Goal: Task Accomplishment & Management: Manage account settings

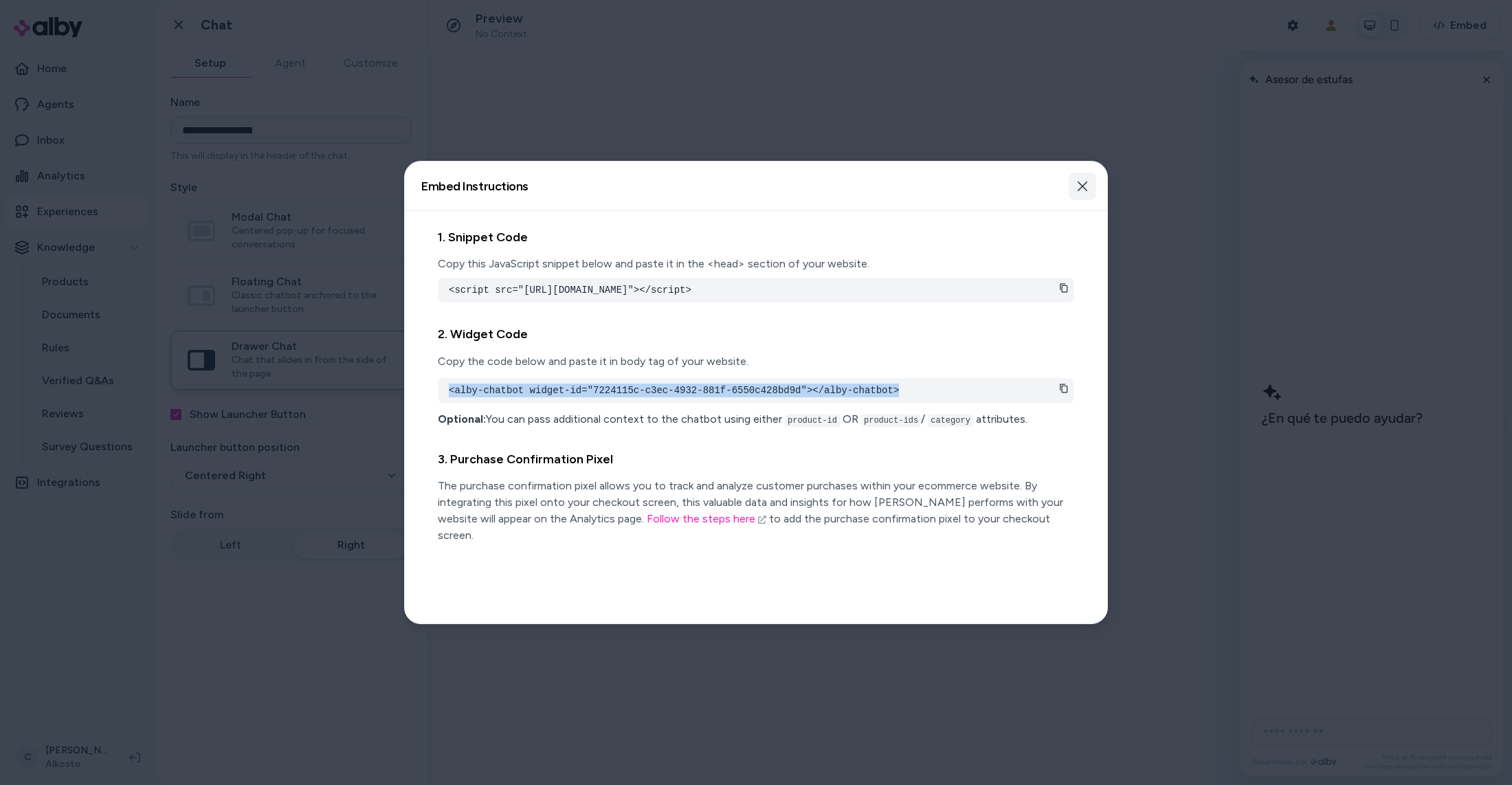
click at [1079, 189] on icon "button" at bounding box center [1082, 186] width 10 height 10
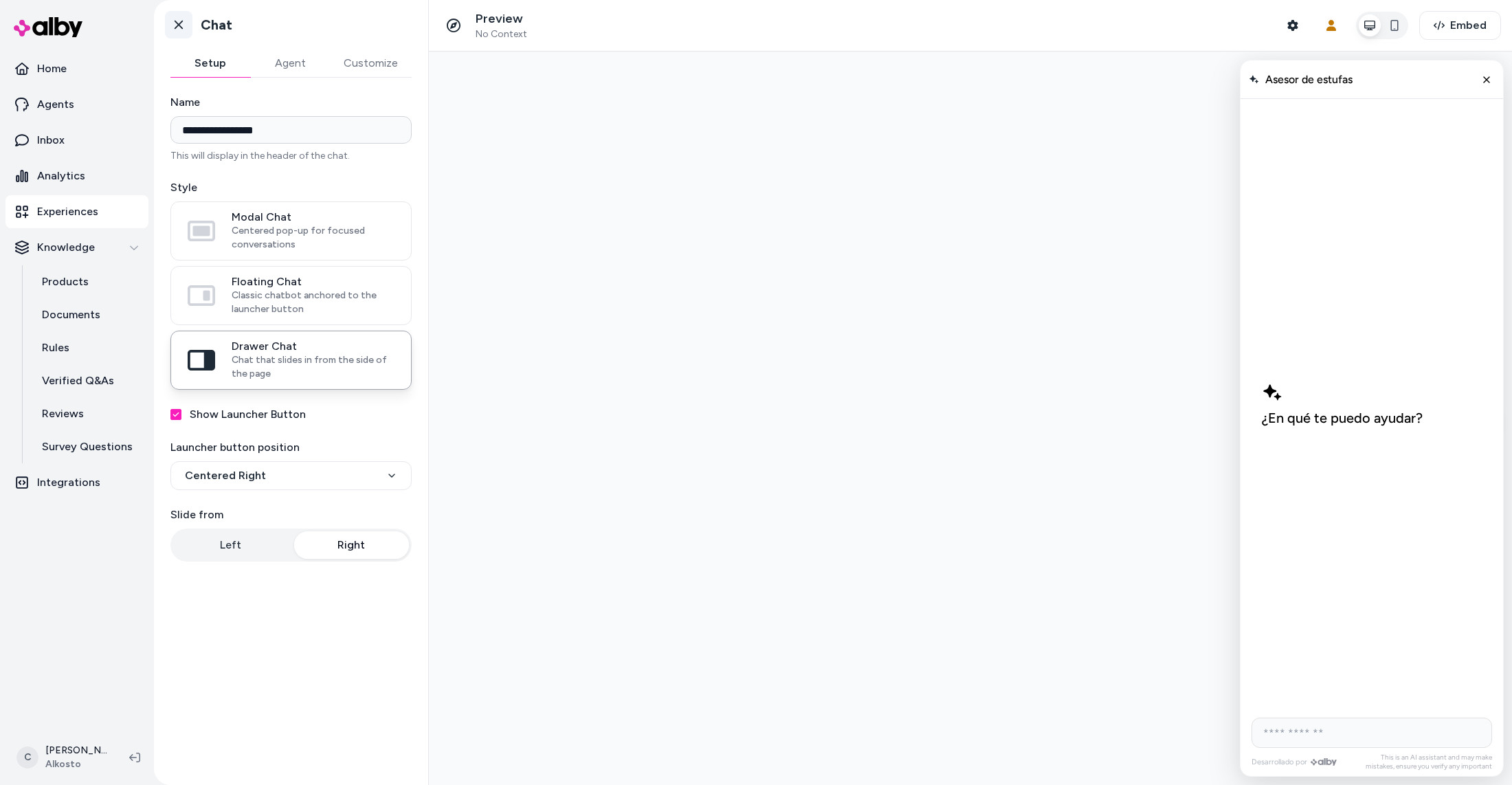
click at [180, 31] on icon at bounding box center [178, 24] width 14 height 14
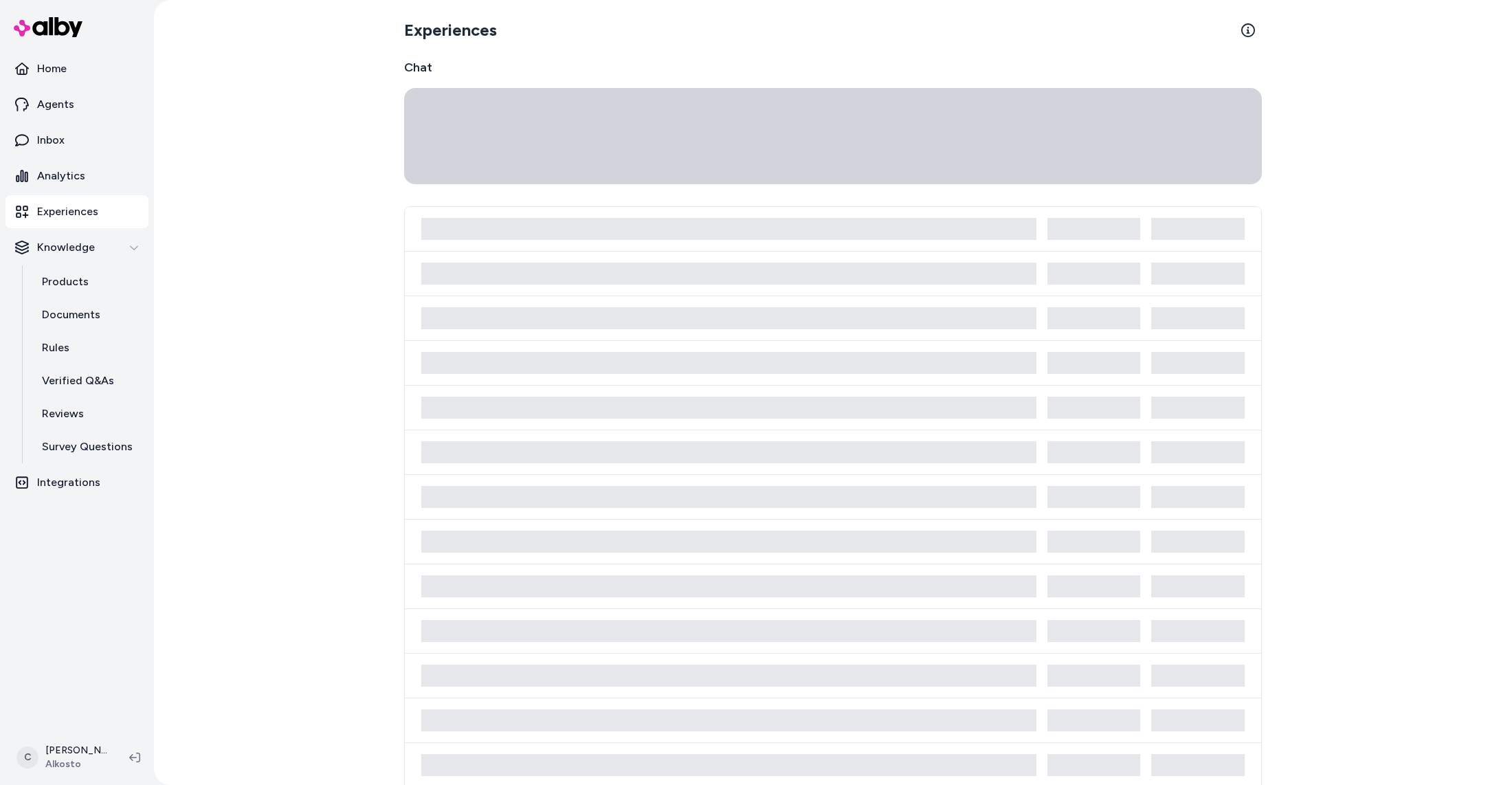
click at [178, 26] on div "Experiences Chat" at bounding box center [832, 392] width 1358 height 785
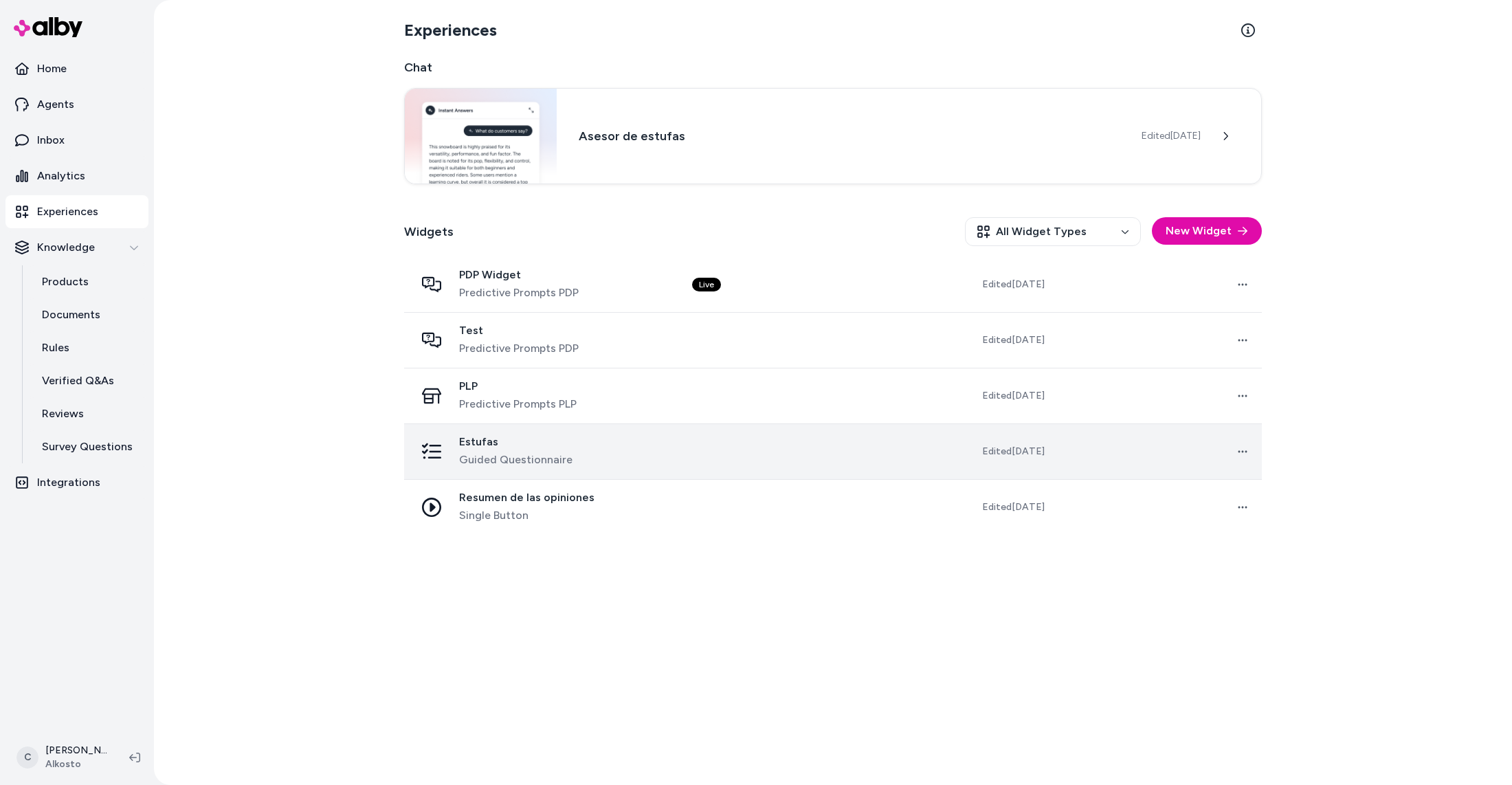
click at [554, 444] on span "Estufas" at bounding box center [516, 442] width 114 height 14
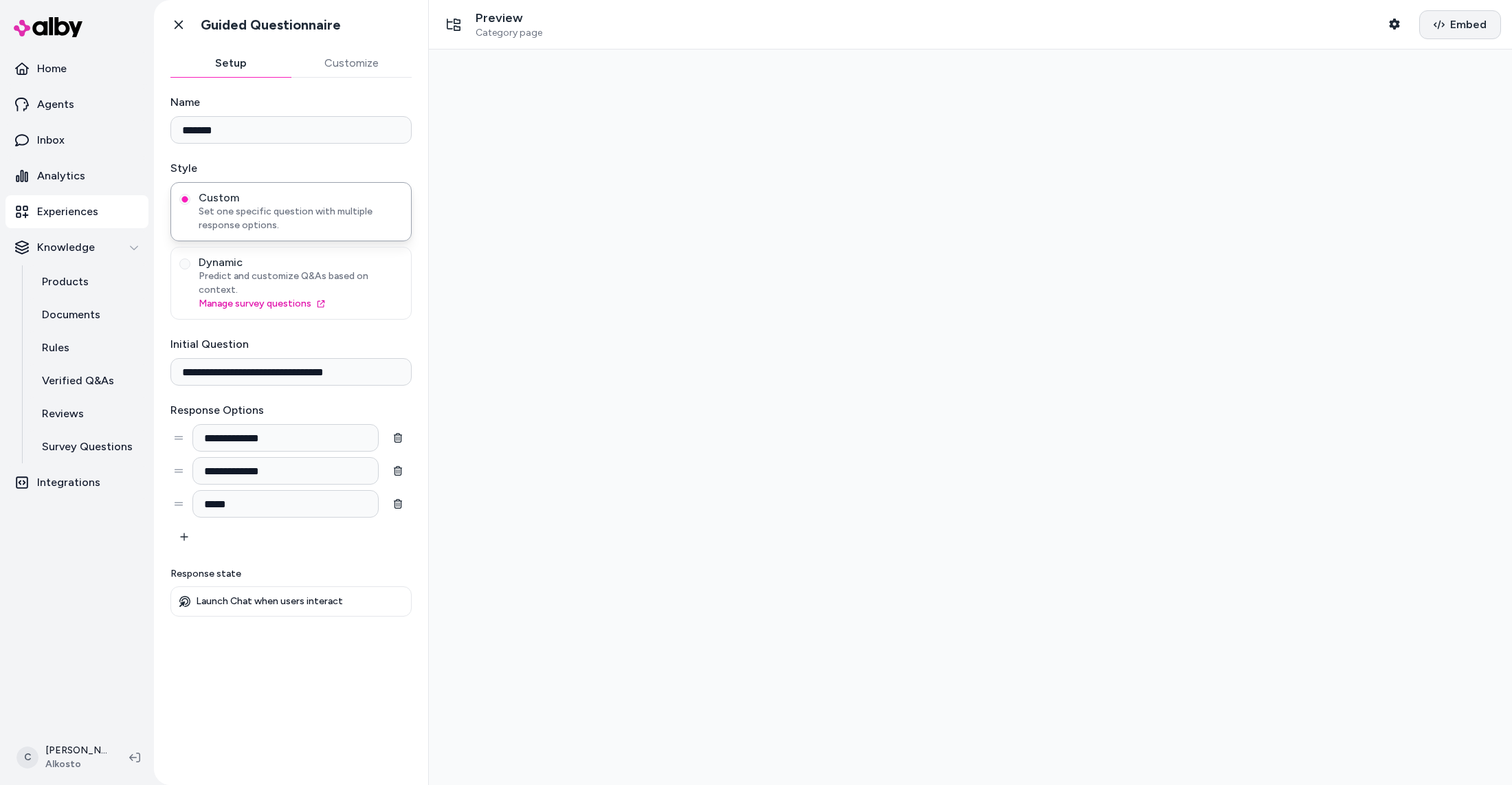
click at [1440, 28] on icon "button" at bounding box center [1440, 25] width 11 height 11
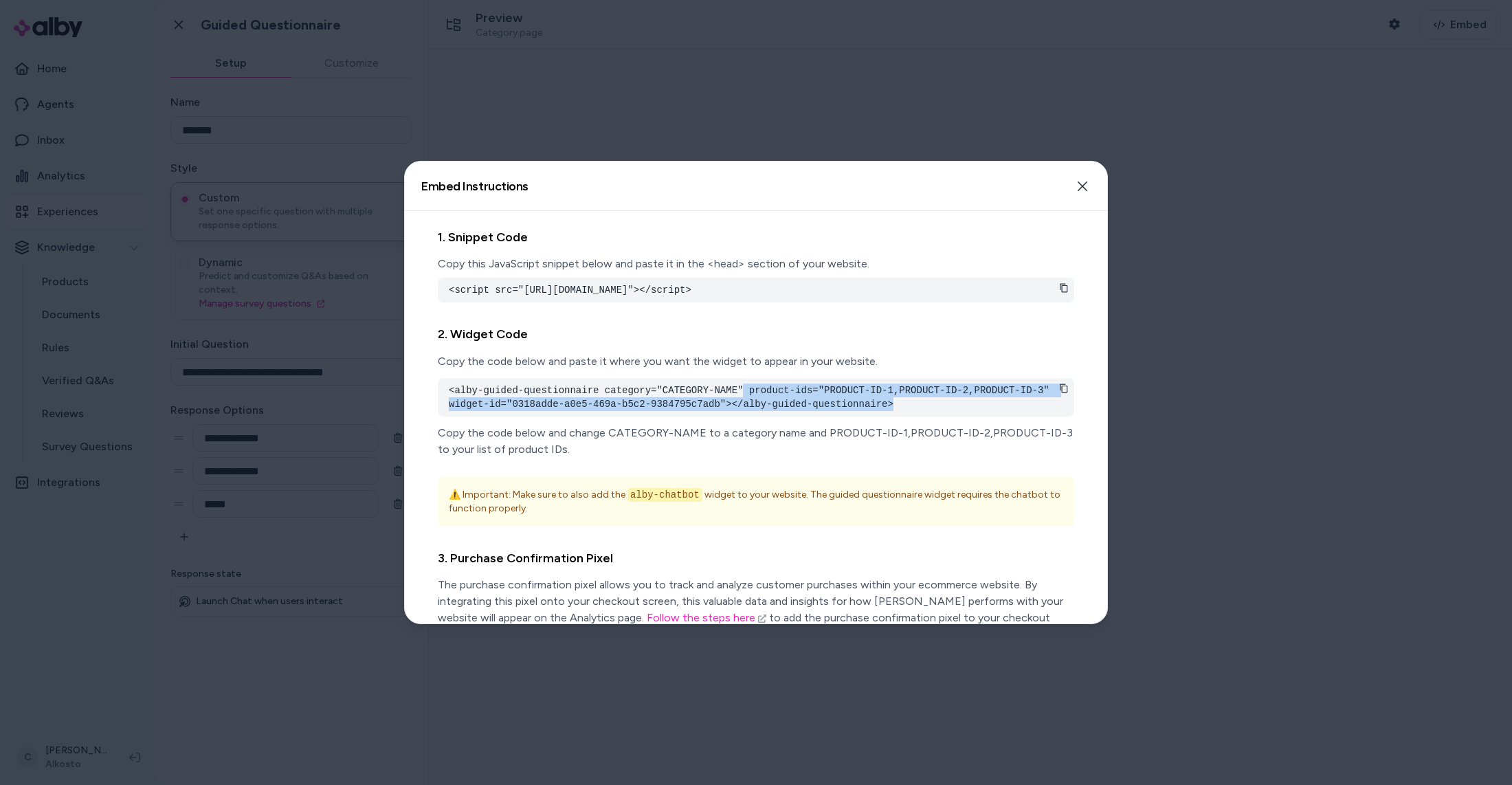
drag, startPoint x: 897, startPoint y: 420, endPoint x: 742, endPoint y: 410, distance: 155.3
click at [742, 410] on pre "<alby-guided-questionnaire category="CATEGORY-NAME" product-ids="PRODUCT-ID-1,P…" at bounding box center [756, 397] width 614 height 28
click at [743, 410] on pre "<alby-guided-questionnaire category="CATEGORY-NAME" product-ids="PRODUCT-ID-1,P…" at bounding box center [756, 397] width 614 height 28
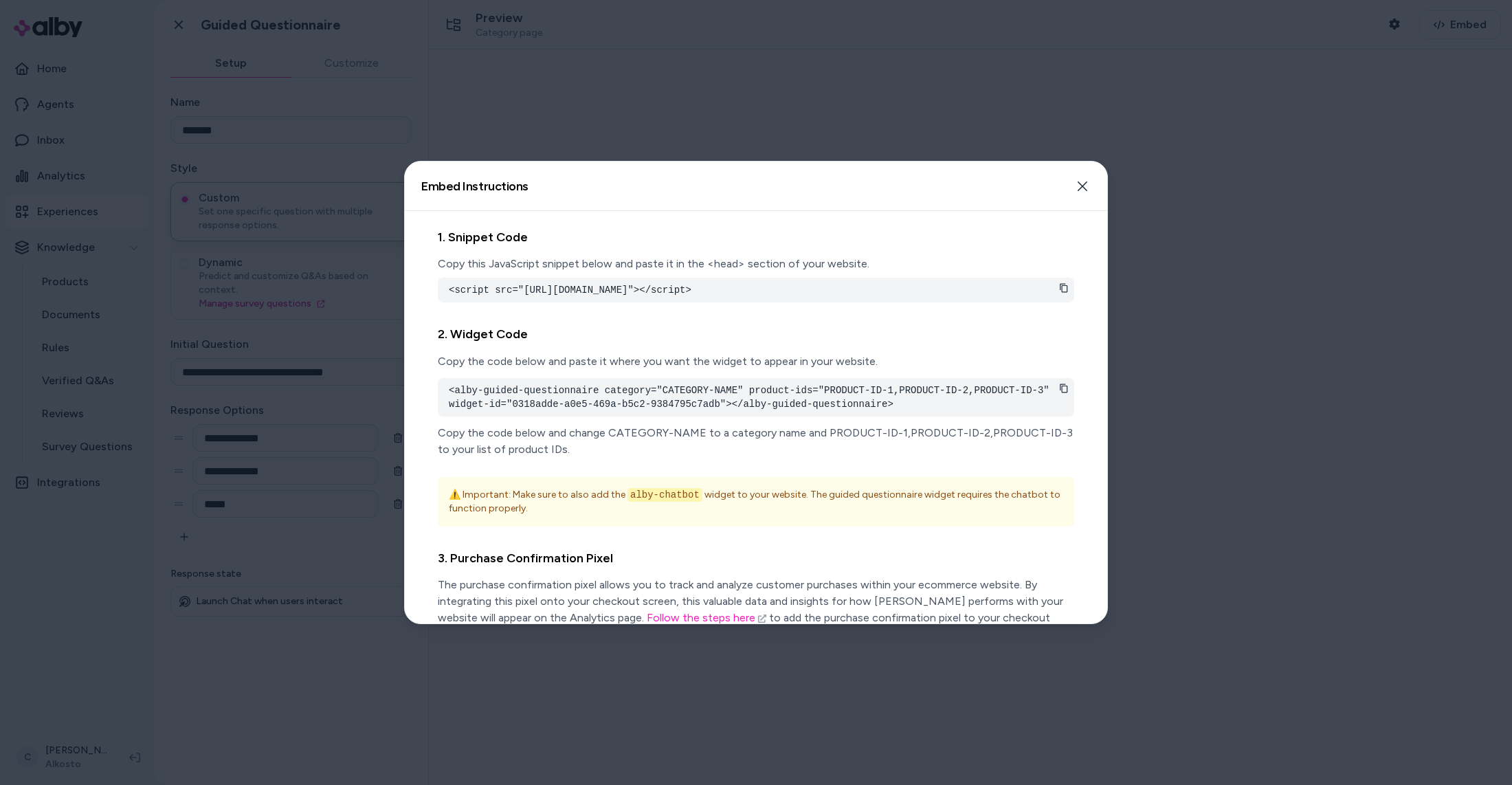
click at [673, 400] on pre "<alby-guided-questionnaire category="CATEGORY-NAME" product-ids="PRODUCT-ID-1,P…" at bounding box center [756, 397] width 614 height 28
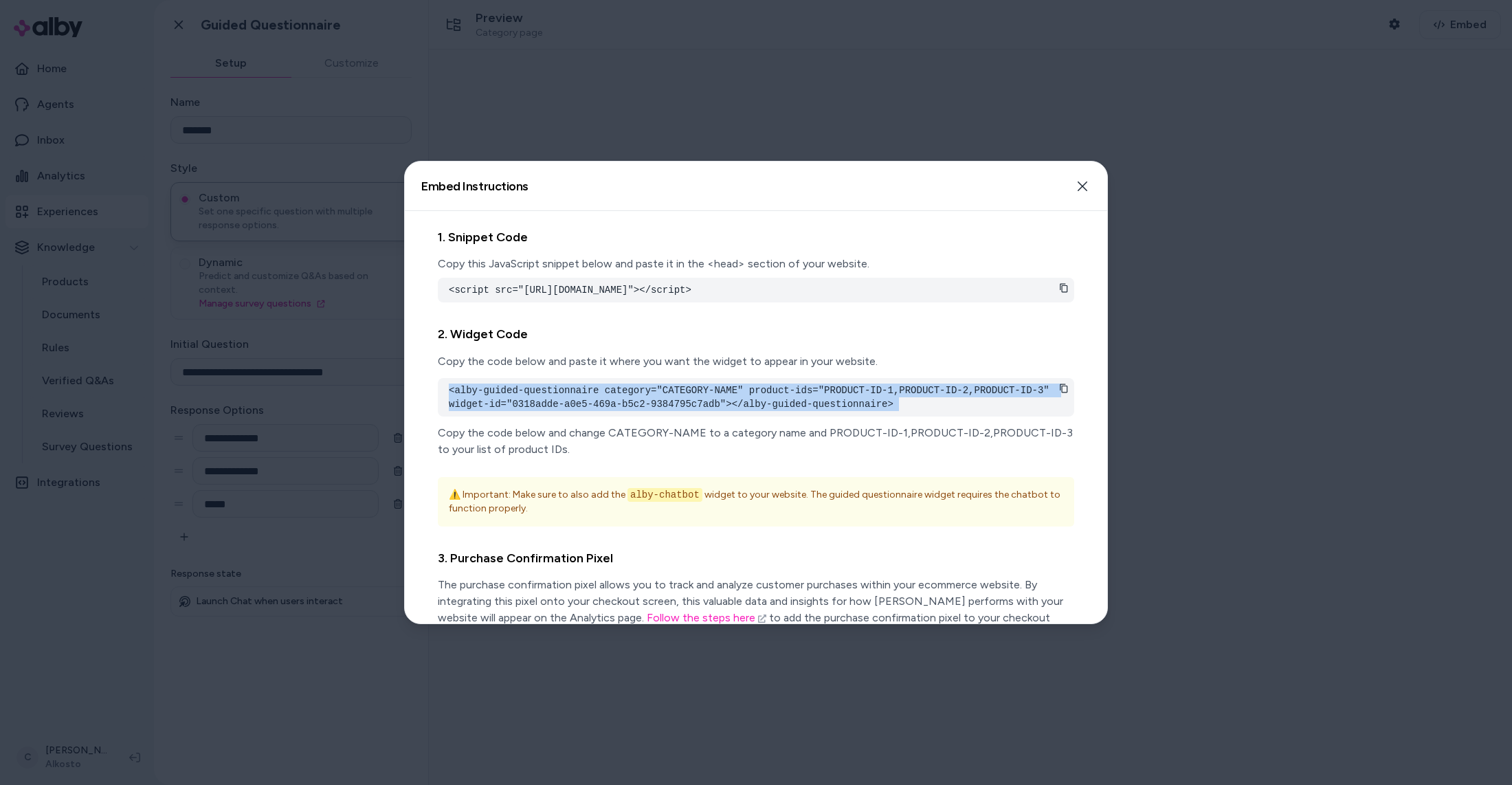
click at [673, 400] on pre "<alby-guided-questionnaire category="CATEGORY-NAME" product-ids="PRODUCT-ID-1,P…" at bounding box center [756, 397] width 614 height 28
copy div "<alby-guided-questionnaire category="CATEGORY-NAME" product-ids="PRODUCT-ID-1,P…"
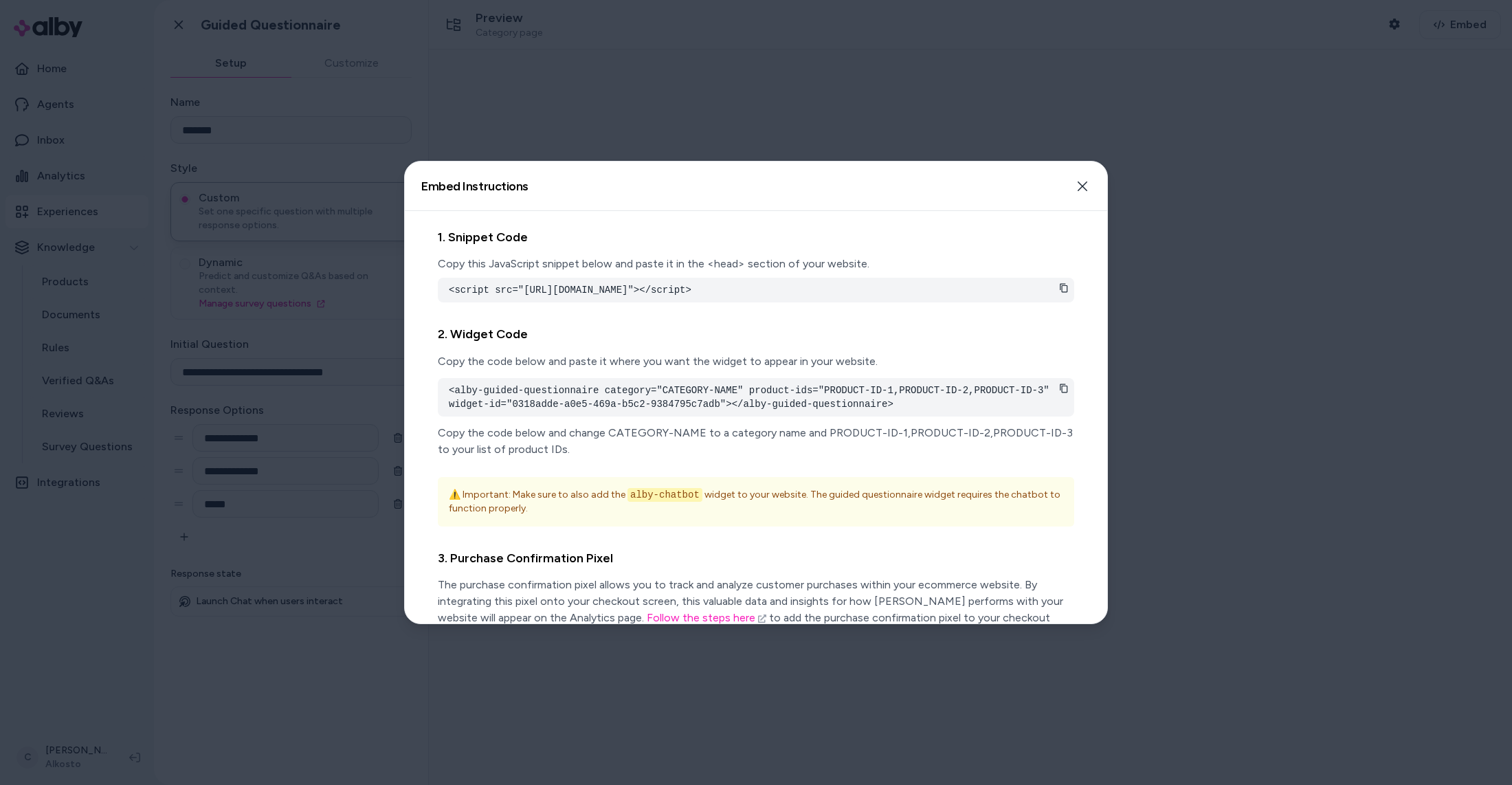
click at [302, 674] on div at bounding box center [756, 392] width 1512 height 785
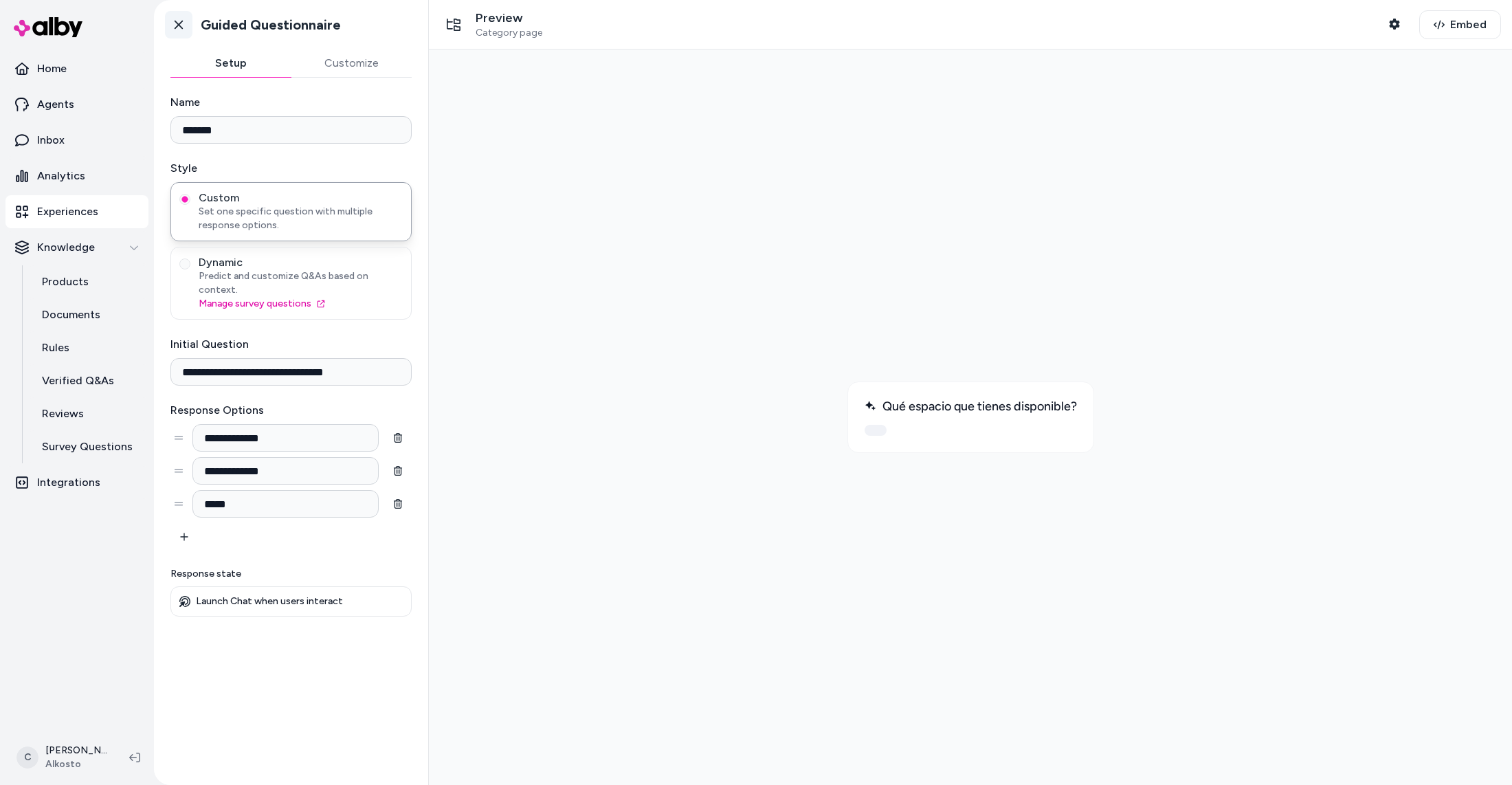
click at [170, 23] on link "Go back" at bounding box center [178, 25] width 28 height 28
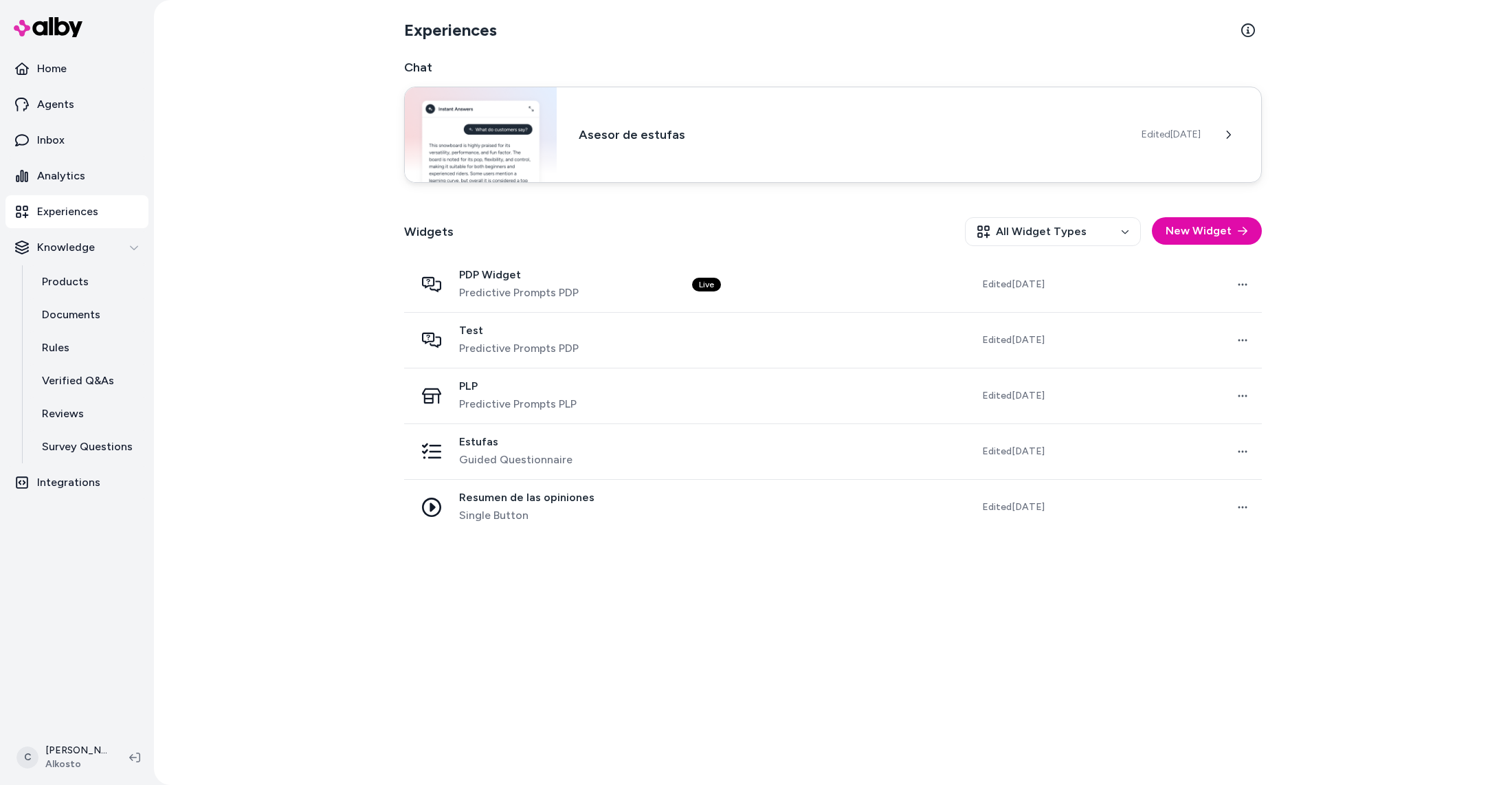
click at [577, 141] on div "Asesor de estufas Edited Sep 16, 2025" at bounding box center [833, 135] width 858 height 96
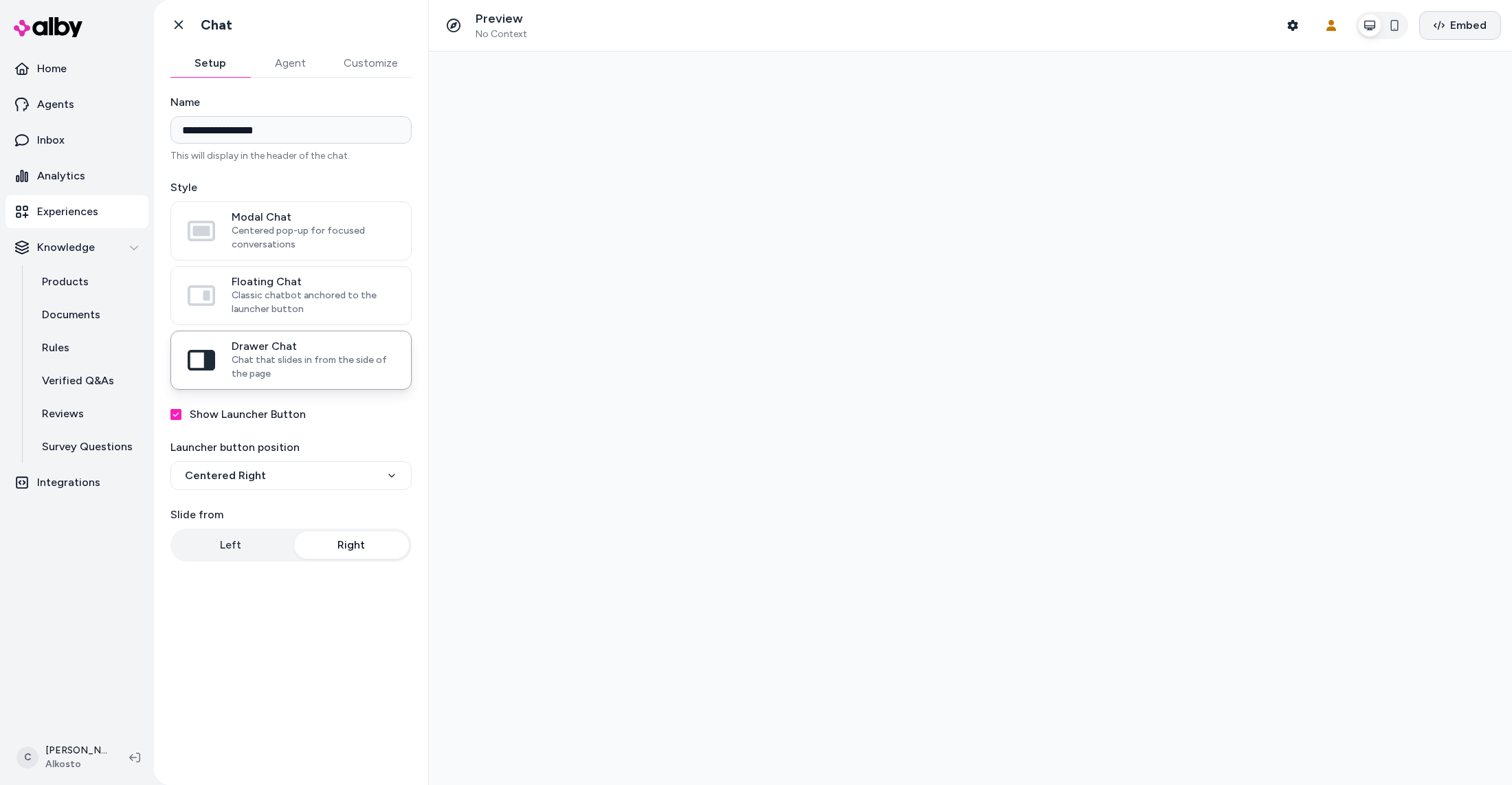
click at [1454, 32] on span "Embed" at bounding box center [1468, 25] width 37 height 17
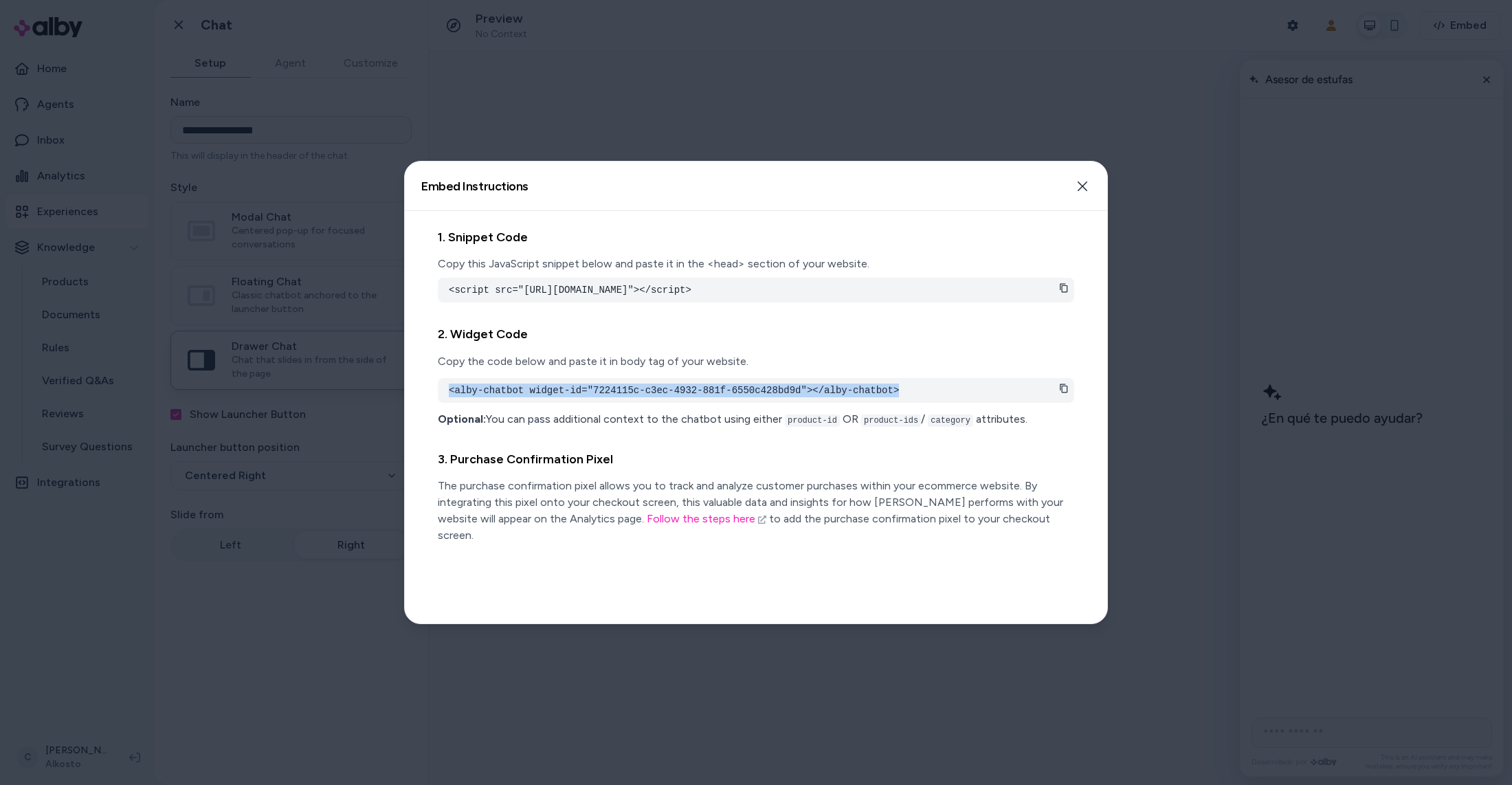
drag, startPoint x: 713, startPoint y: 399, endPoint x: 435, endPoint y: 400, distance: 278.0
click at [435, 400] on div "1. Snippet Code Copy this JavaScript snippet below and paste it in the <head> s…" at bounding box center [756, 417] width 703 height 412
copy pre "<alby-chatbot widget-id="7224115c-c3ec-4932-881f-6550c428bd9d"></alby-chatbot>"
click at [1087, 178] on button "Close" at bounding box center [1082, 186] width 28 height 28
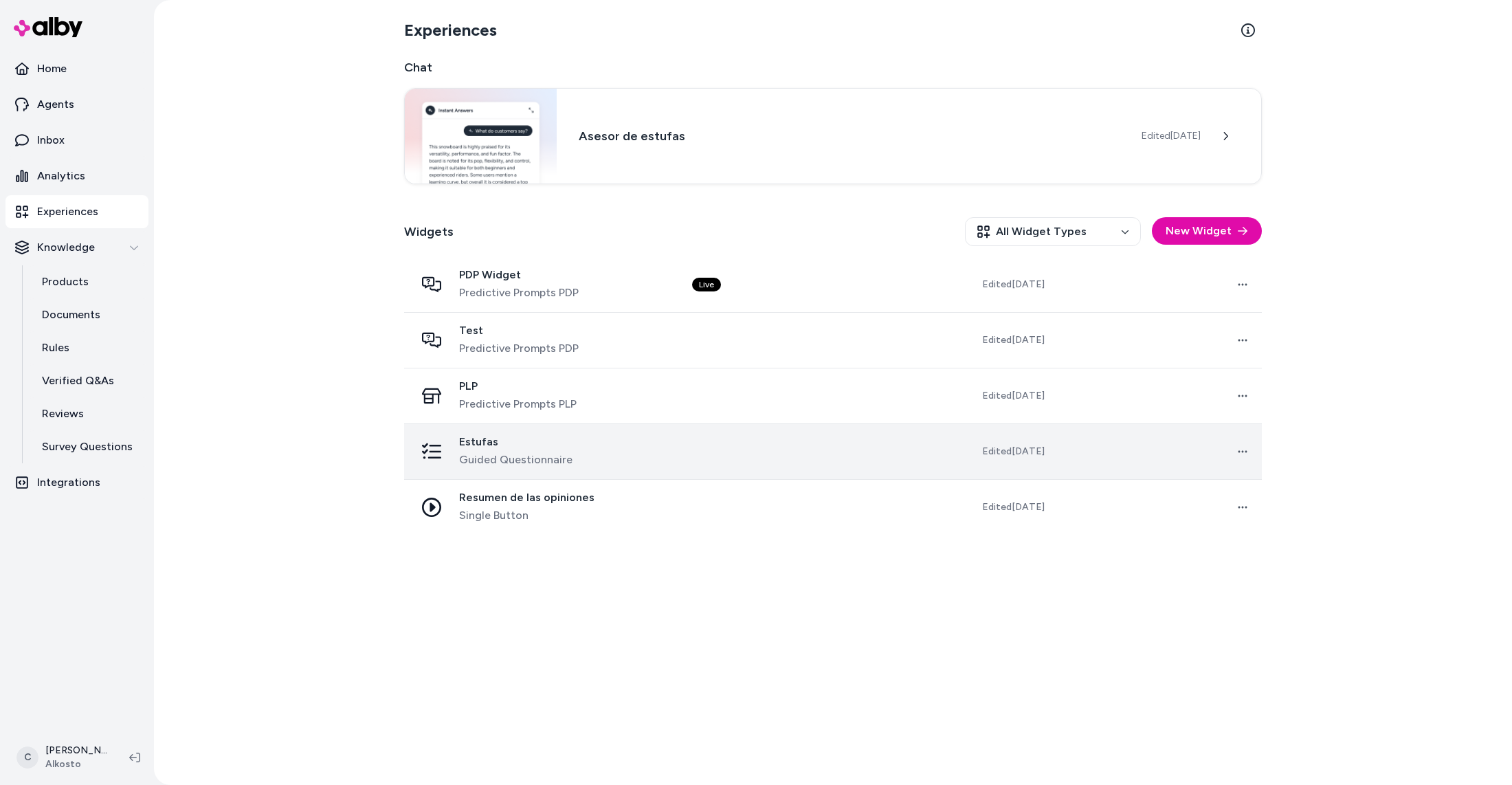
click at [516, 458] on span "Guided Questionnaire" at bounding box center [516, 459] width 114 height 17
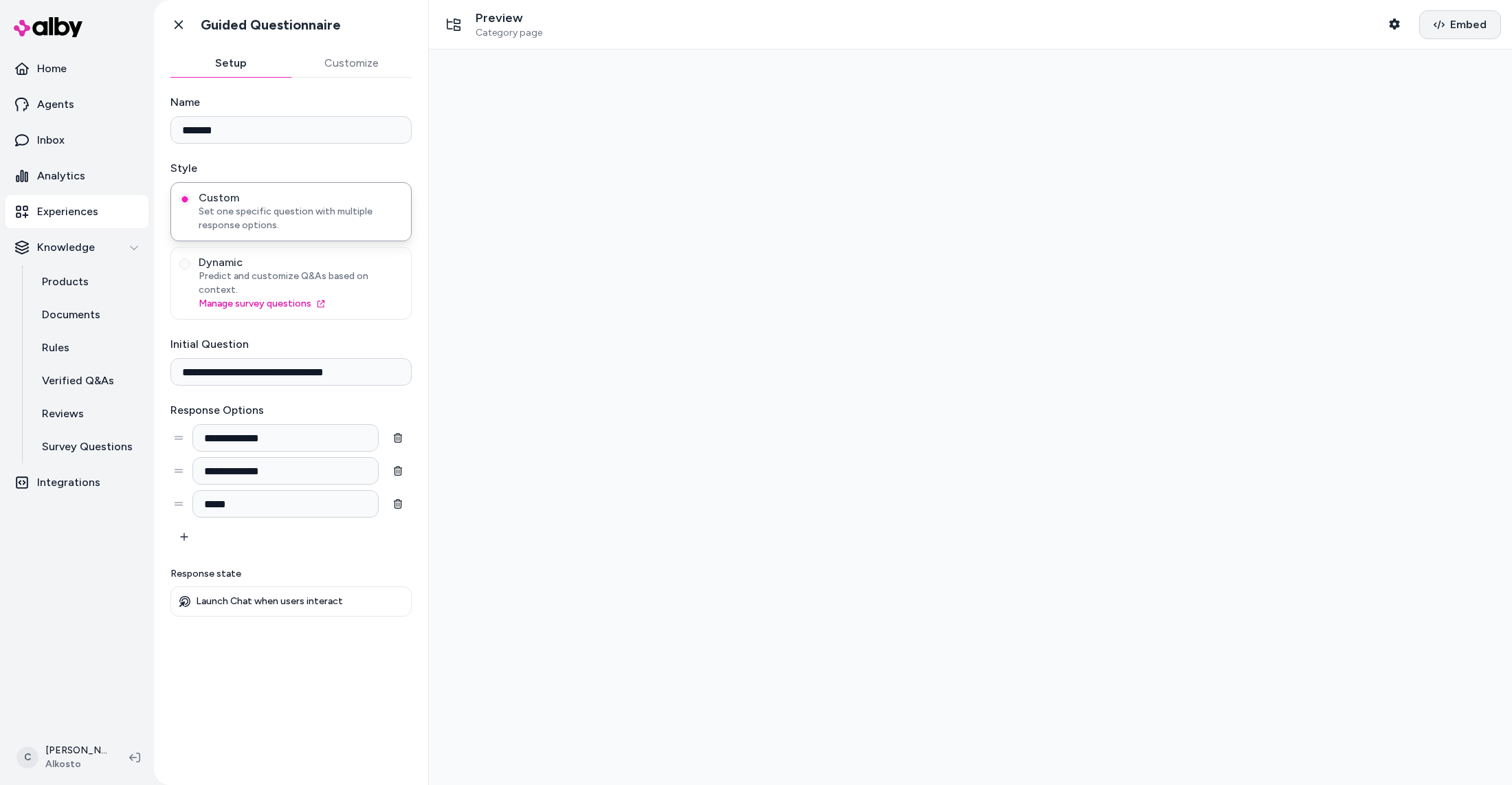
click at [1460, 22] on span "Embed" at bounding box center [1468, 25] width 37 height 17
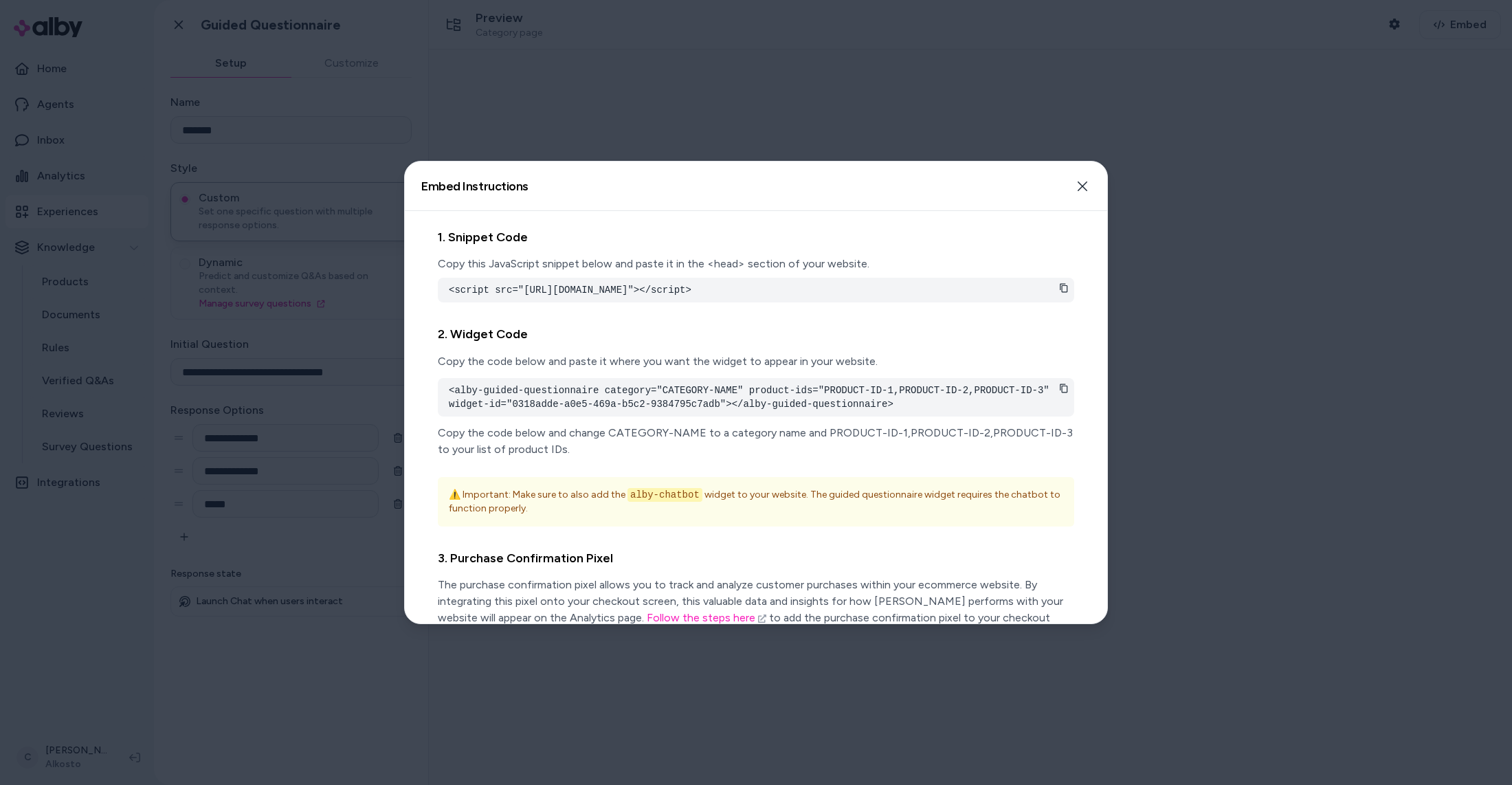
click at [794, 408] on pre "<alby-guided-questionnaire category="CATEGORY-NAME" product-ids="PRODUCT-ID-1,P…" at bounding box center [756, 397] width 614 height 28
drag, startPoint x: 823, startPoint y: 401, endPoint x: 1047, endPoint y: 402, distance: 224.0
click at [1047, 402] on pre "<alby-guided-questionnaire category="CATEGORY-NAME" product-ids="PRODUCT-ID-1,P…" at bounding box center [756, 397] width 614 height 28
drag, startPoint x: 749, startPoint y: 408, endPoint x: 1050, endPoint y: 404, distance: 301.0
click at [1049, 404] on pre "<alby-guided-questionnaire category="CATEGORY-NAME" product-ids="PRODUCT-ID-1,P…" at bounding box center [756, 397] width 614 height 28
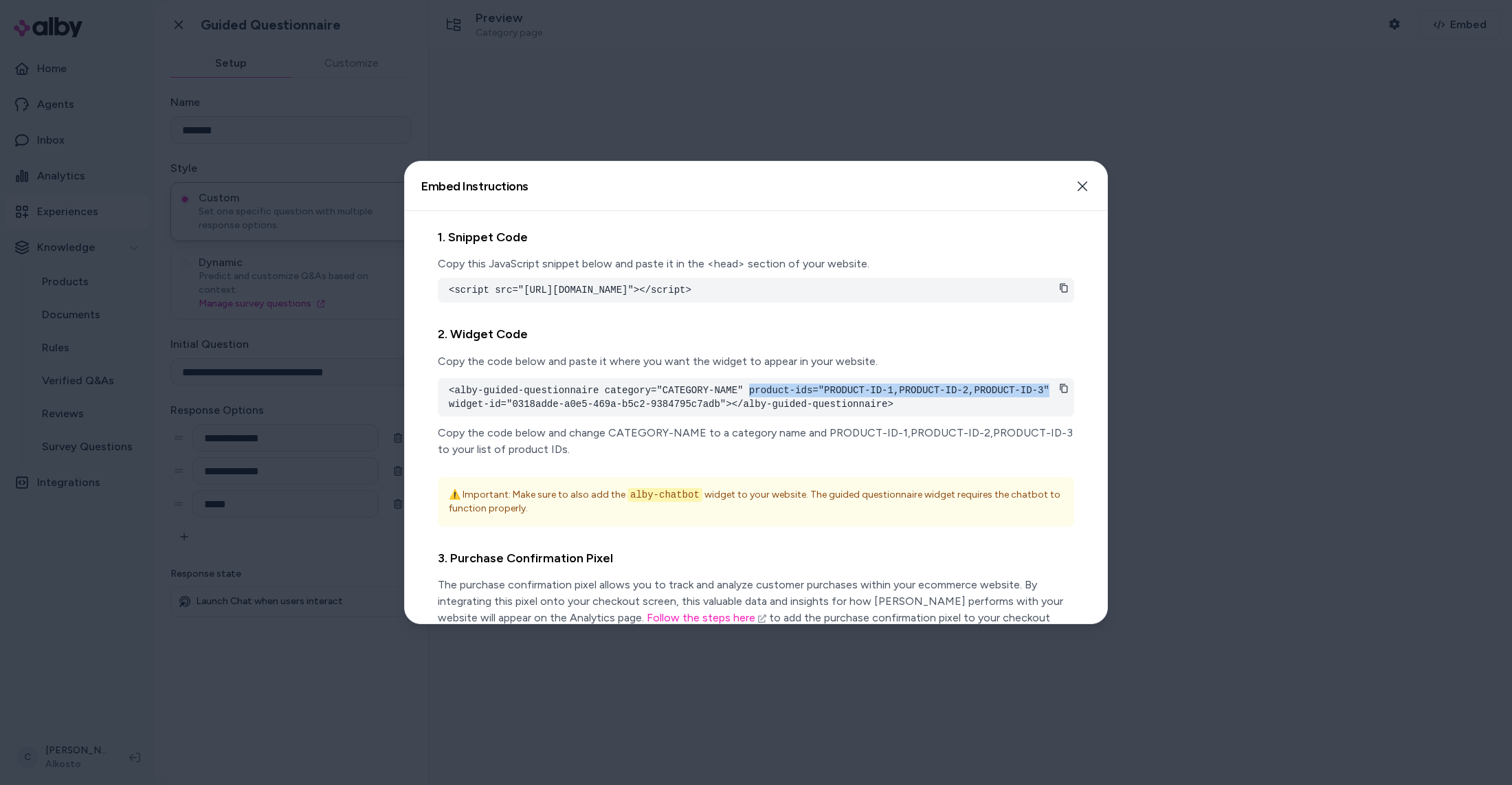
copy pre "product-ids="PRODUCT-ID-1,PRODUCT-ID-2,PRODUCT-ID-3""
click at [1082, 184] on icon "button" at bounding box center [1082, 186] width 11 height 11
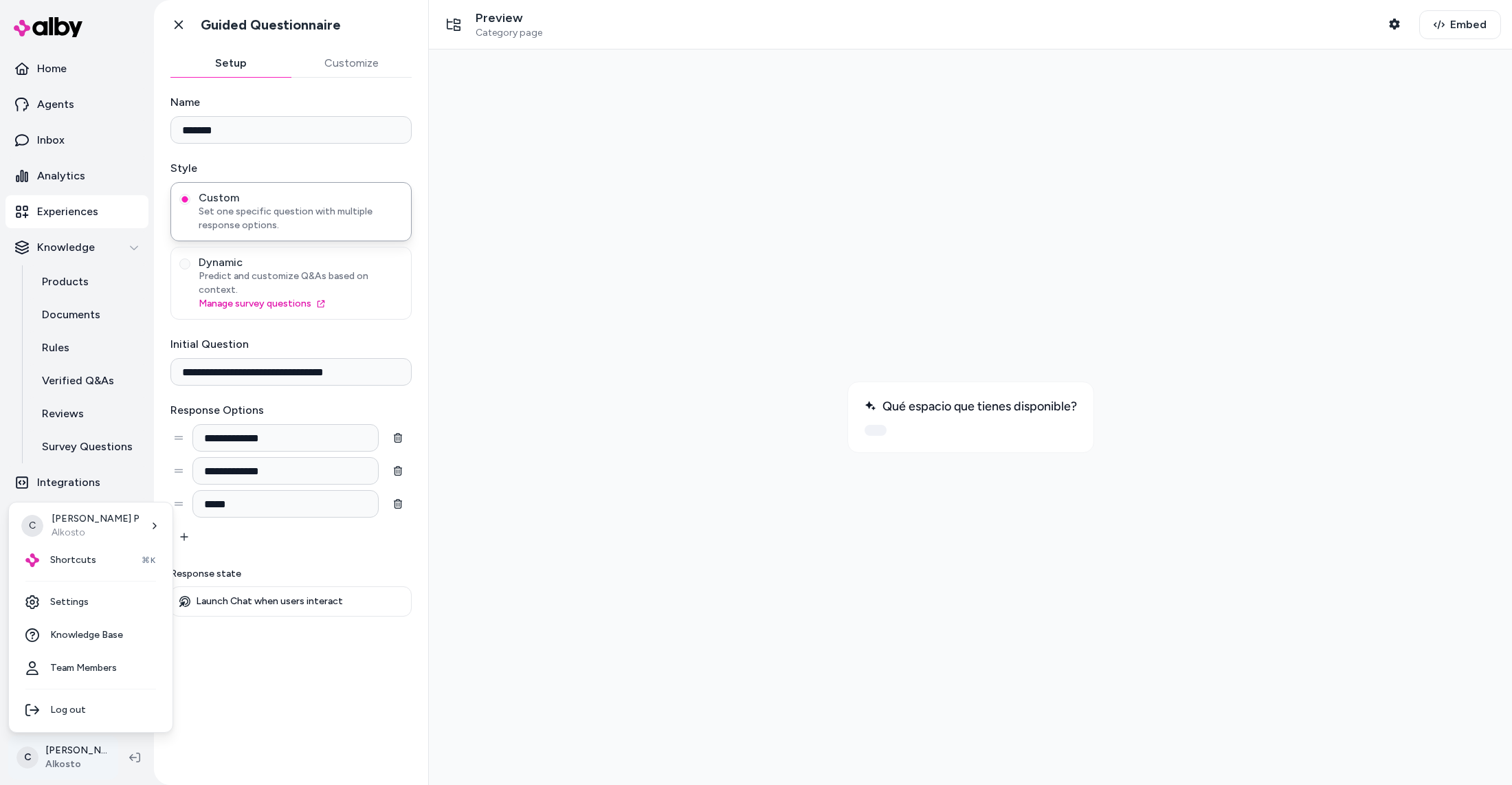
click at [85, 752] on html "**********" at bounding box center [756, 392] width 1512 height 785
click at [99, 565] on div "Shortcuts ⌘K" at bounding box center [91, 560] width 153 height 33
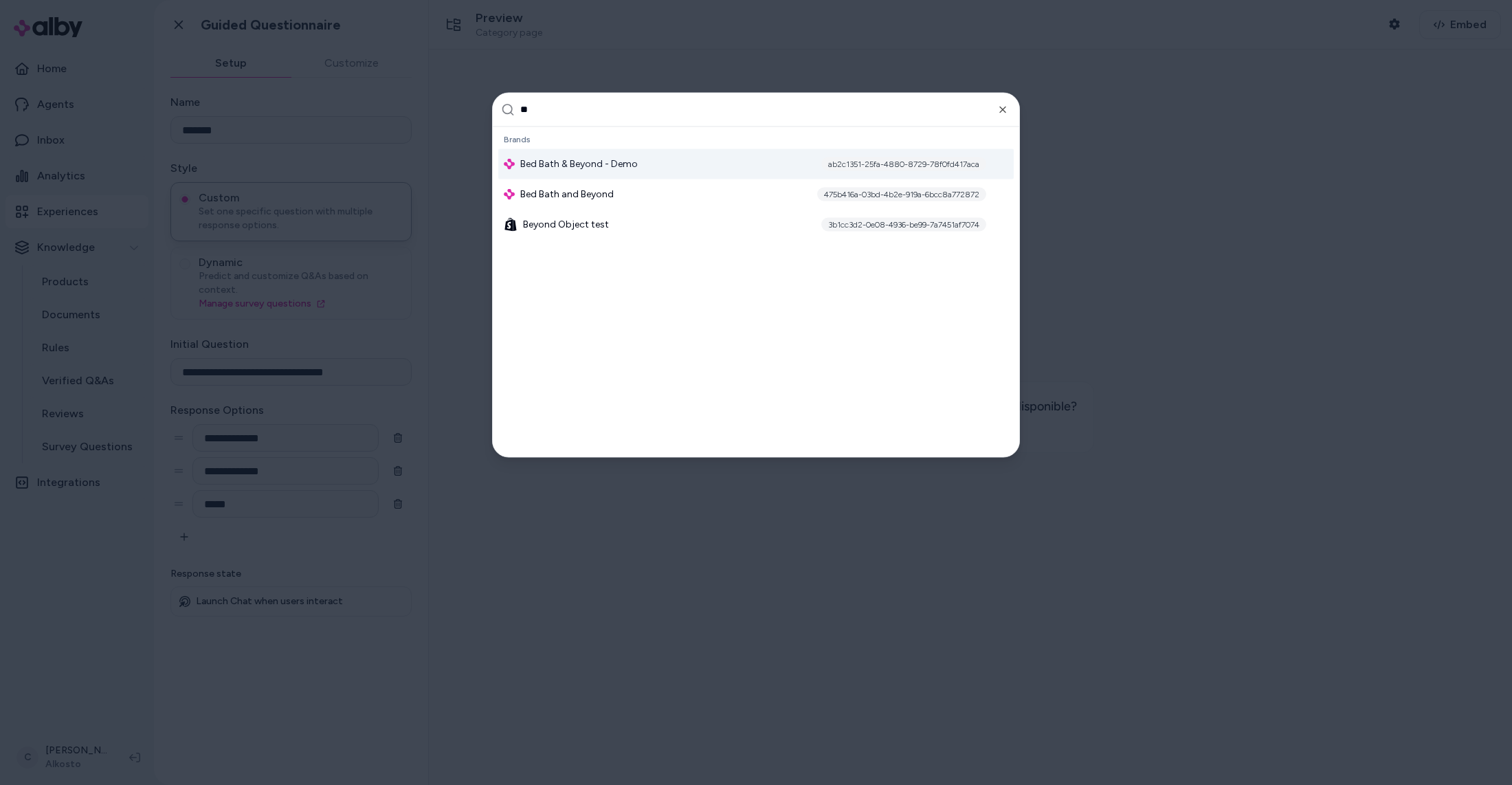
type input "*"
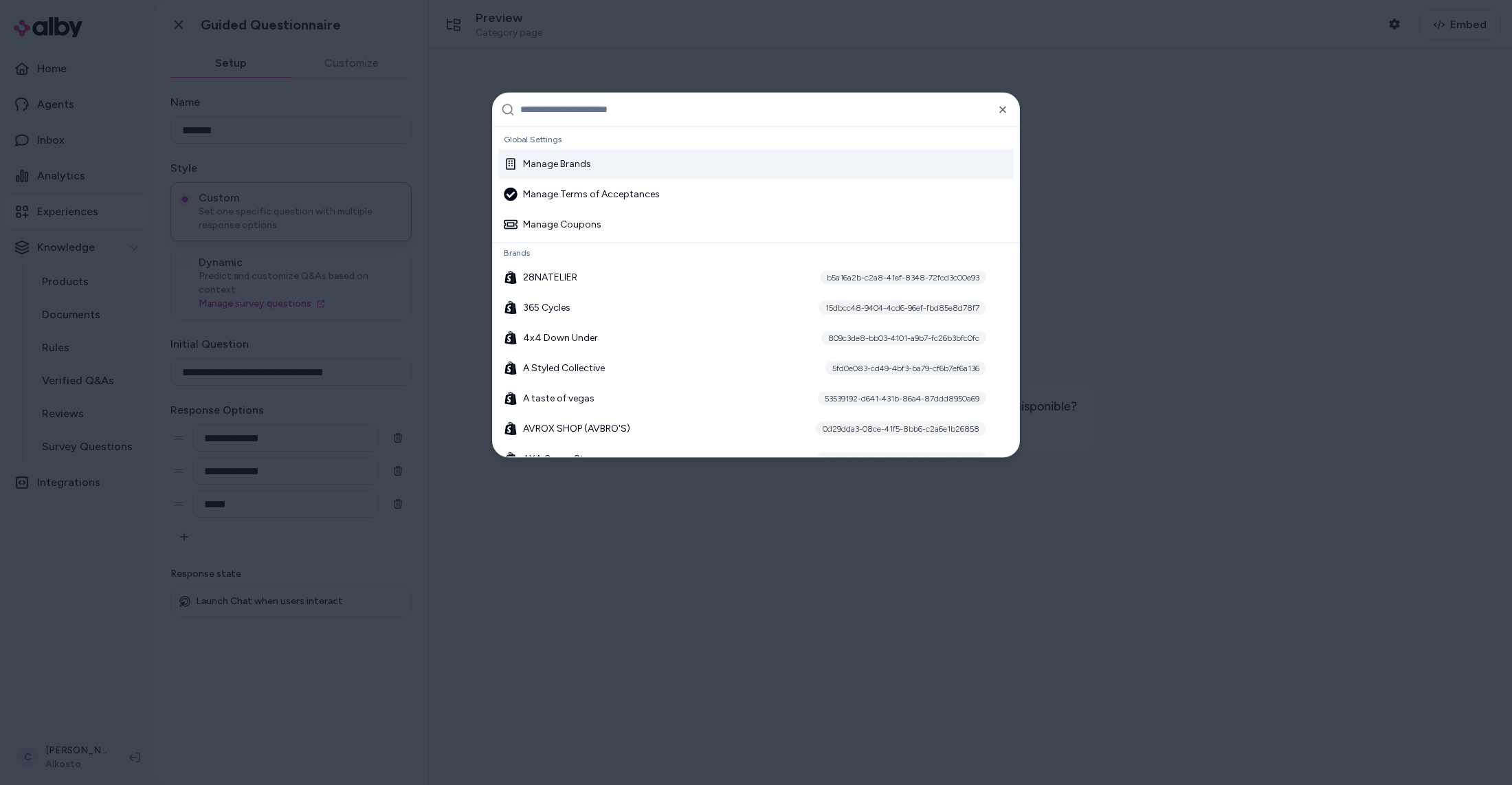
scroll to position [199, 0]
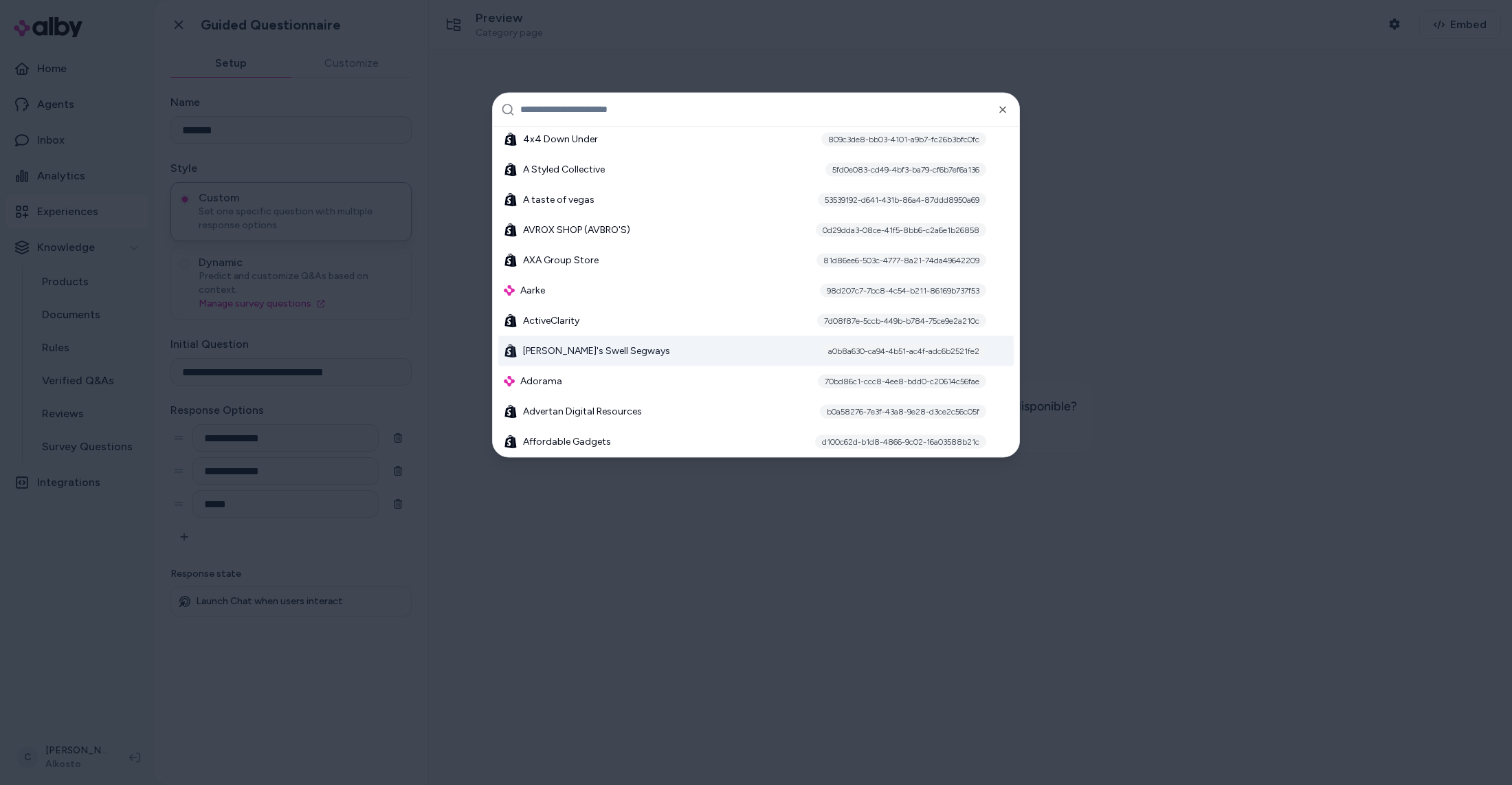
drag, startPoint x: 211, startPoint y: 740, endPoint x: 183, endPoint y: 666, distance: 79.1
click at [211, 740] on div at bounding box center [756, 392] width 1512 height 785
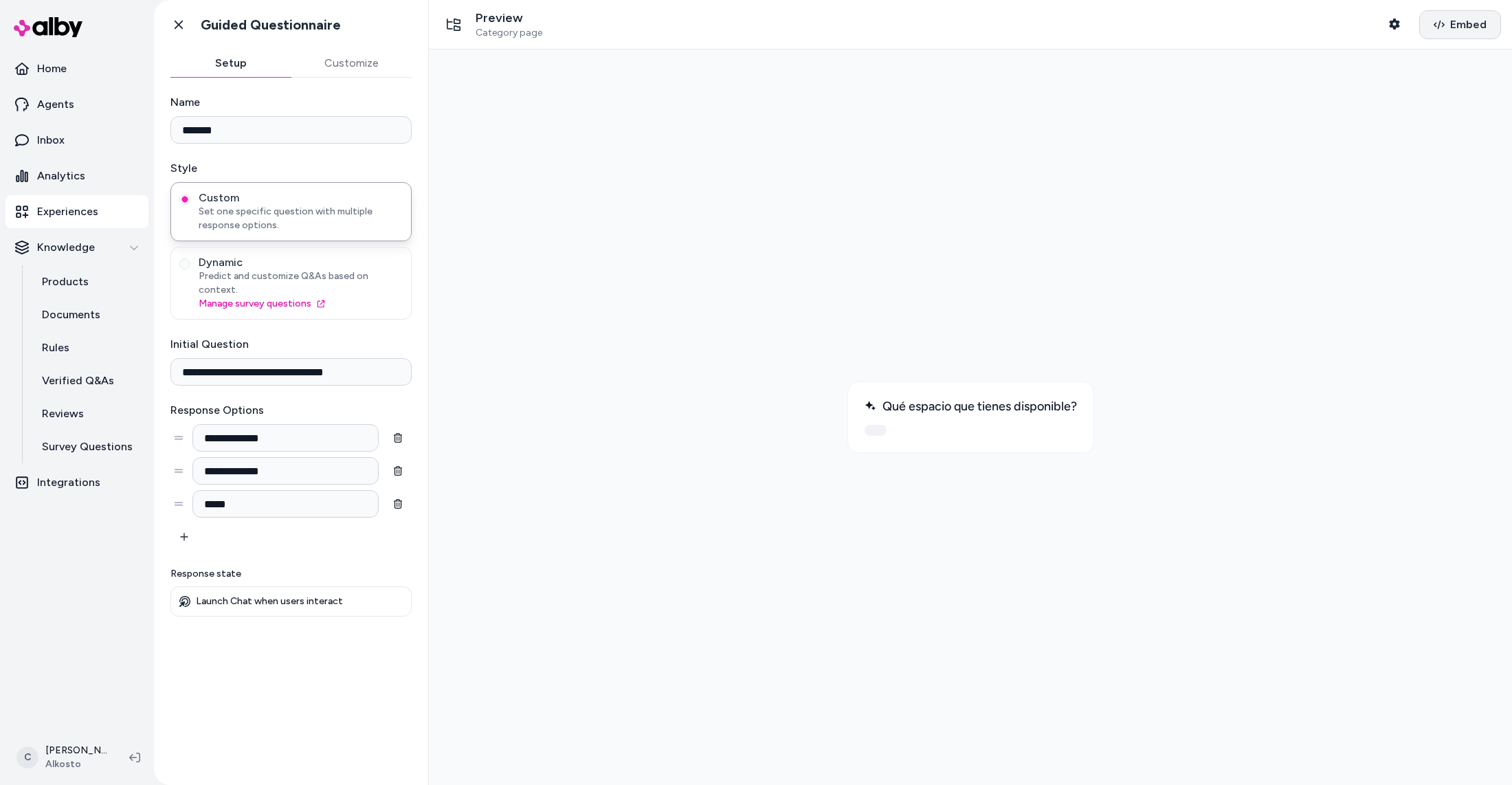
click at [1455, 14] on button "Embed" at bounding box center [1460, 25] width 82 height 29
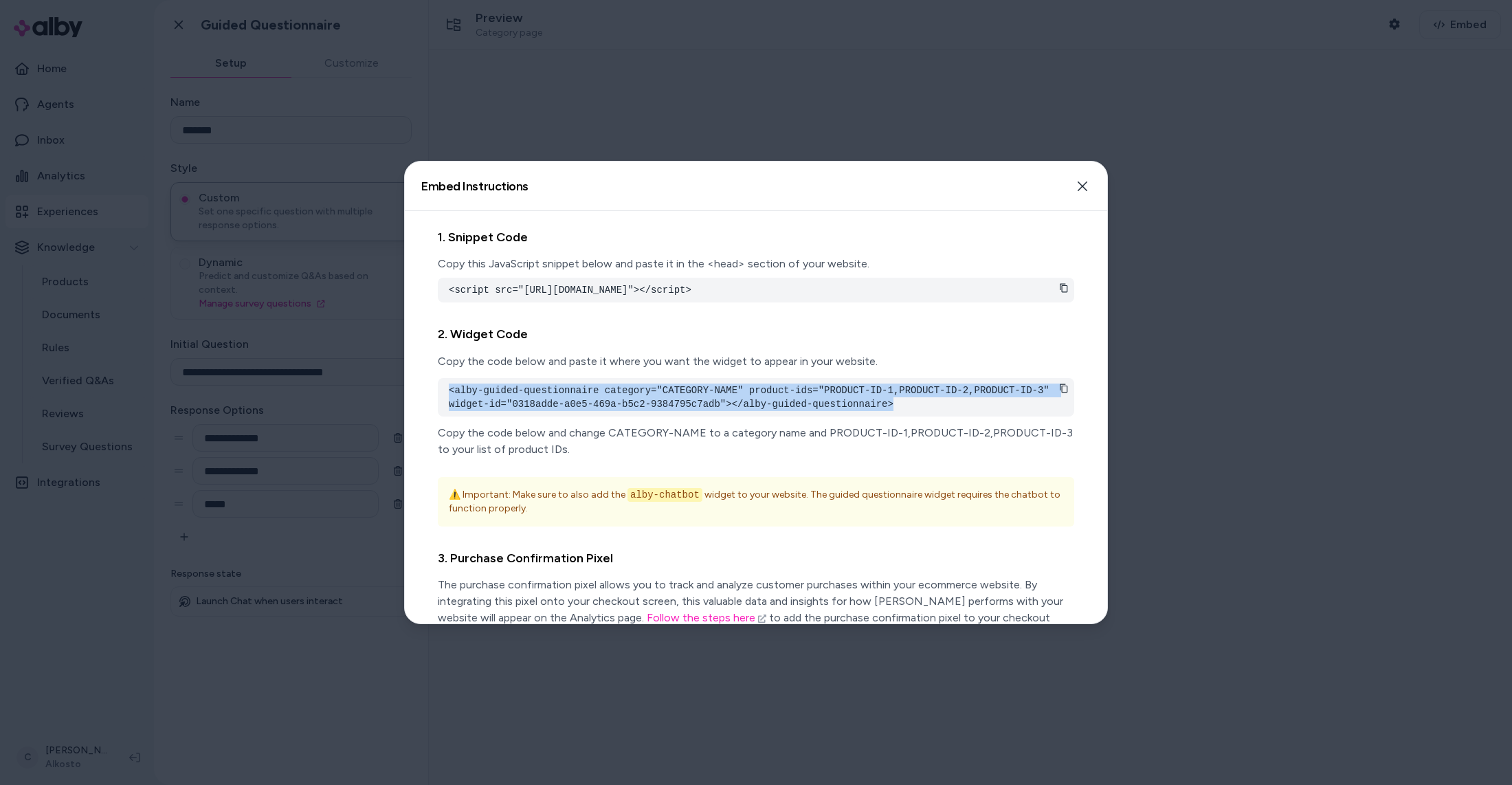
drag, startPoint x: 817, startPoint y: 407, endPoint x: 444, endPoint y: 400, distance: 373.1
click at [444, 400] on div "<alby-guided-questionnaire category="CATEGORY-NAME" product-ids="PRODUCT-ID-1,P…" at bounding box center [756, 397] width 637 height 38
copy pre "<alby-guided-questionnaire category="CATEGORY-NAME" product-ids="PRODUCT-ID-1,P…"
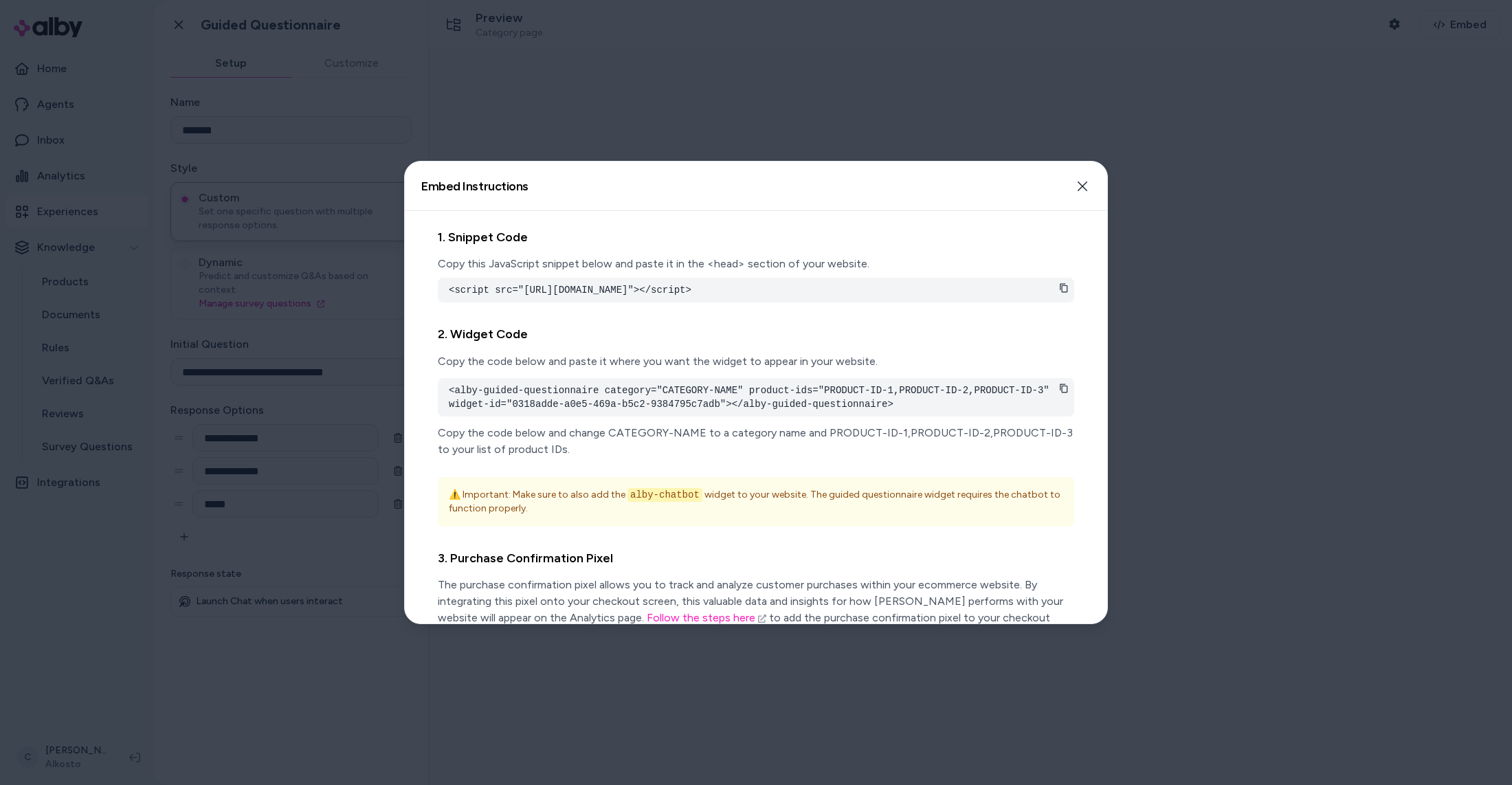
drag, startPoint x: 144, startPoint y: 690, endPoint x: 112, endPoint y: 546, distance: 147.5
click at [143, 689] on div at bounding box center [756, 392] width 1512 height 785
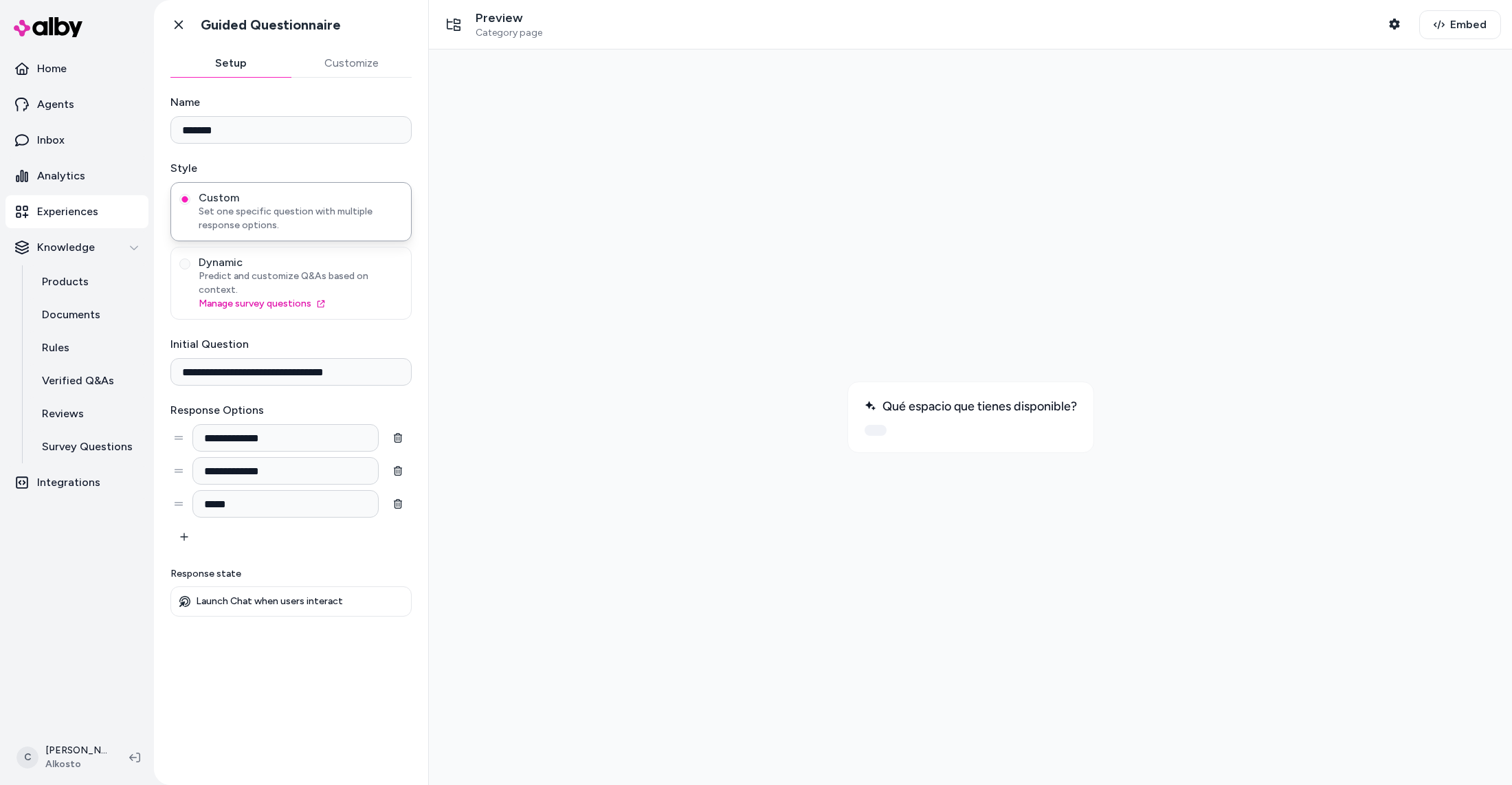
click at [88, 211] on p "Experiences" at bounding box center [68, 212] width 61 height 17
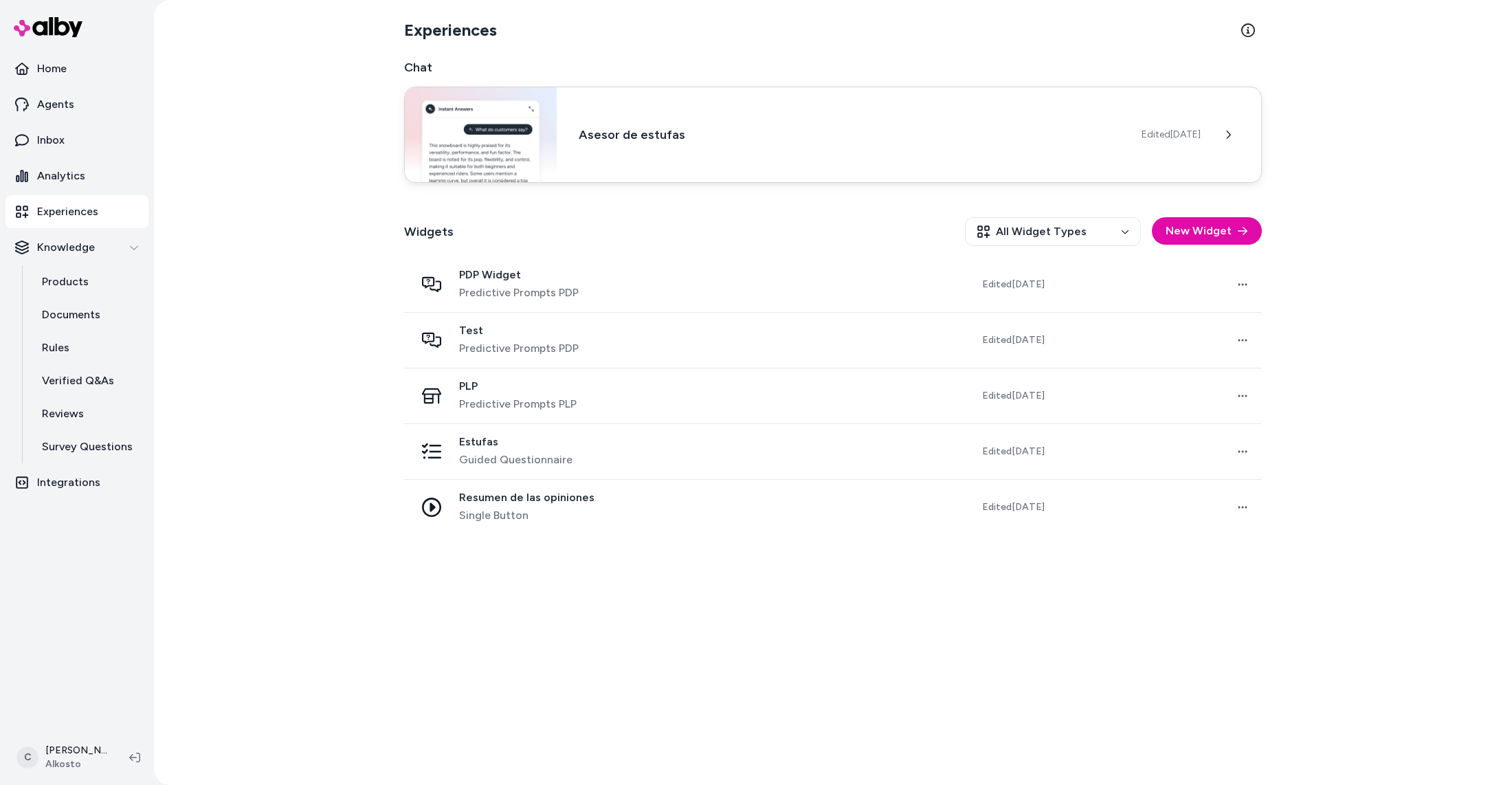
click at [633, 141] on h3 "Asesor de estufas" at bounding box center [849, 135] width 541 height 19
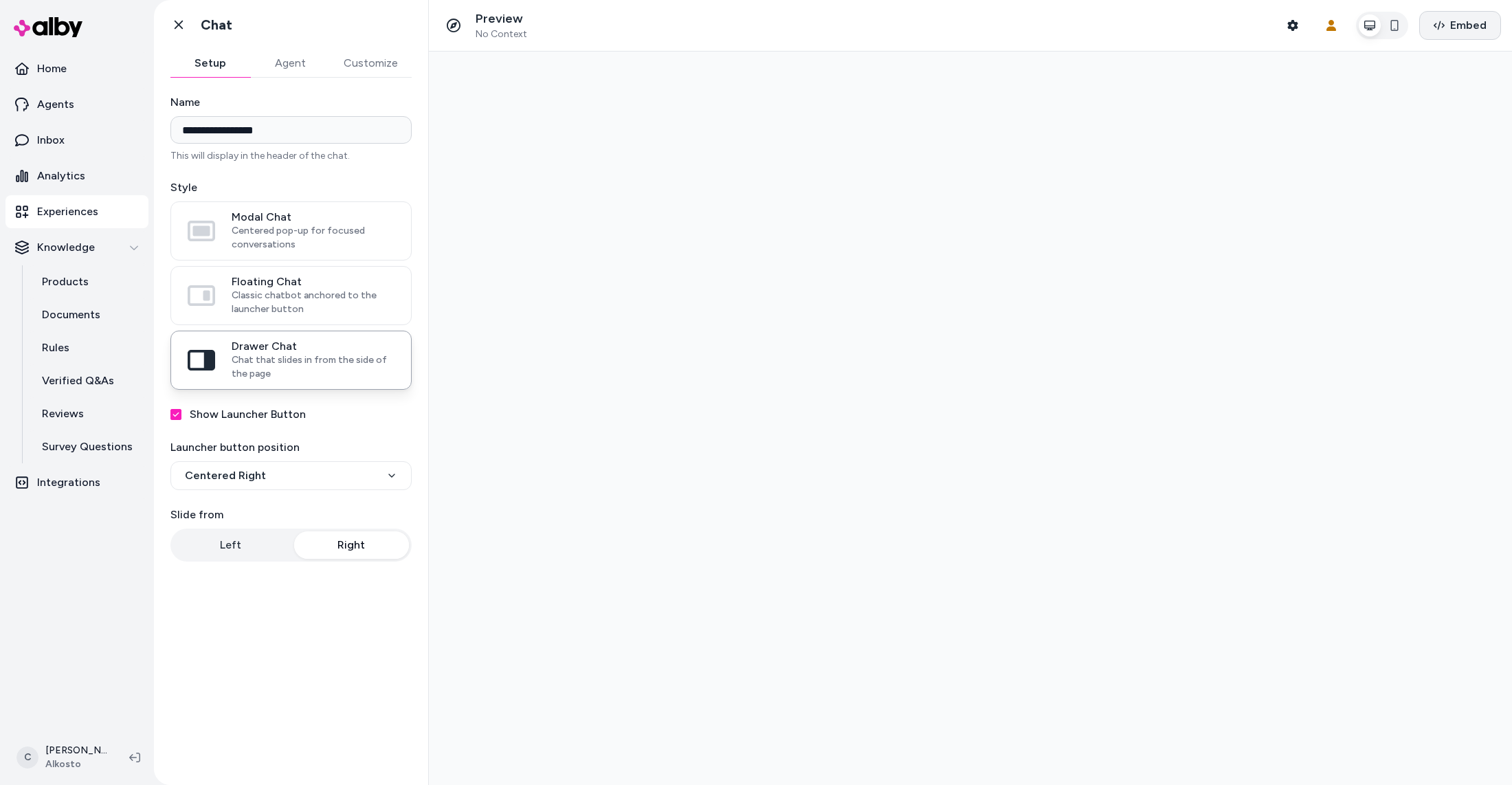
click at [1475, 18] on span "Embed" at bounding box center [1468, 25] width 37 height 17
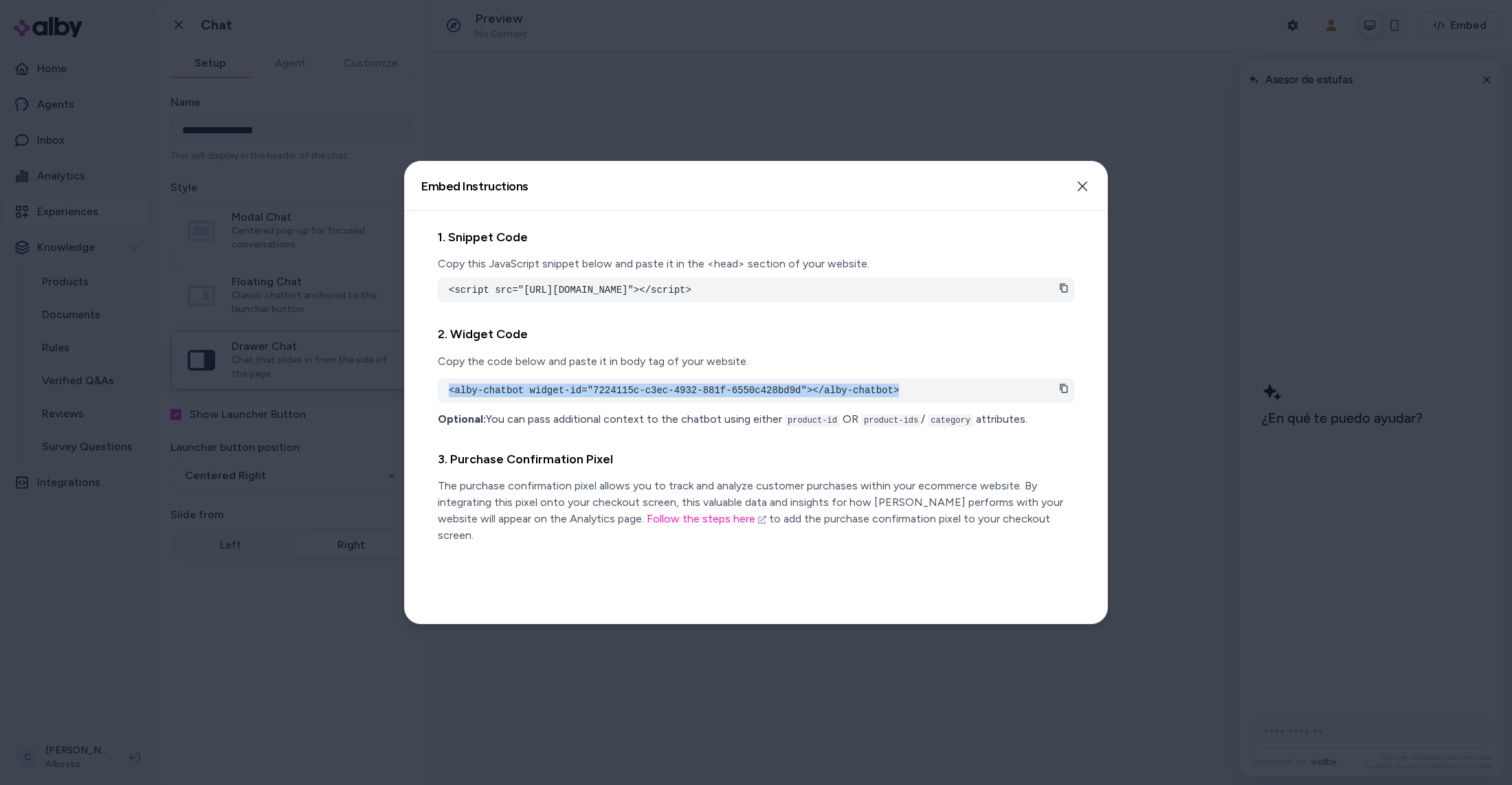
drag, startPoint x: 920, startPoint y: 406, endPoint x: 421, endPoint y: 395, distance: 499.1
click at [421, 395] on div "1. Snippet Code Copy this JavaScript snippet below and paste it in the <head> s…" at bounding box center [756, 417] width 703 height 412
copy pre "<alby-chatbot widget-id="7224115c-c3ec-4932-881f-6550c428bd9d"></alby-chatbot>"
click at [770, 397] on pre "<alby-chatbot widget-id="7224115c-c3ec-4932-881f-6550c428bd9d"></alby-chatbot>" at bounding box center [756, 390] width 614 height 14
drag, startPoint x: 801, startPoint y: 404, endPoint x: 594, endPoint y: 408, distance: 207.0
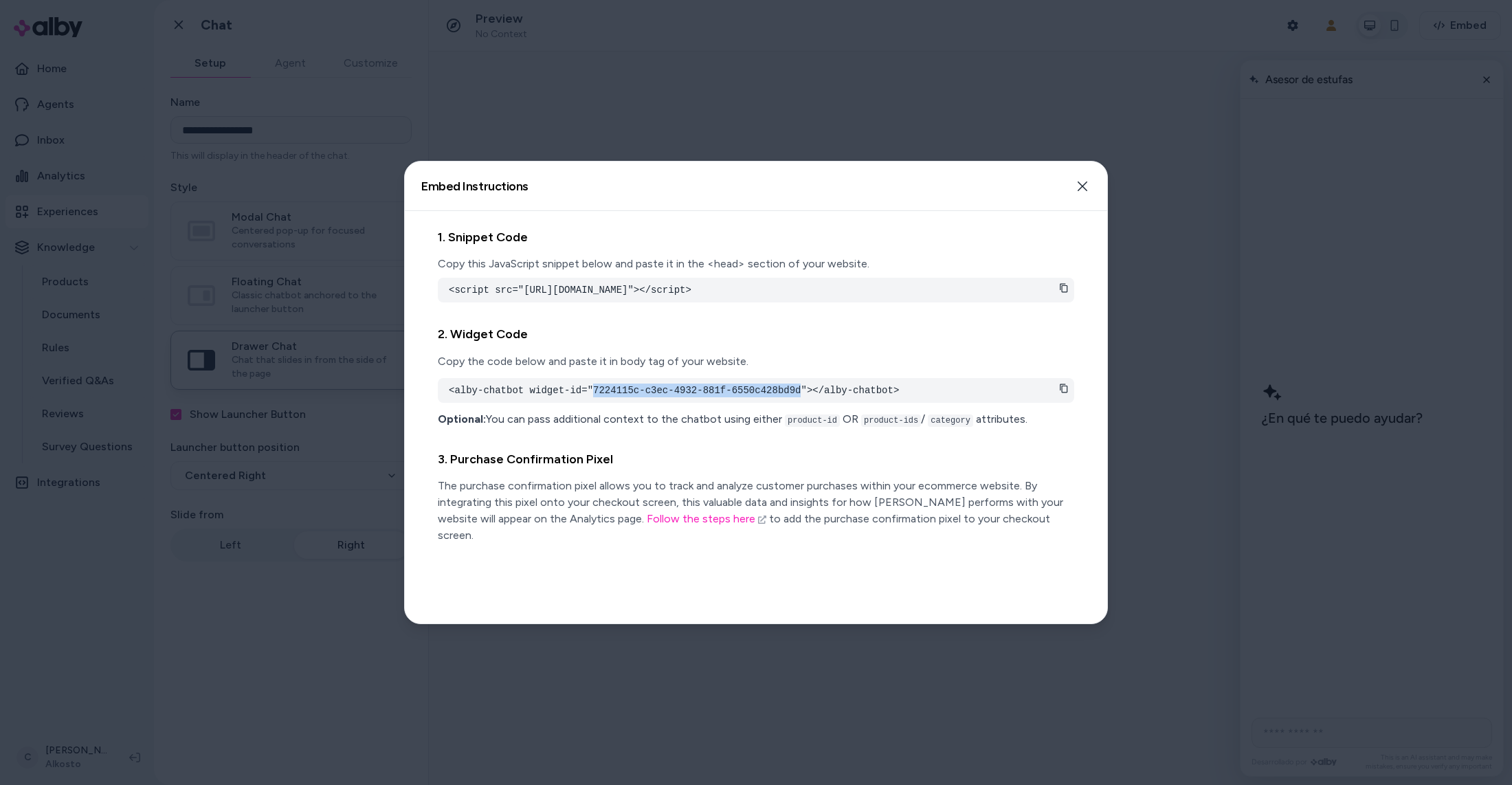
click at [594, 397] on pre "<alby-chatbot widget-id="7224115c-c3ec-4932-881f-6550c428bd9d"></alby-chatbot>" at bounding box center [756, 390] width 614 height 14
copy pre "7224115c-c3ec-4932-881f-6550c428bd9d"
click at [1085, 183] on icon "button" at bounding box center [1082, 186] width 10 height 10
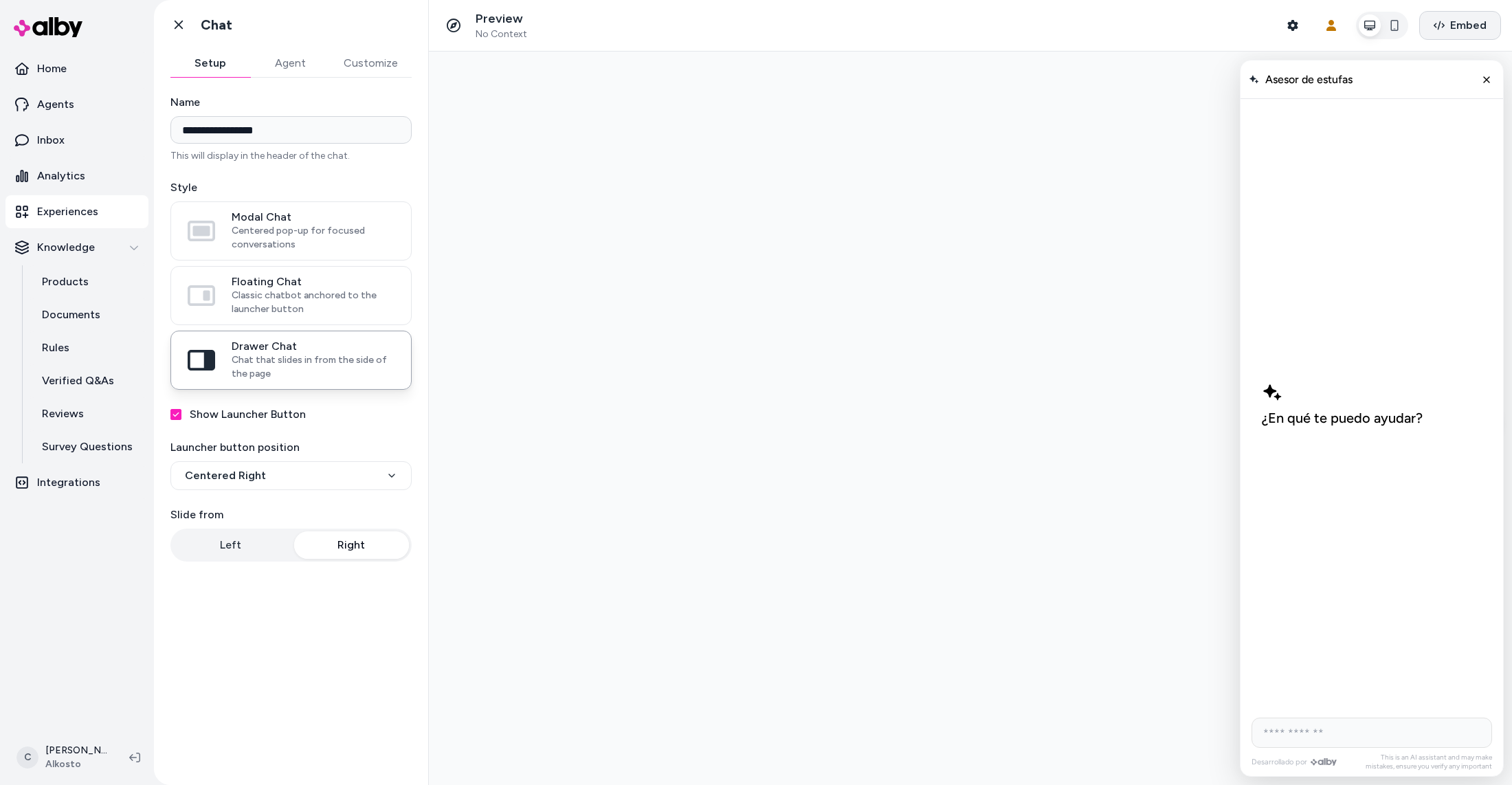
click at [1466, 15] on button "Embed" at bounding box center [1460, 25] width 82 height 29
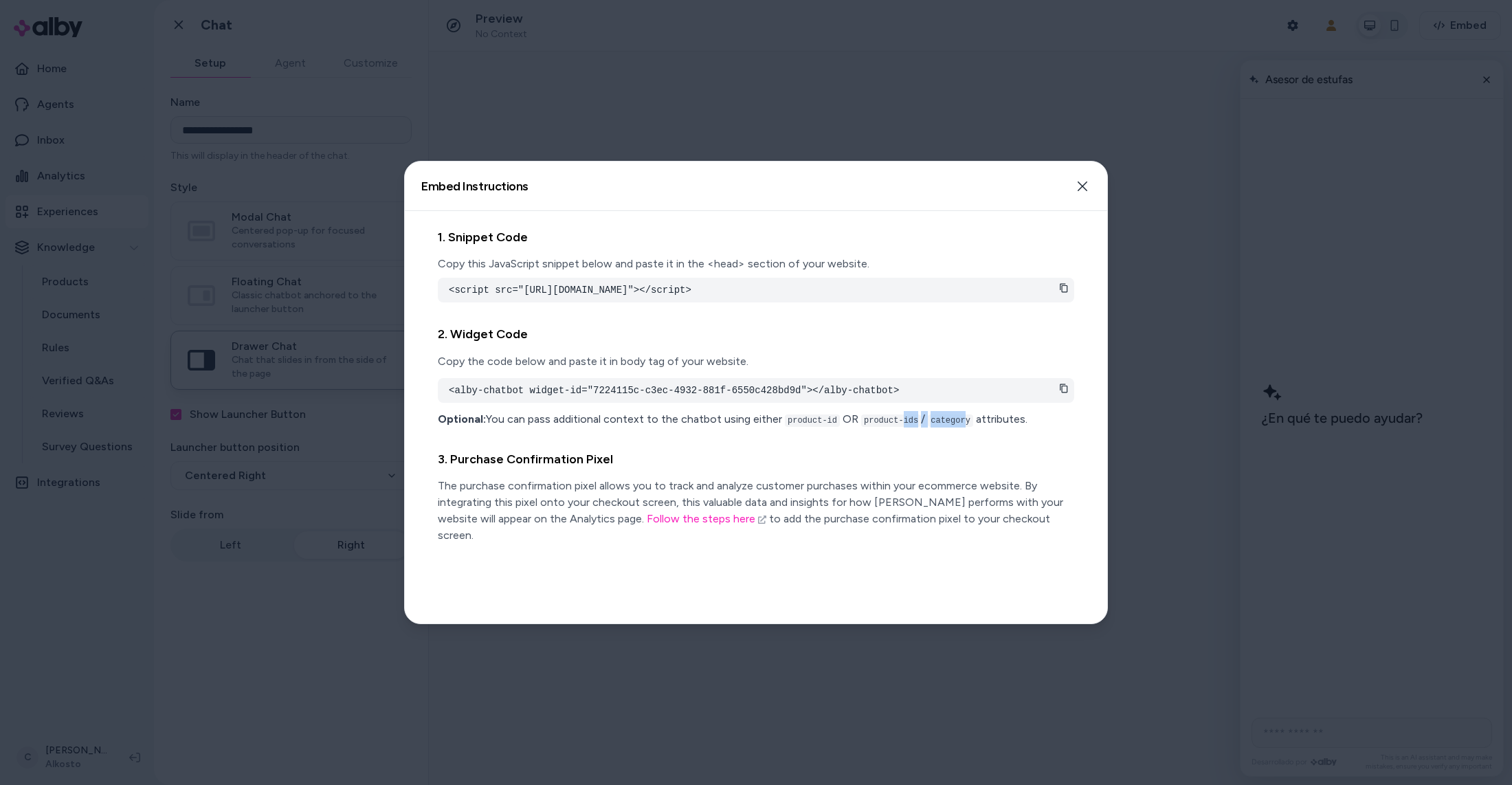
drag, startPoint x: 959, startPoint y: 432, endPoint x: 929, endPoint y: 432, distance: 30.0
click at [902, 428] on p "Optional: You can pass additional context to the chatbot using either product-i…" at bounding box center [756, 420] width 637 height 17
drag, startPoint x: 929, startPoint y: 432, endPoint x: 960, endPoint y: 423, distance: 32.3
click at [932, 427] on code "category" at bounding box center [950, 421] width 45 height 13
click at [1087, 189] on icon "button" at bounding box center [1082, 186] width 11 height 11
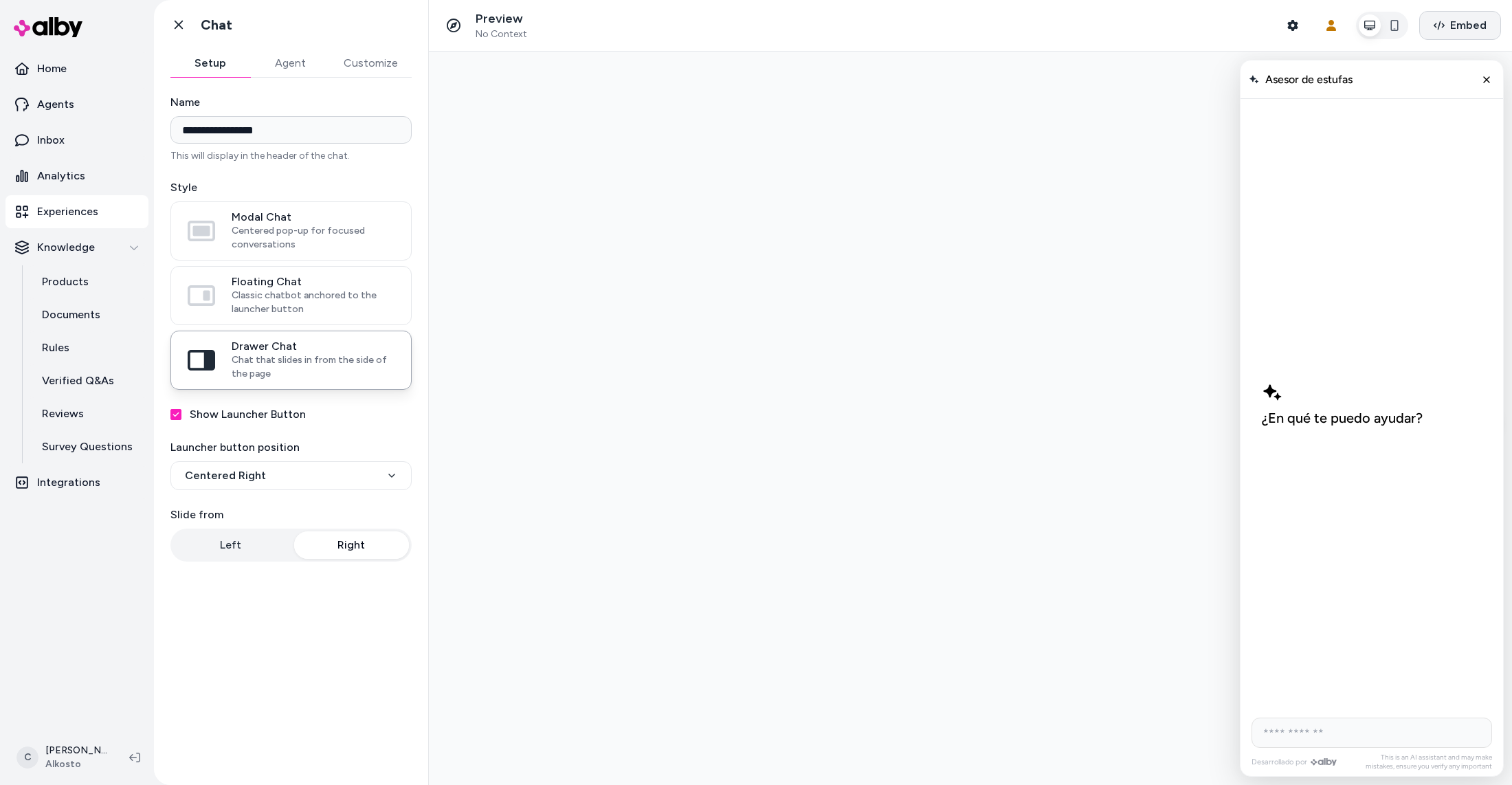
click at [1452, 32] on span "Embed" at bounding box center [1468, 25] width 37 height 17
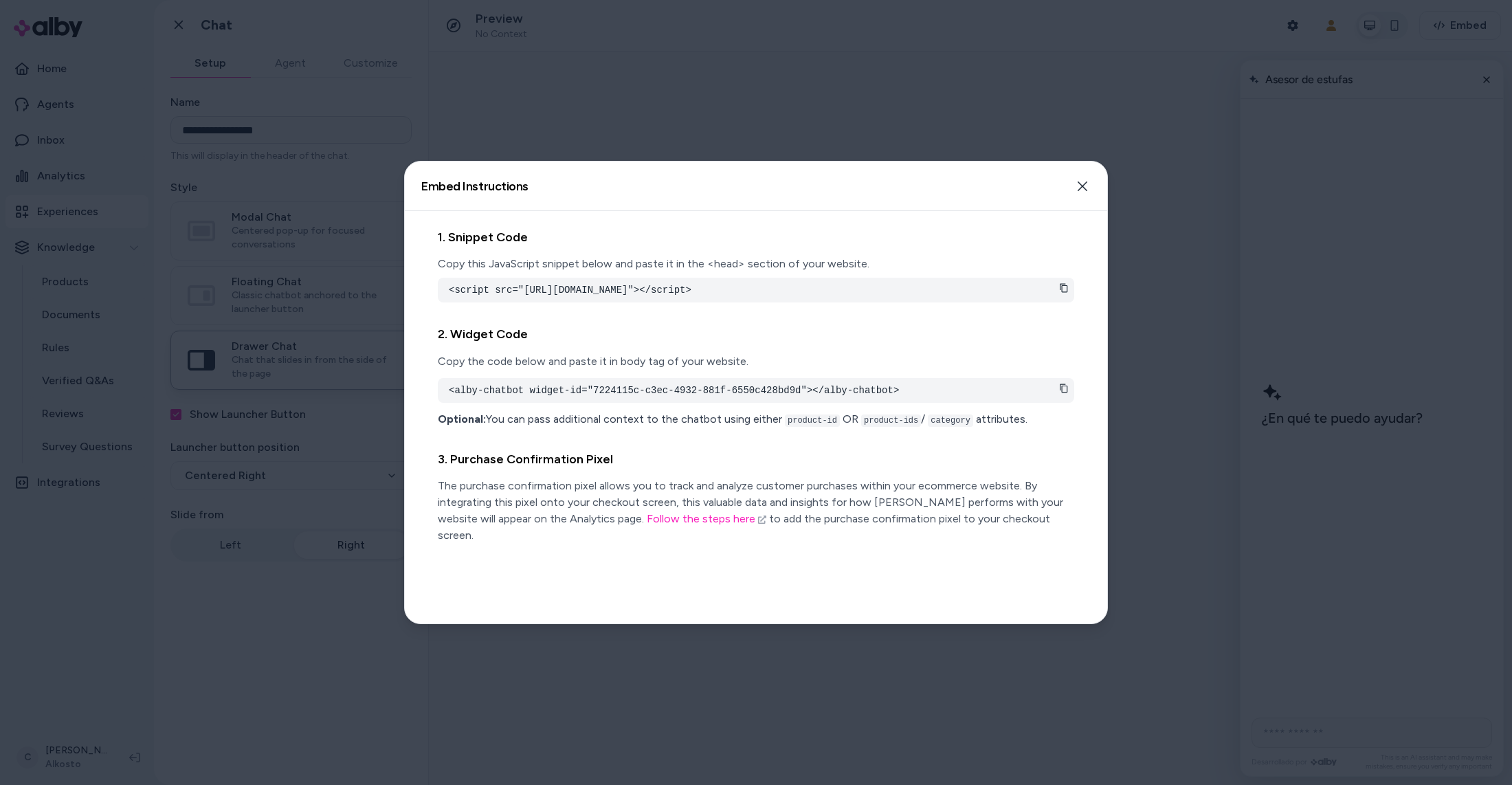
click at [1161, 122] on div at bounding box center [756, 392] width 1512 height 785
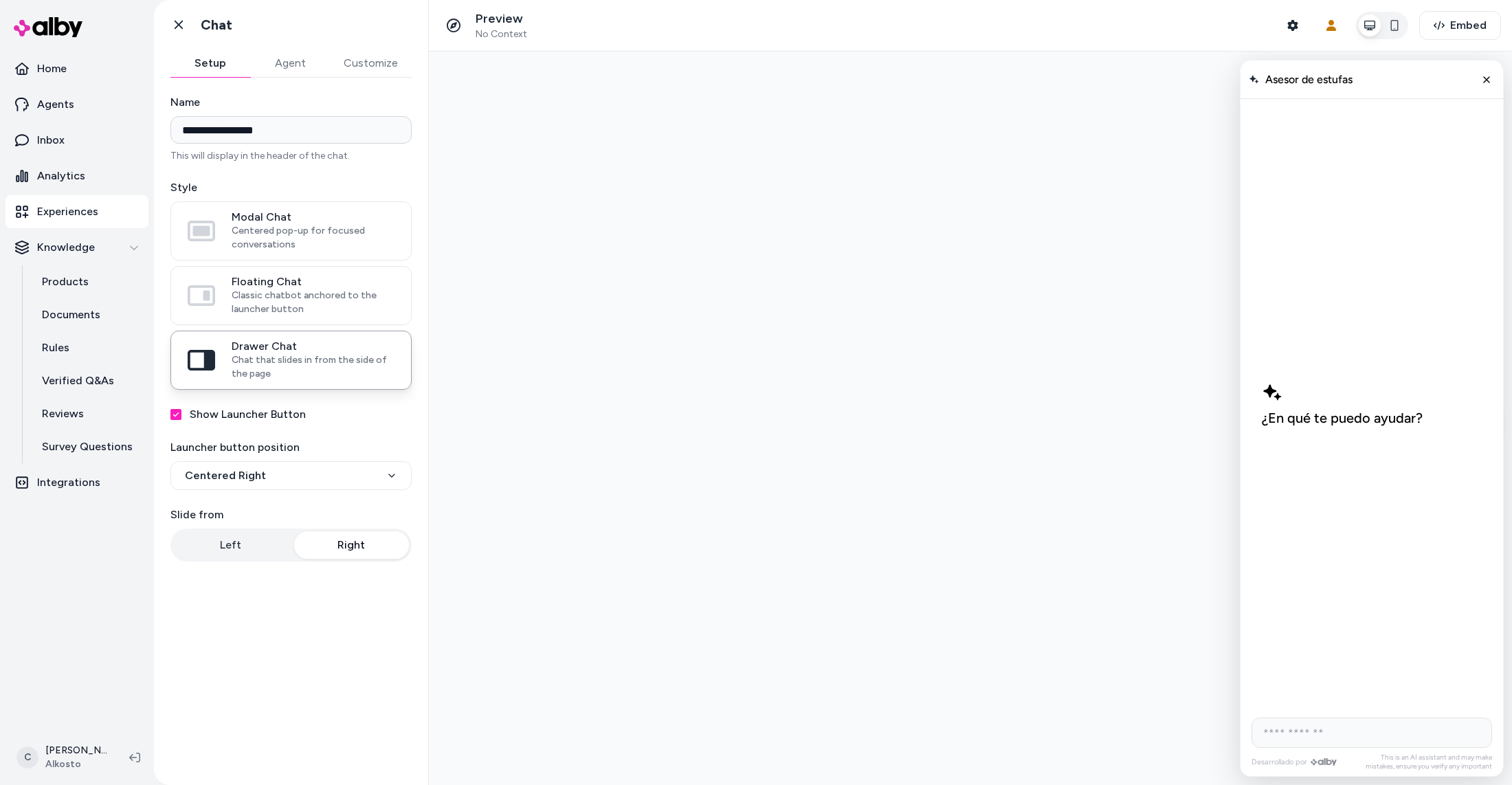
drag, startPoint x: 94, startPoint y: 213, endPoint x: 133, endPoint y: 226, distance: 41.1
click at [94, 213] on p "Experiences" at bounding box center [68, 212] width 61 height 17
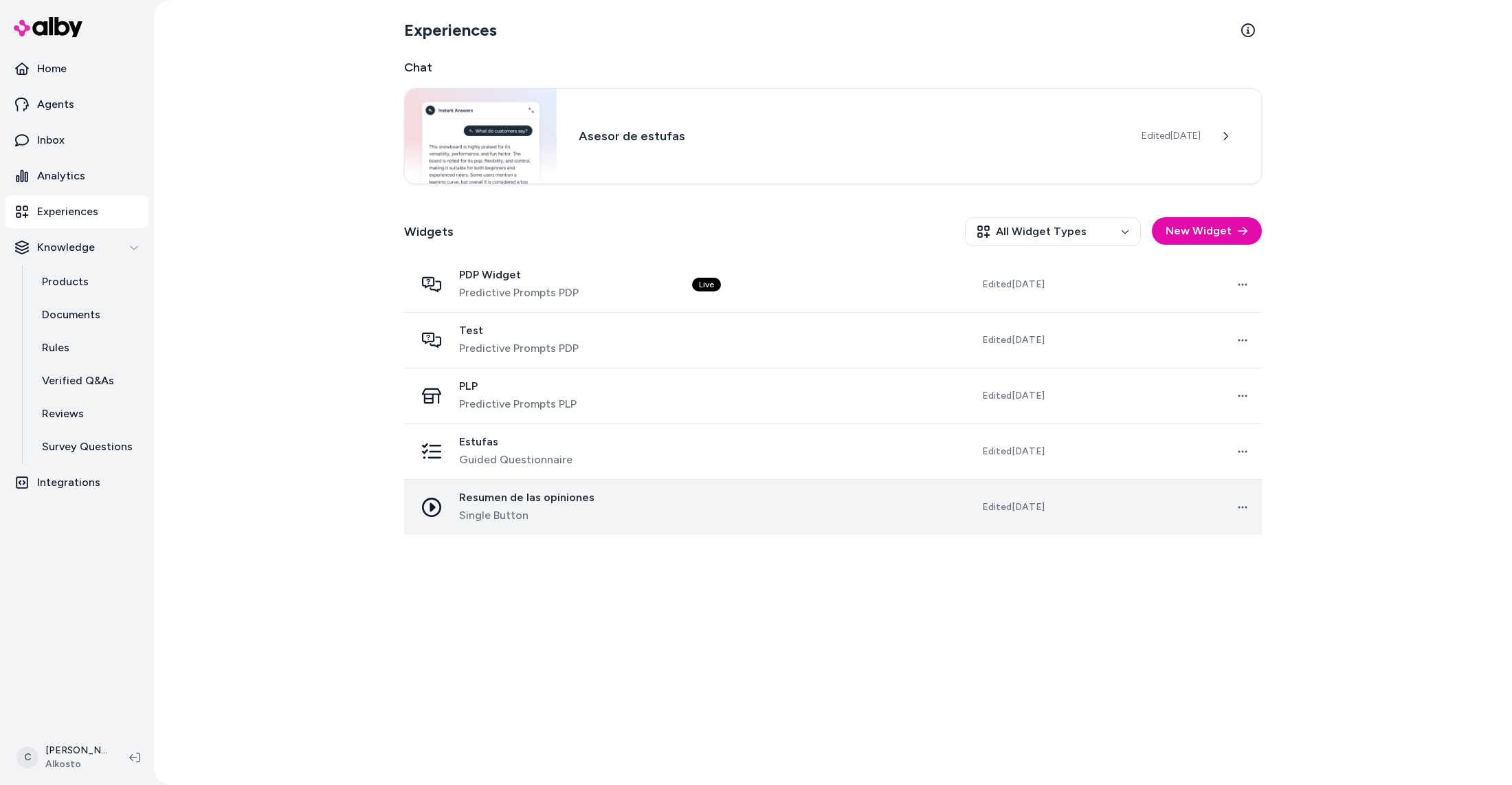
click at [548, 492] on span "Resumen de las opiniones" at bounding box center [527, 498] width 135 height 14
click at [732, 516] on td at bounding box center [784, 508] width 206 height 56
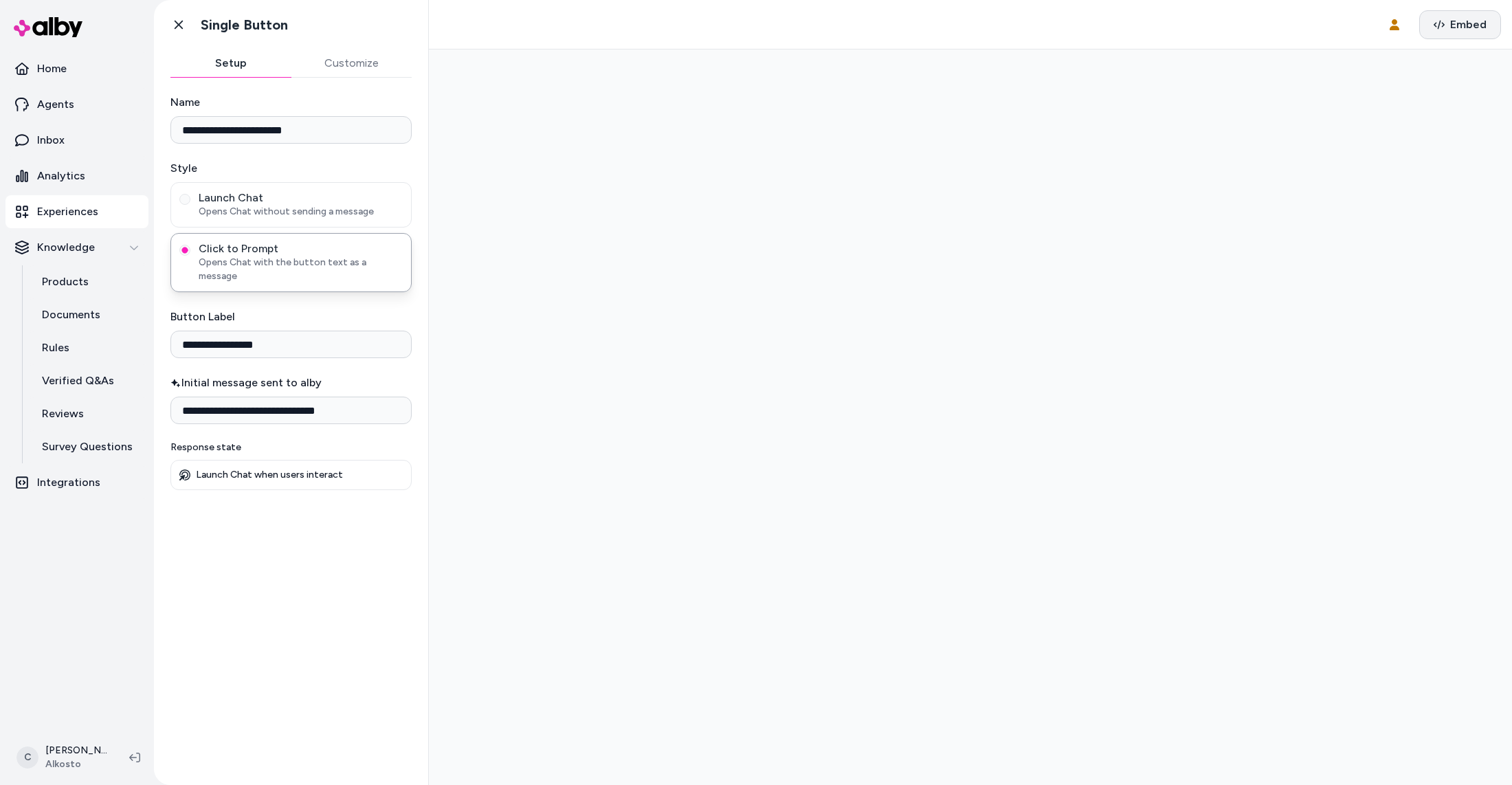
click at [1450, 38] on button "Embed" at bounding box center [1460, 25] width 82 height 29
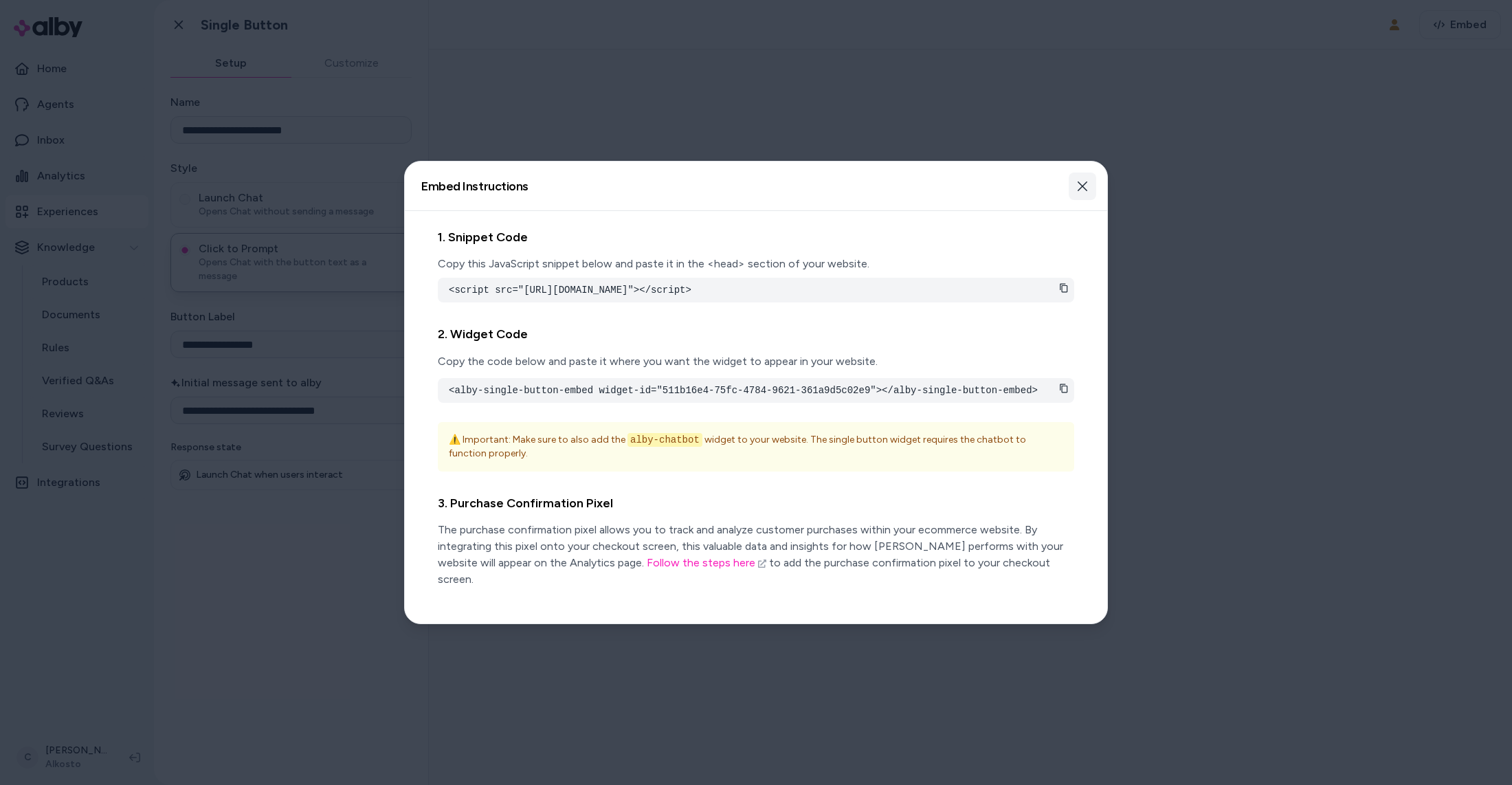
click at [1089, 179] on button "Close" at bounding box center [1082, 186] width 28 height 28
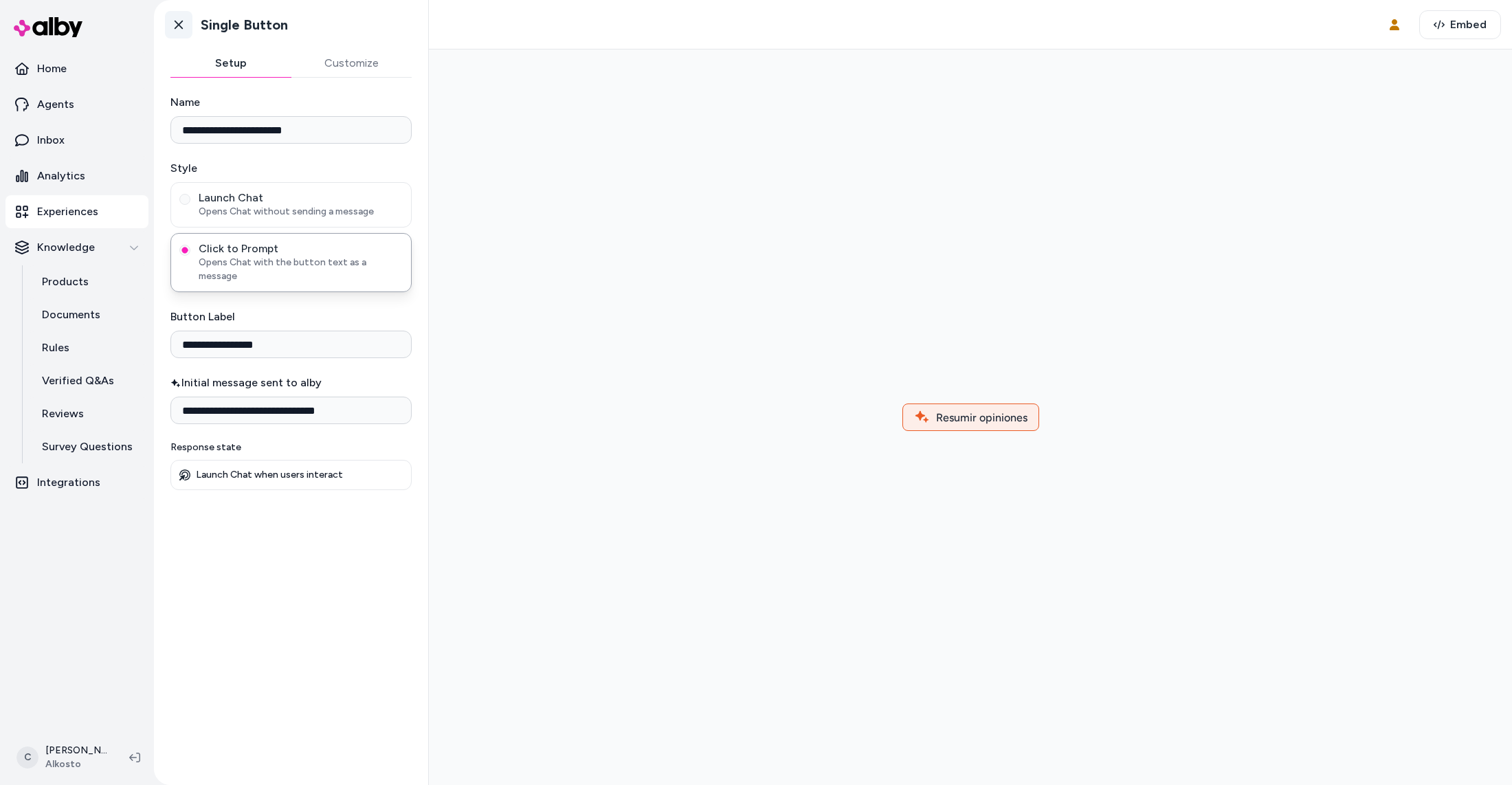
click at [168, 19] on link "Go back" at bounding box center [178, 25] width 28 height 28
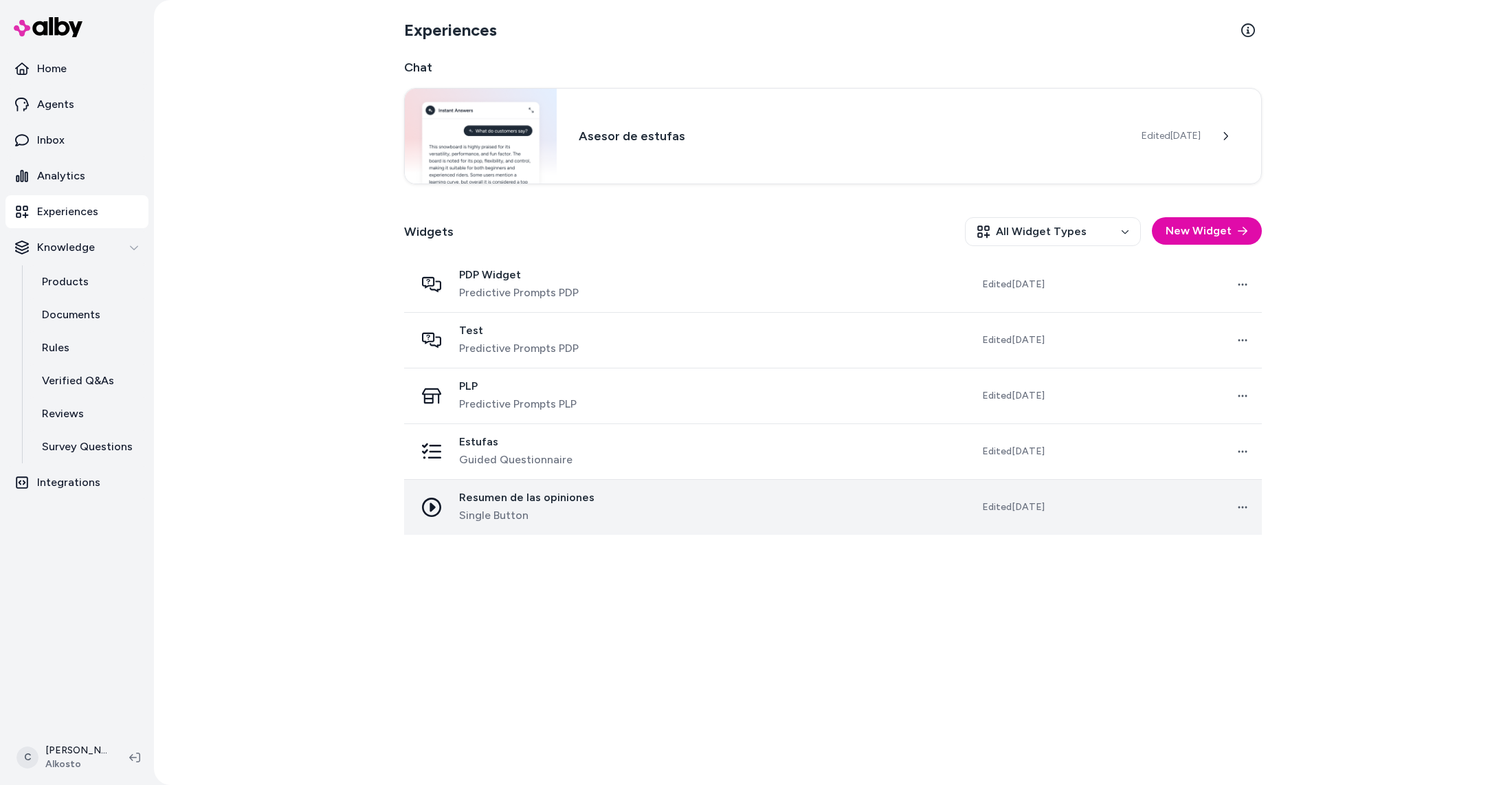
click at [602, 503] on div "Resumen de las opiniones Single Button" at bounding box center [543, 507] width 255 height 33
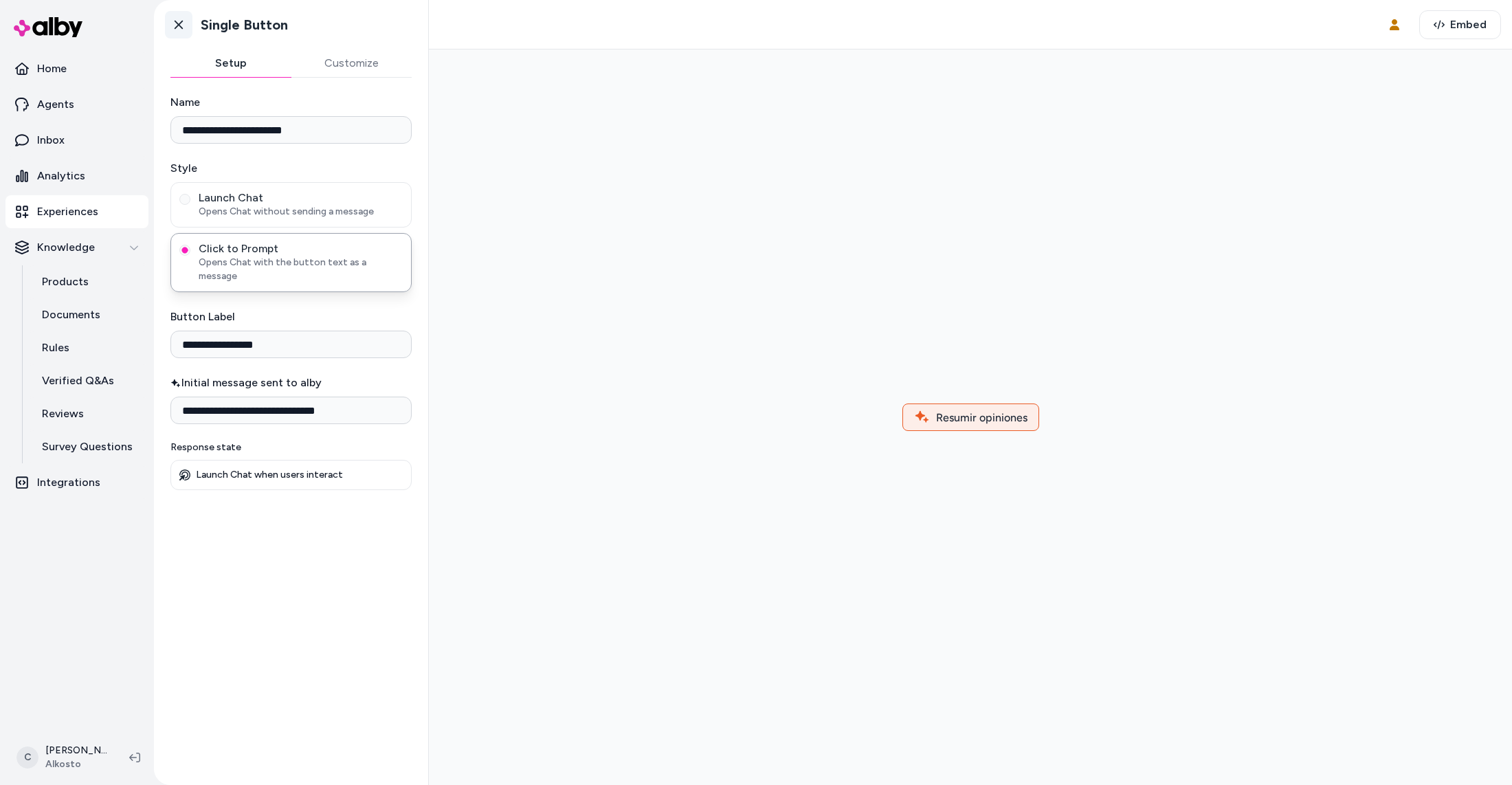
click at [178, 29] on icon at bounding box center [178, 24] width 14 height 14
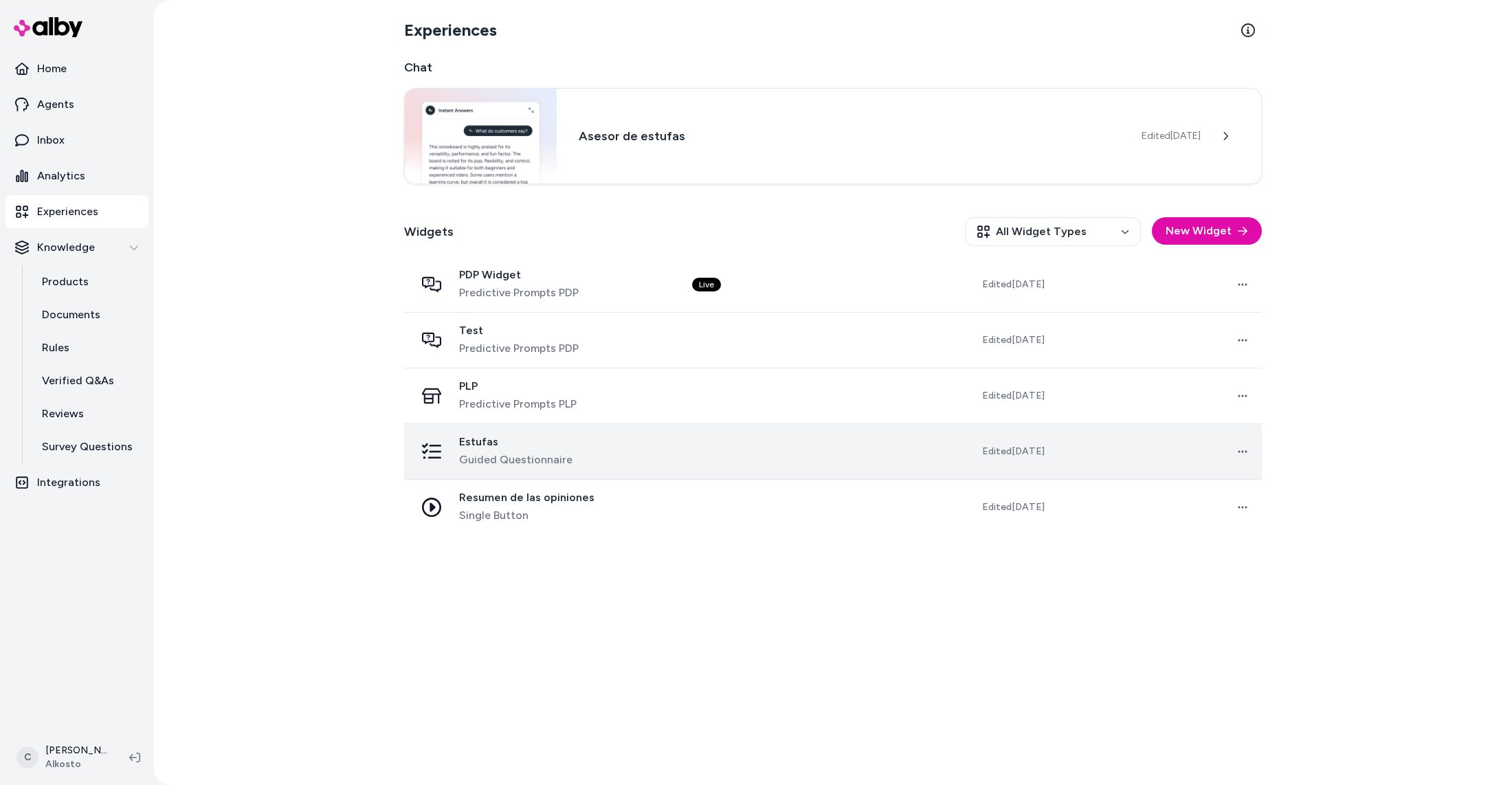
click at [561, 456] on span "Guided Questionnaire" at bounding box center [516, 459] width 114 height 17
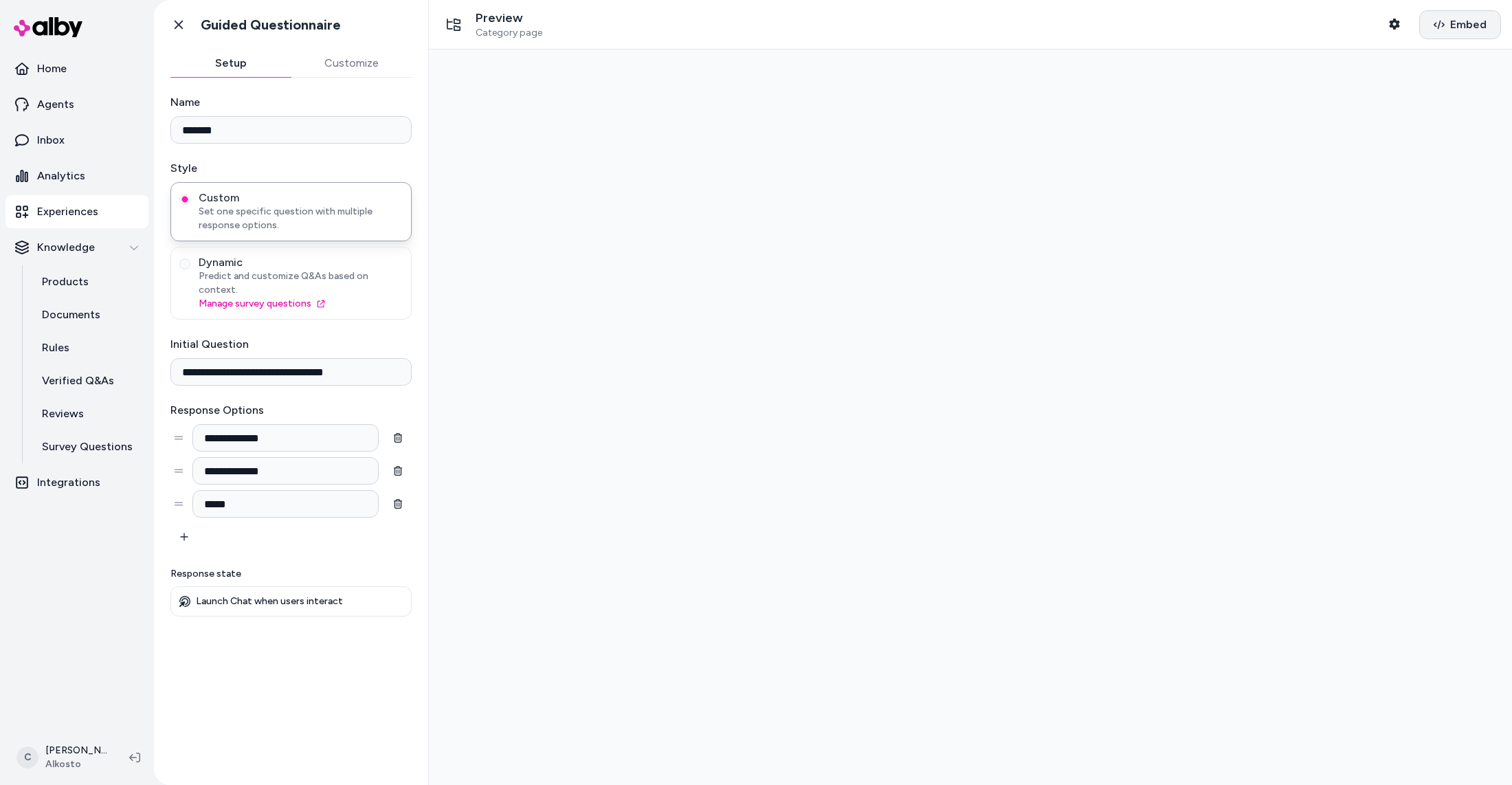
click at [1474, 19] on span "Embed" at bounding box center [1468, 25] width 37 height 17
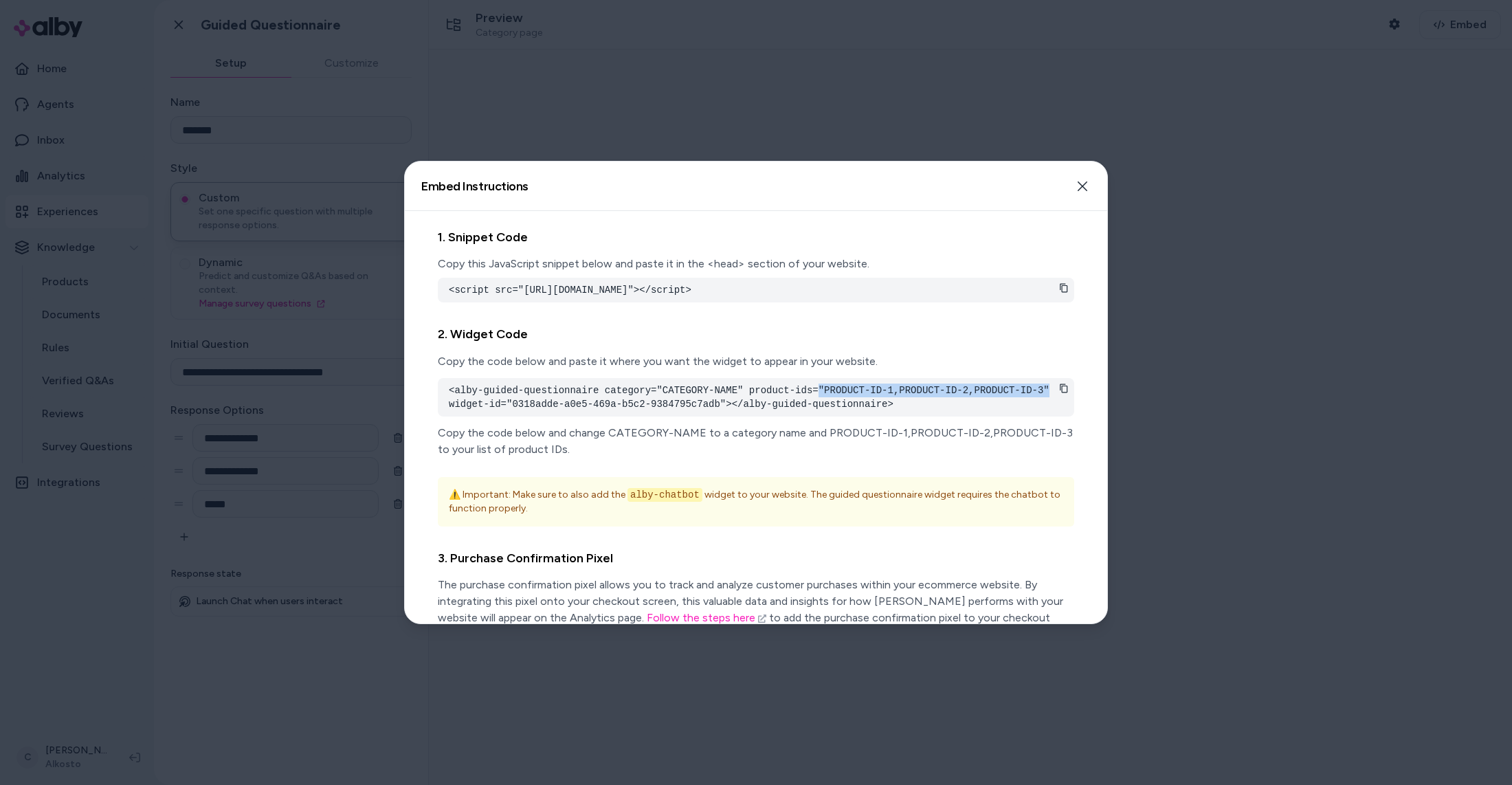
drag, startPoint x: 821, startPoint y: 401, endPoint x: 1050, endPoint y: 405, distance: 229.0
click at [1050, 405] on pre "<alby-guided-questionnaire category="CATEGORY-NAME" product-ids="PRODUCT-ID-1,P…" at bounding box center [756, 397] width 614 height 28
copy pre ""PRODUCT-ID-1,PRODUCT-ID-2,PRODUCT-ID-3""
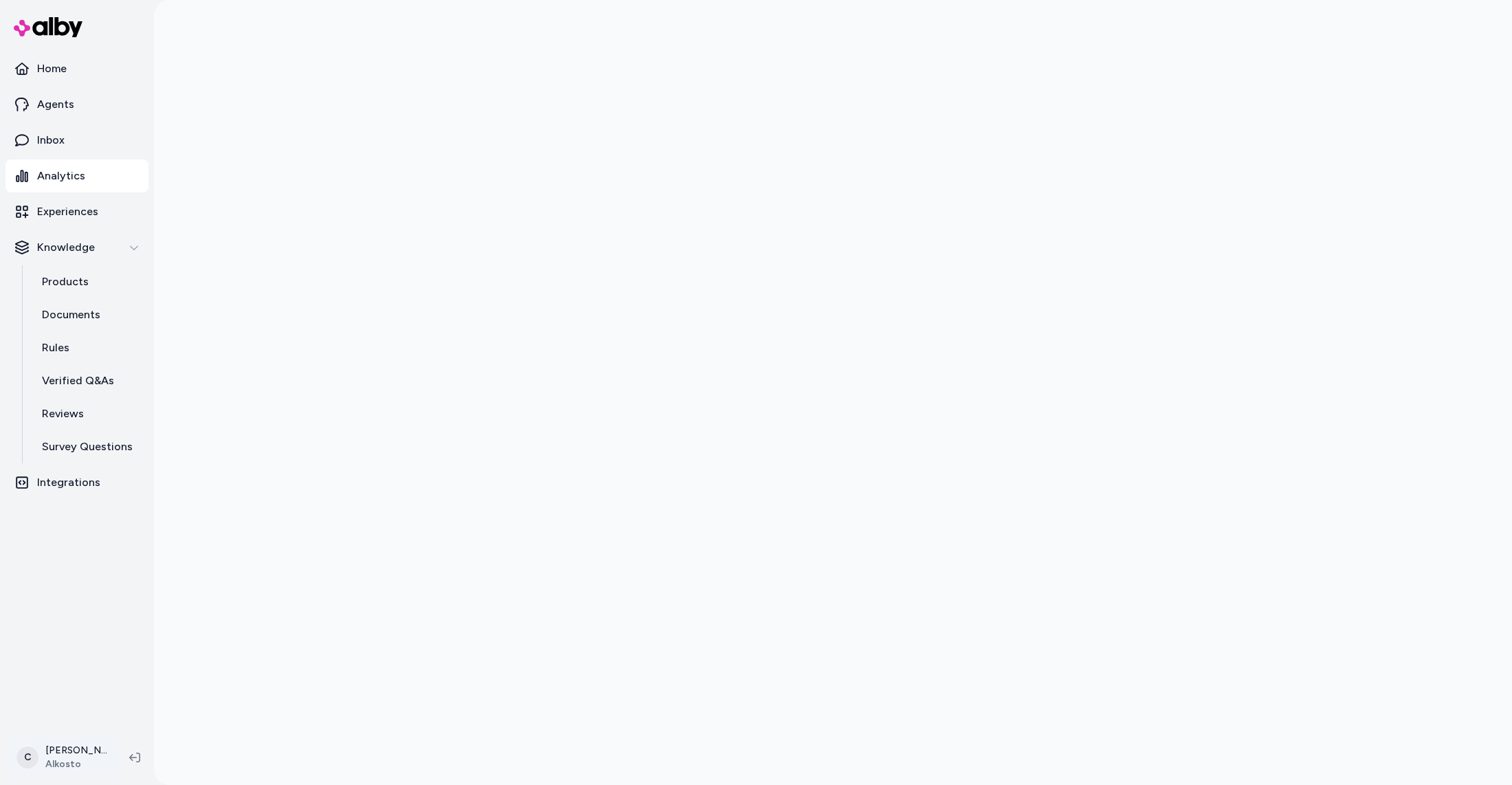
click at [67, 755] on html "Home Agents Inbox Analytics Experiences Knowledge Products Documents Rules Veri…" at bounding box center [756, 392] width 1512 height 785
click at [84, 553] on span "Shortcuts" at bounding box center [73, 560] width 46 height 14
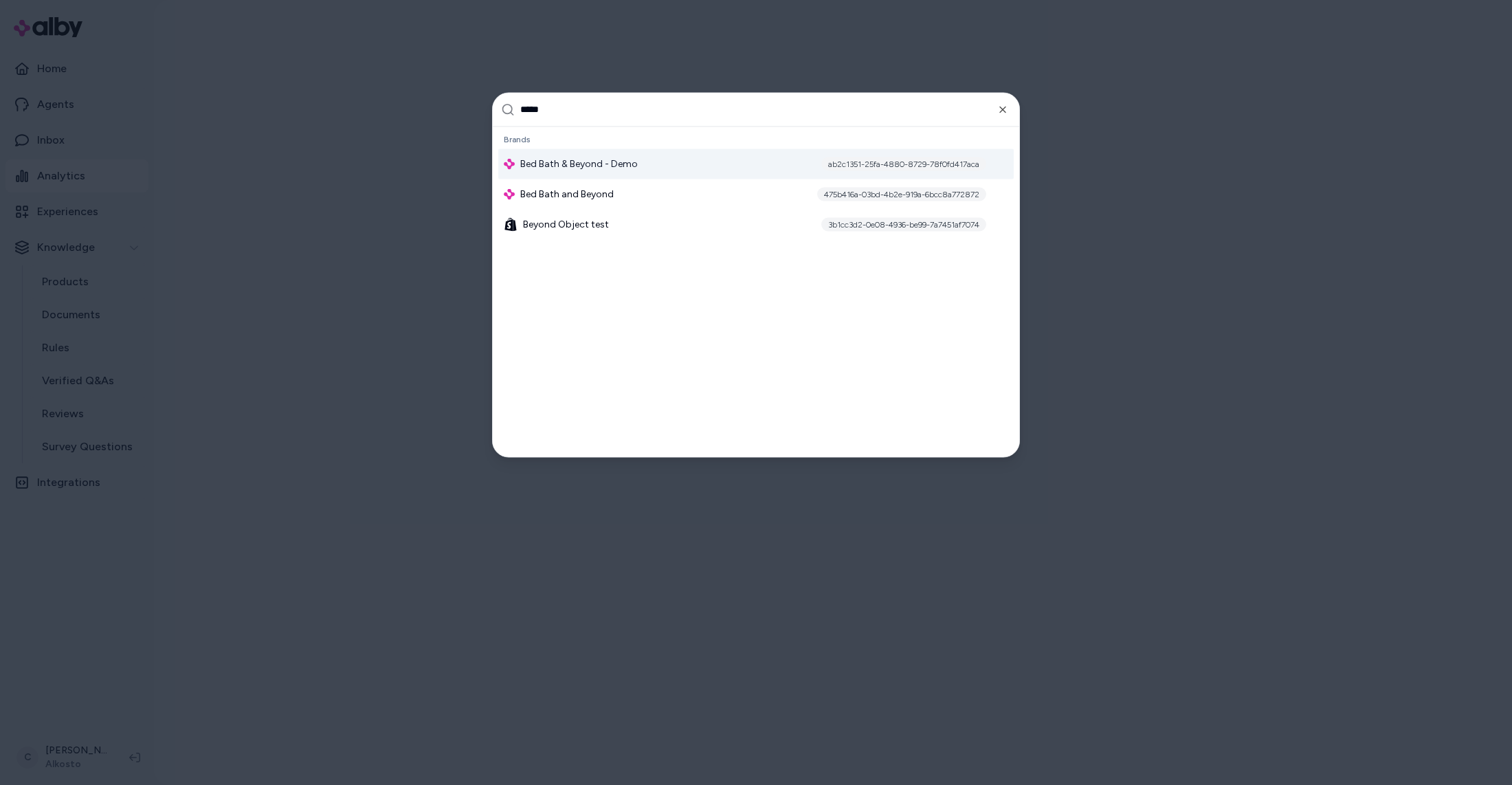
type input "******"
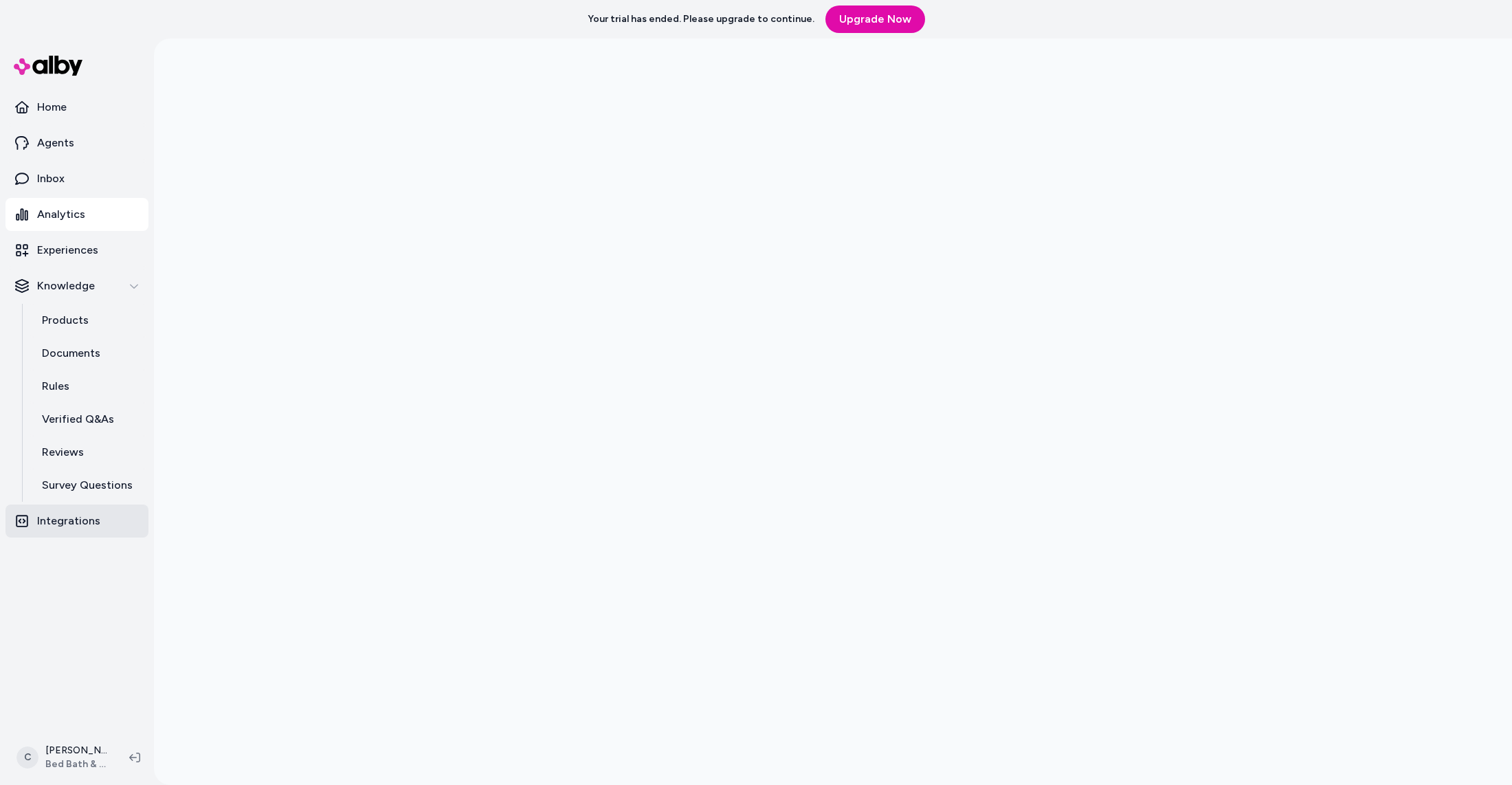
click at [63, 537] on link "Integrations" at bounding box center [77, 521] width 143 height 33
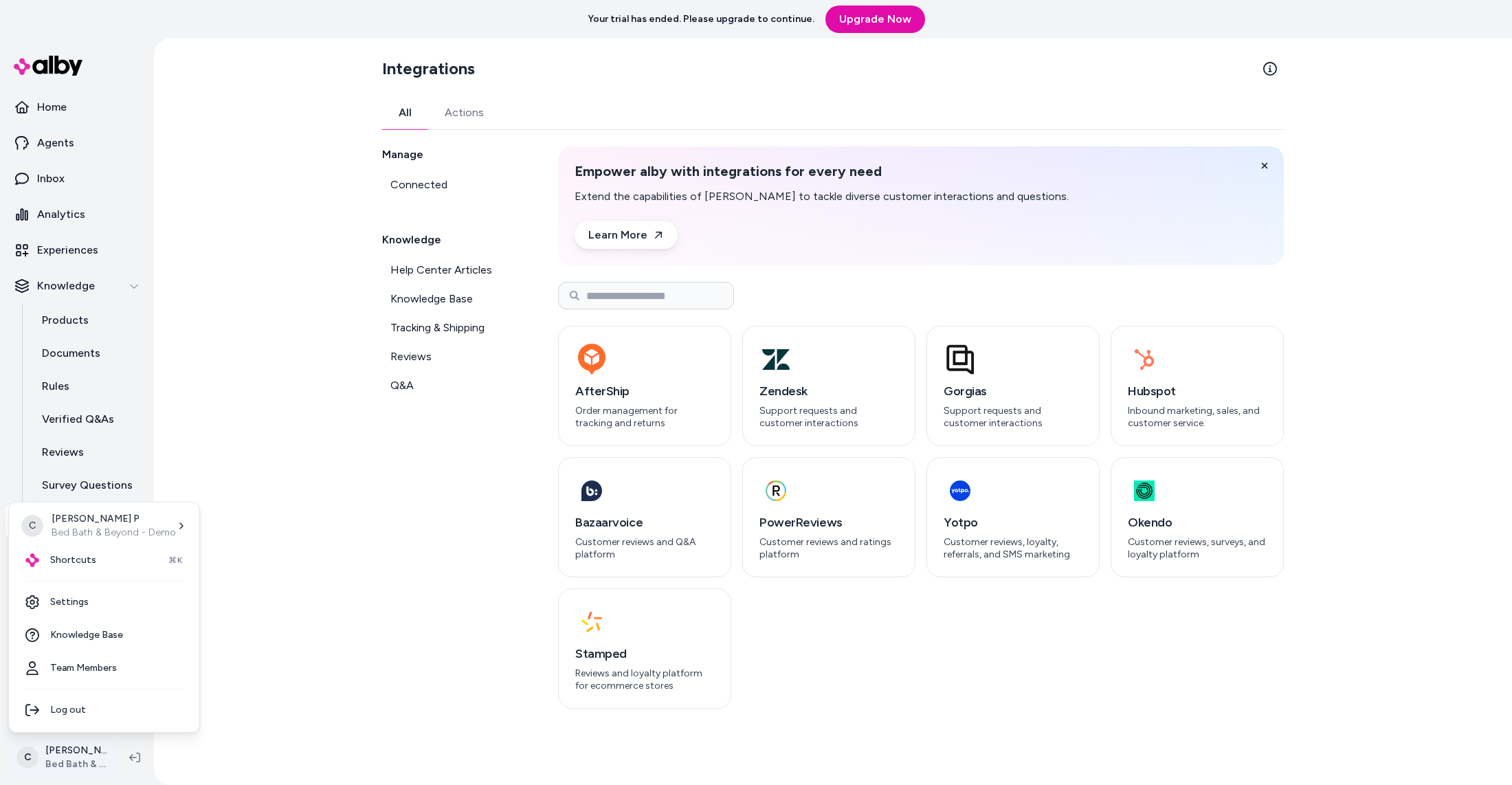
click at [72, 761] on html "Your trial has ended. Please upgrade to continue. Upgrade Now Home Agents Inbox…" at bounding box center [756, 392] width 1512 height 785
click at [79, 613] on link "Settings" at bounding box center [103, 602] width 179 height 33
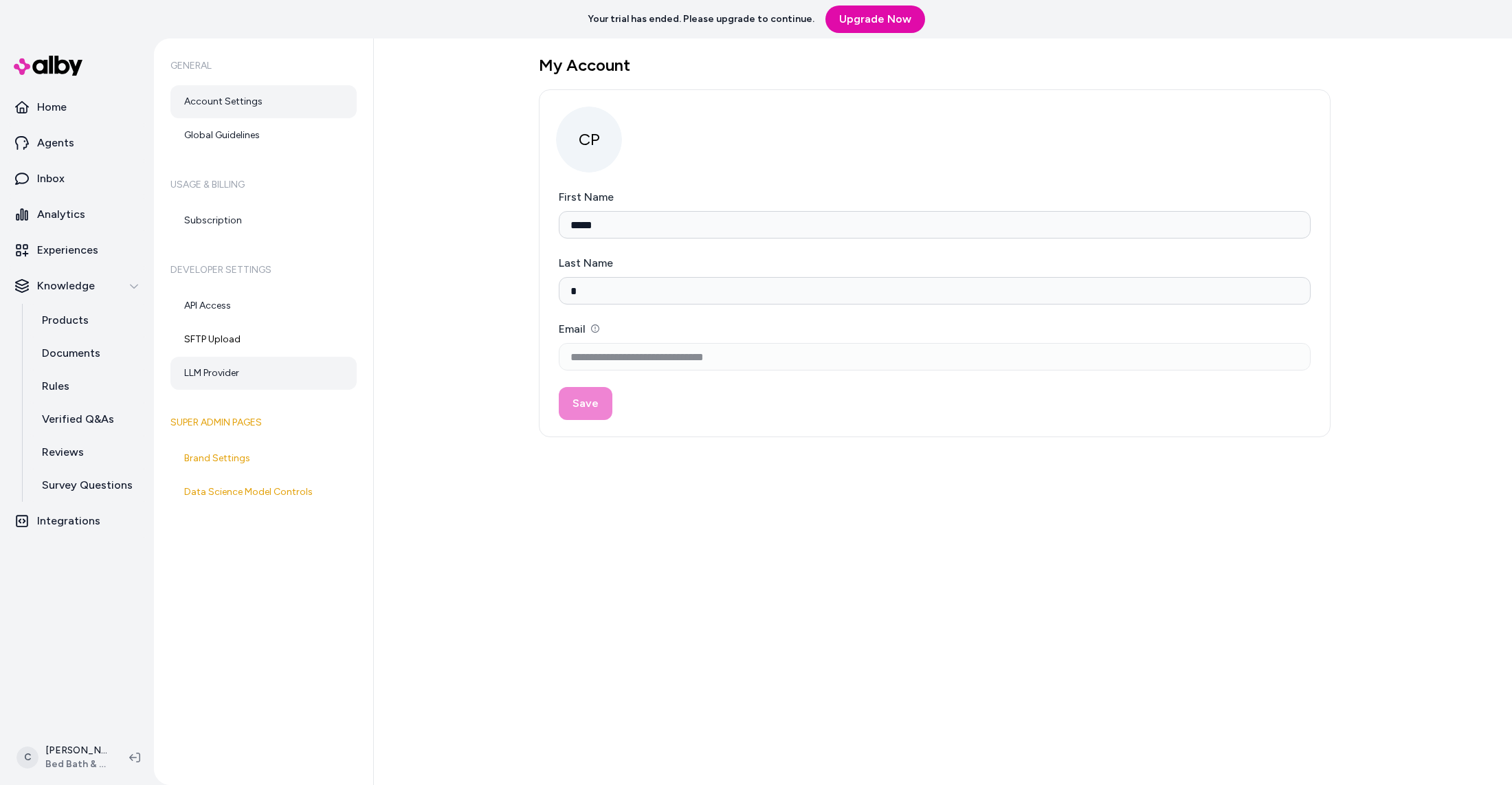
click at [213, 381] on link "LLM Provider" at bounding box center [263, 373] width 186 height 33
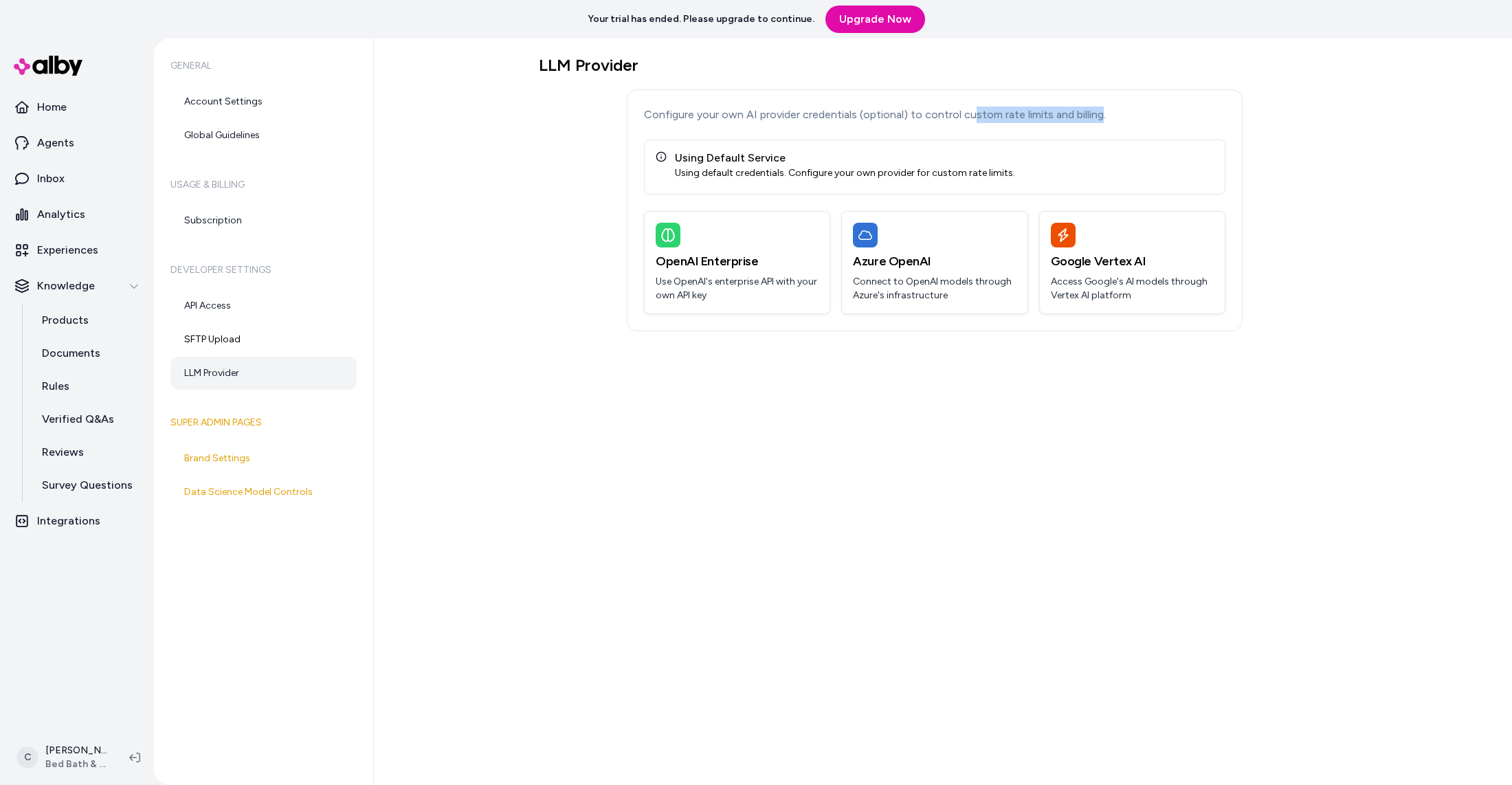
drag, startPoint x: 1101, startPoint y: 113, endPoint x: 996, endPoint y: 111, distance: 105.0
click at [971, 112] on p "Configure your own AI provider credentials (optional) to control custom rate li…" at bounding box center [934, 115] width 582 height 17
click at [996, 111] on p "Configure your own AI provider credentials (optional) to control custom rate li…" at bounding box center [934, 115] width 582 height 17
click at [1140, 286] on p "Access Google's AI models through Vertex AI platform" at bounding box center [1132, 288] width 163 height 28
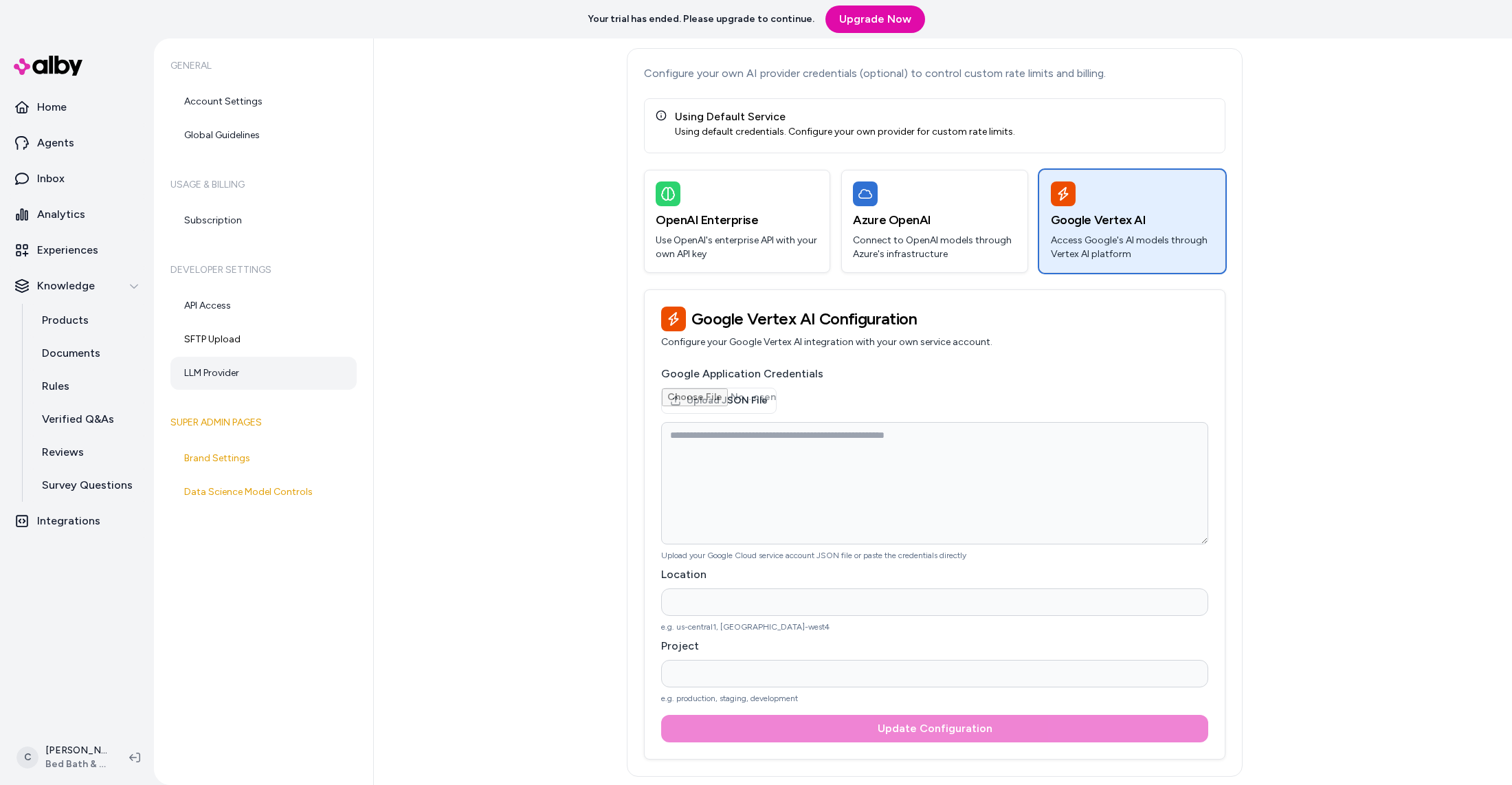
click at [542, 601] on div "LLM Provider Configure your own AI provider credentials (optional) to control c…" at bounding box center [934, 395] width 792 height 764
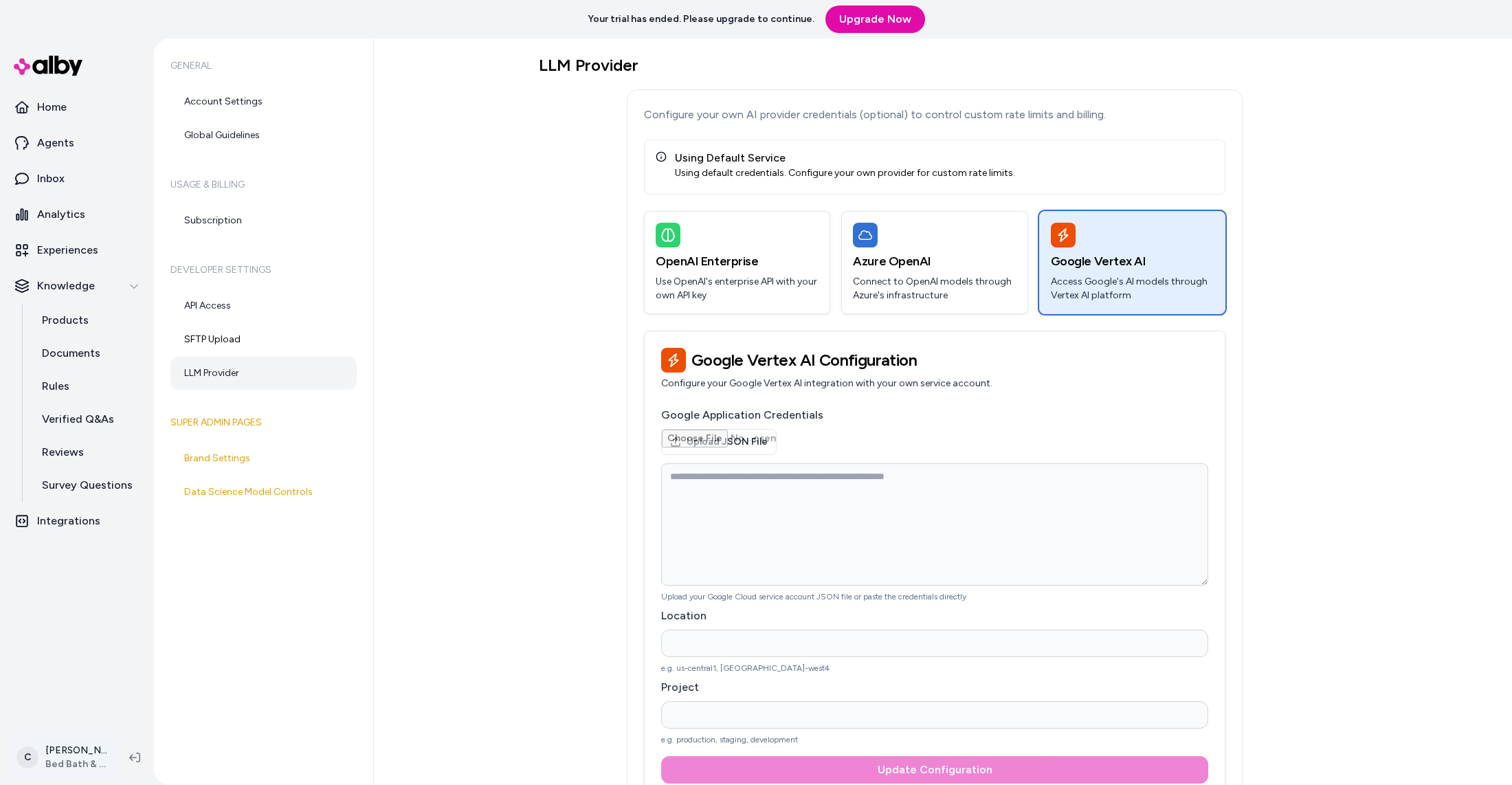
click at [88, 746] on html "Your trial has ended. Please upgrade to continue. Upgrade Now Home Agents Inbox…" at bounding box center [756, 392] width 1512 height 785
click at [472, 633] on html "Your trial has ended. Please upgrade to continue. Upgrade Now Home Agents Inbox…" at bounding box center [756, 392] width 1512 height 785
click at [229, 347] on link "SFTP Upload" at bounding box center [263, 339] width 186 height 33
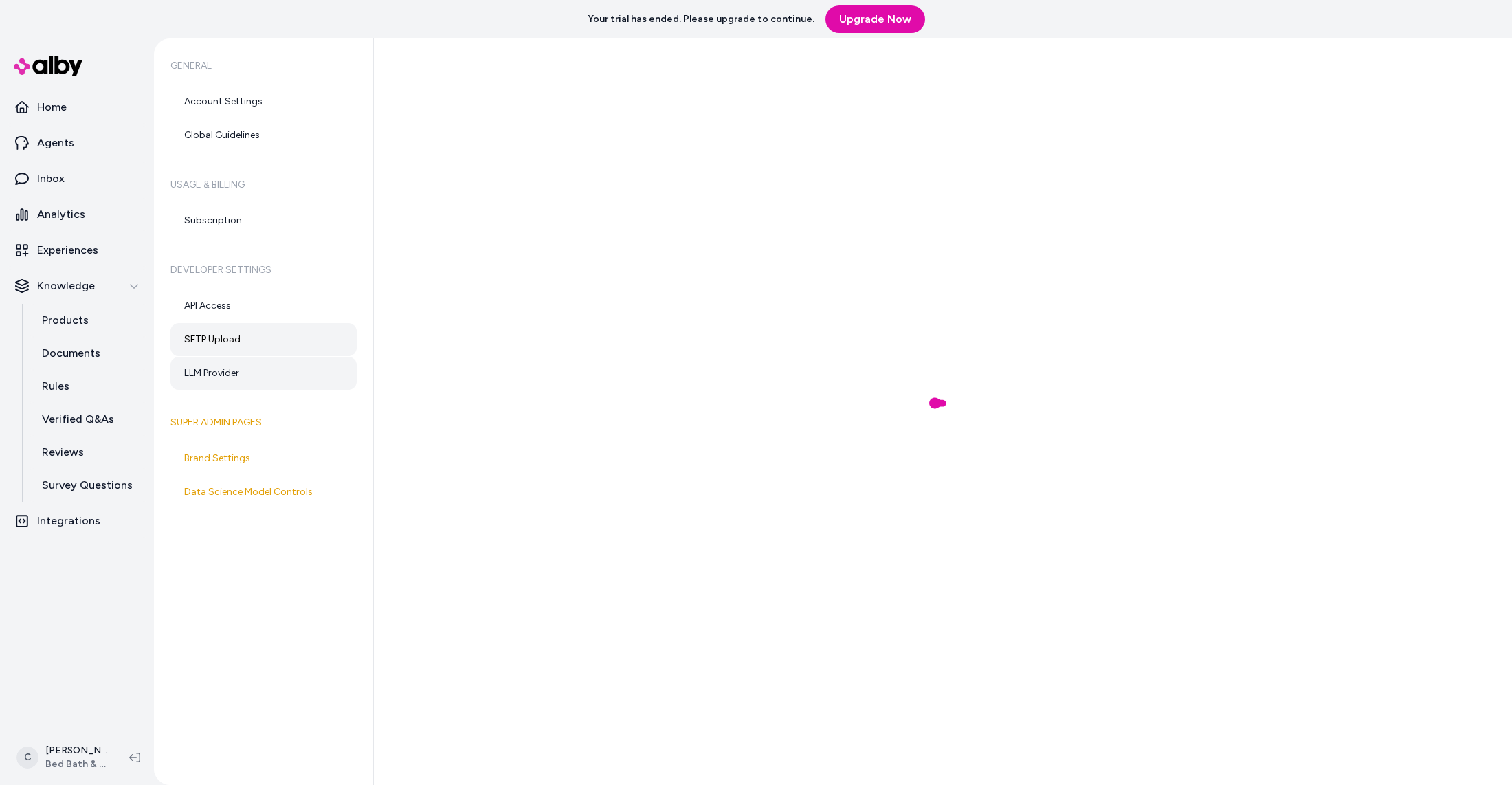
click at [232, 370] on link "LLM Provider" at bounding box center [263, 373] width 186 height 33
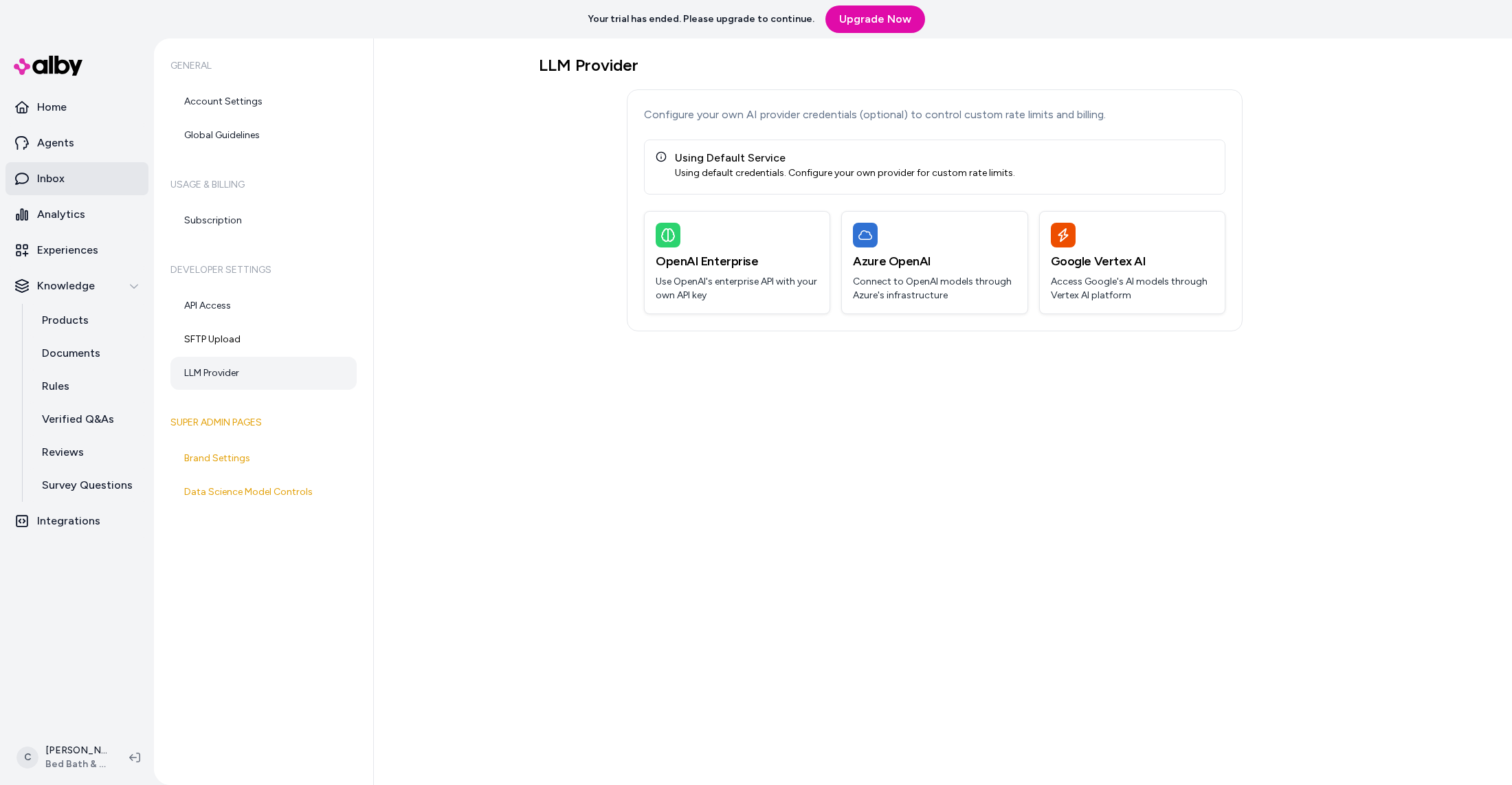
click at [57, 189] on link "Inbox" at bounding box center [77, 178] width 143 height 33
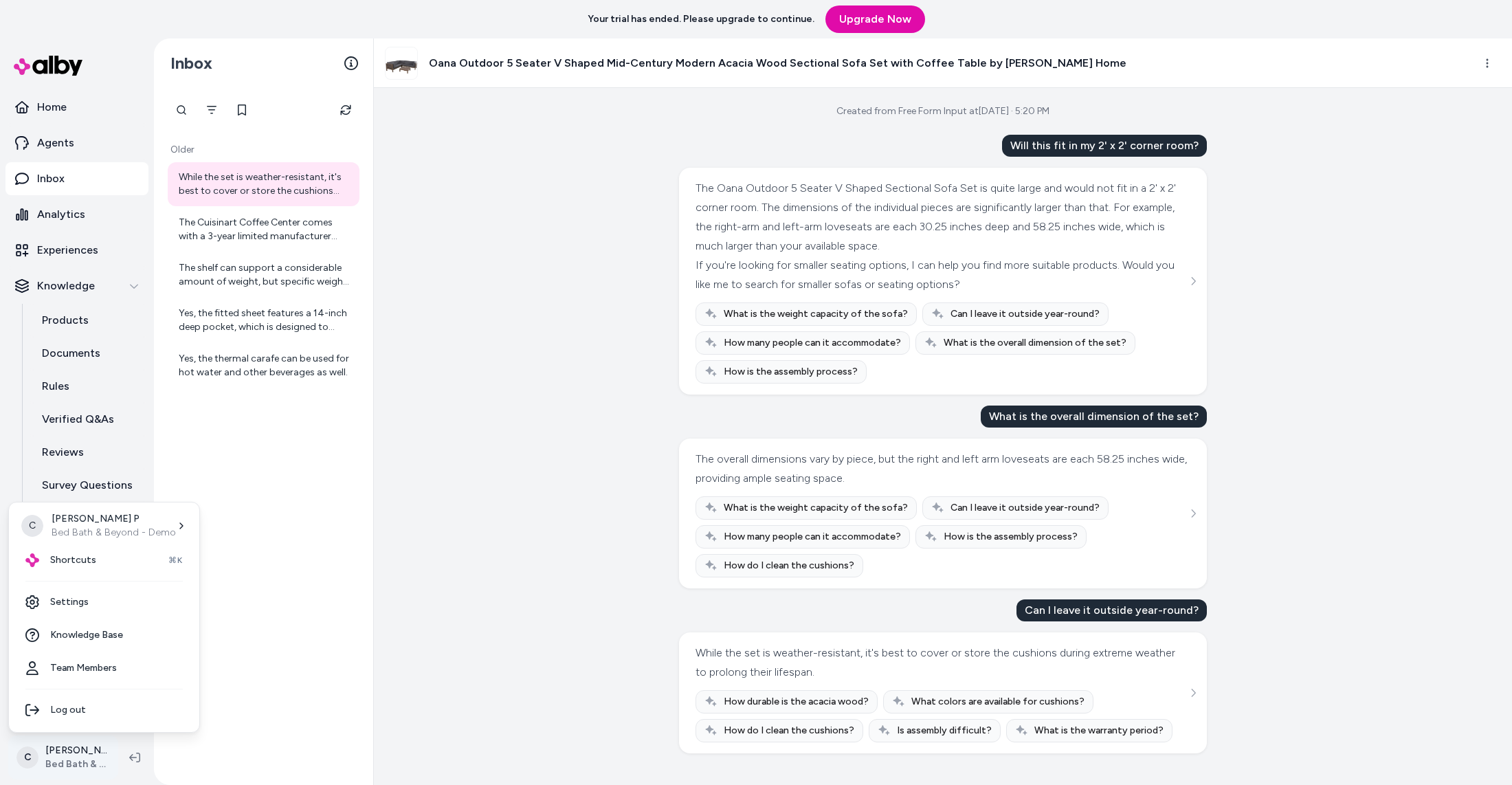
click at [67, 757] on html "Your trial has ended. Please upgrade to continue. Upgrade Now Home Agents Inbox…" at bounding box center [756, 392] width 1512 height 785
click at [103, 538] on p "Bed Bath & Beyond - Demo" at bounding box center [114, 533] width 124 height 14
click at [120, 557] on div "Shortcuts ⌘K" at bounding box center [103, 560] width 179 height 33
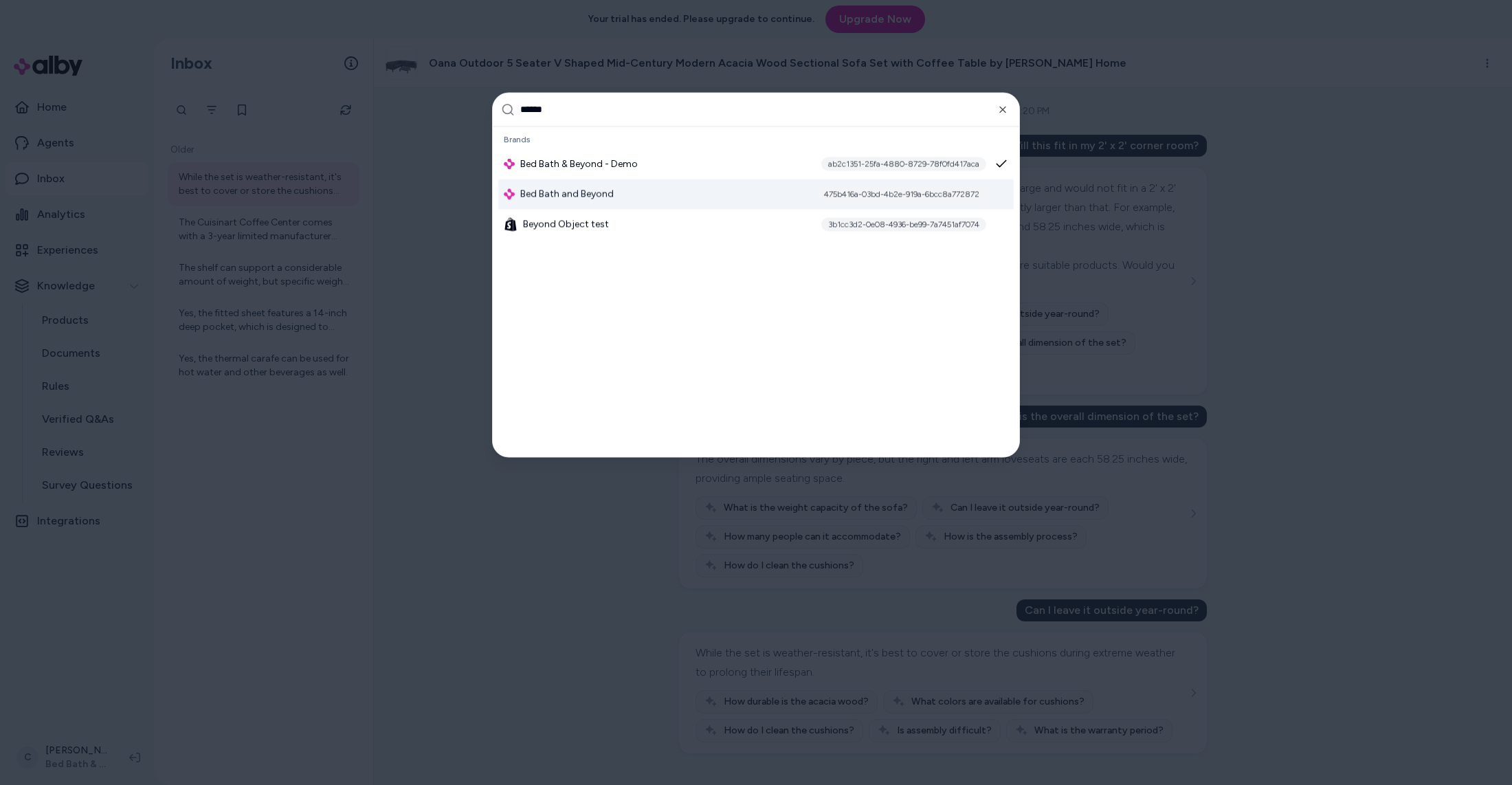
type input "******"
click at [598, 201] on div "Bed Bath and Beyond 475b416a-03bd-4b2e-919a-6bcc8a772872" at bounding box center [756, 194] width 516 height 30
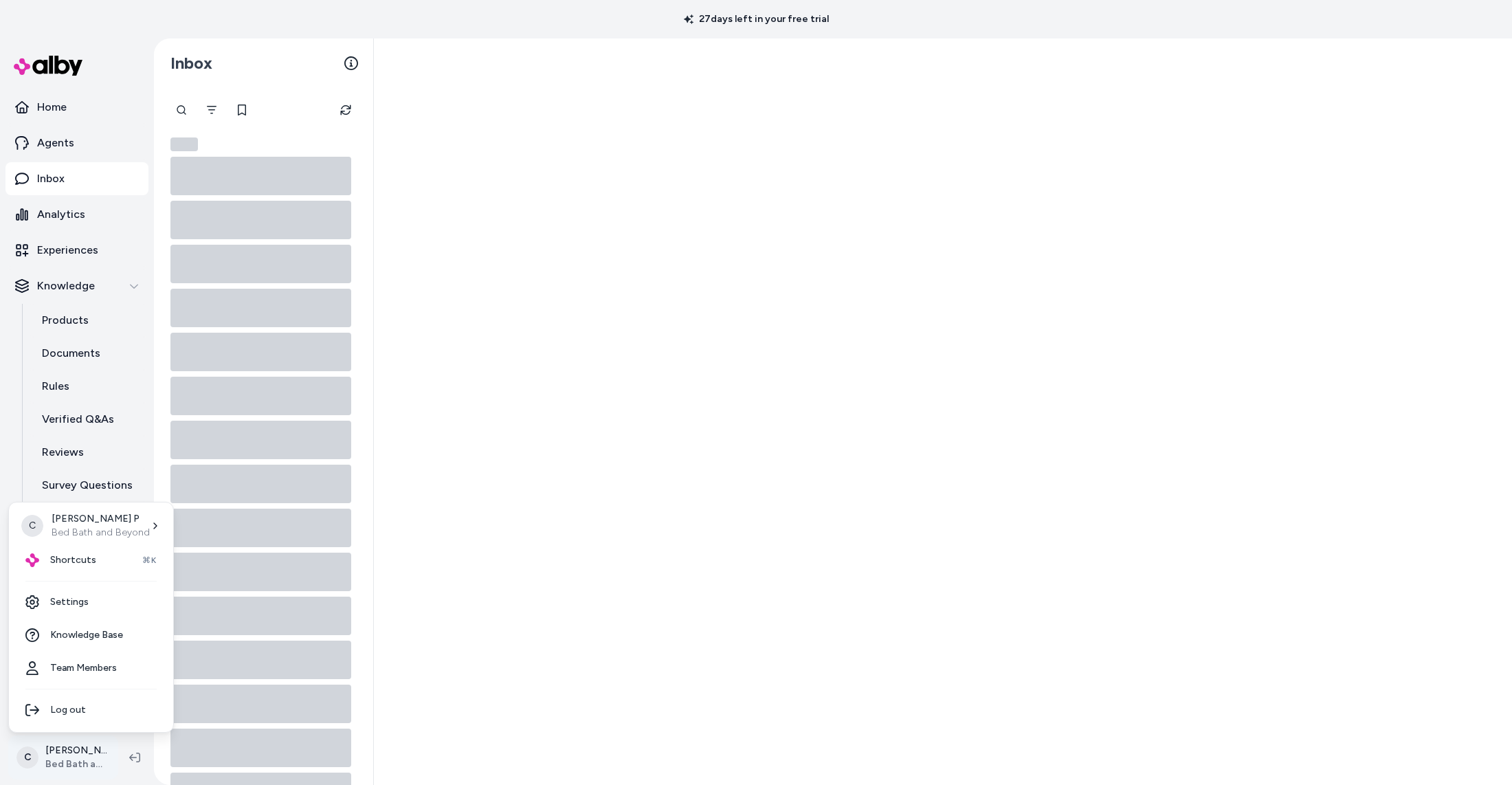
click at [83, 759] on html "27 days left in your free trial Home Agents Inbox Analytics Experiences Knowled…" at bounding box center [756, 392] width 1512 height 785
click at [88, 604] on link "Settings" at bounding box center [91, 602] width 154 height 33
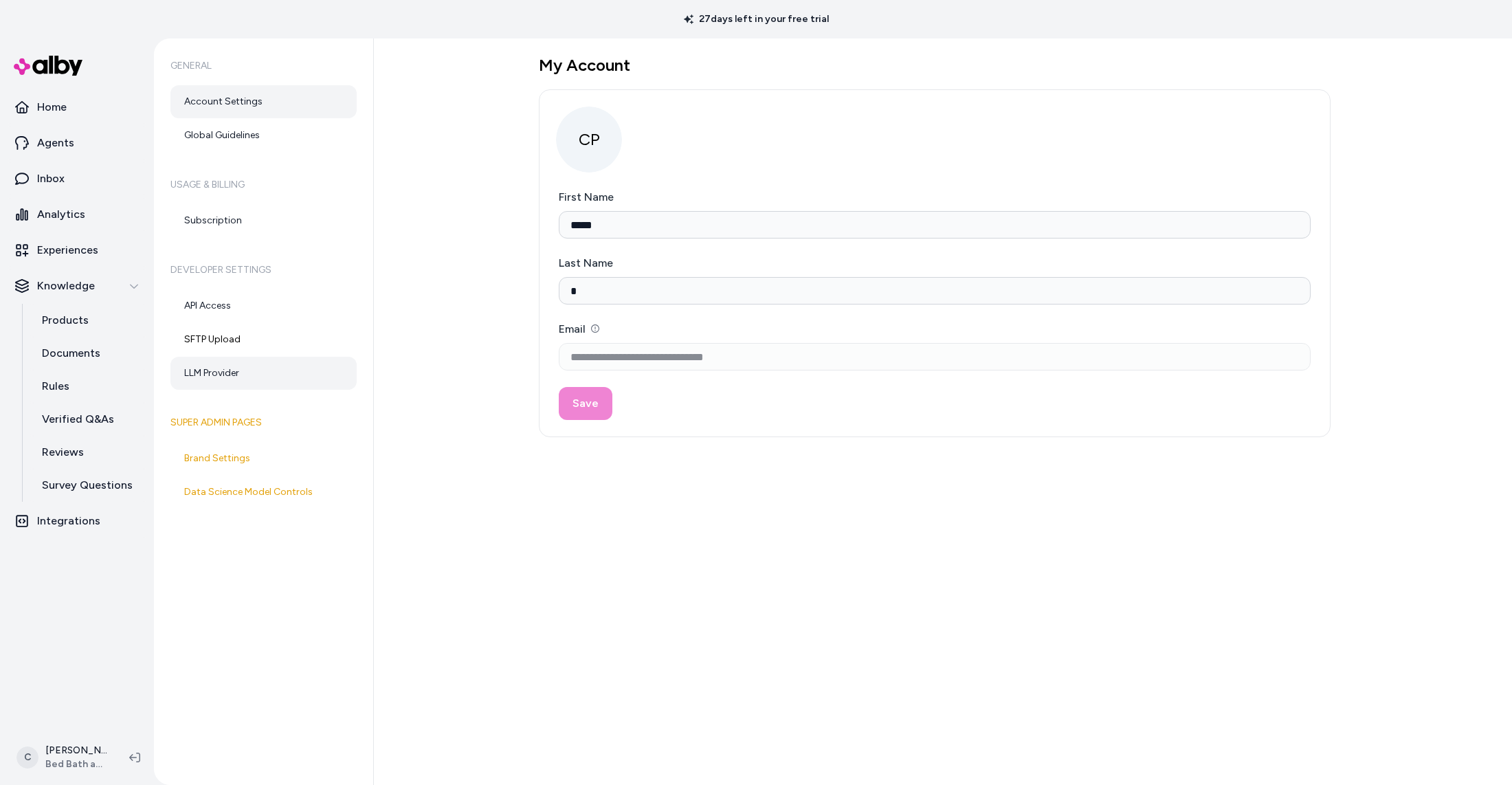
click at [229, 376] on link "LLM Provider" at bounding box center [263, 373] width 186 height 33
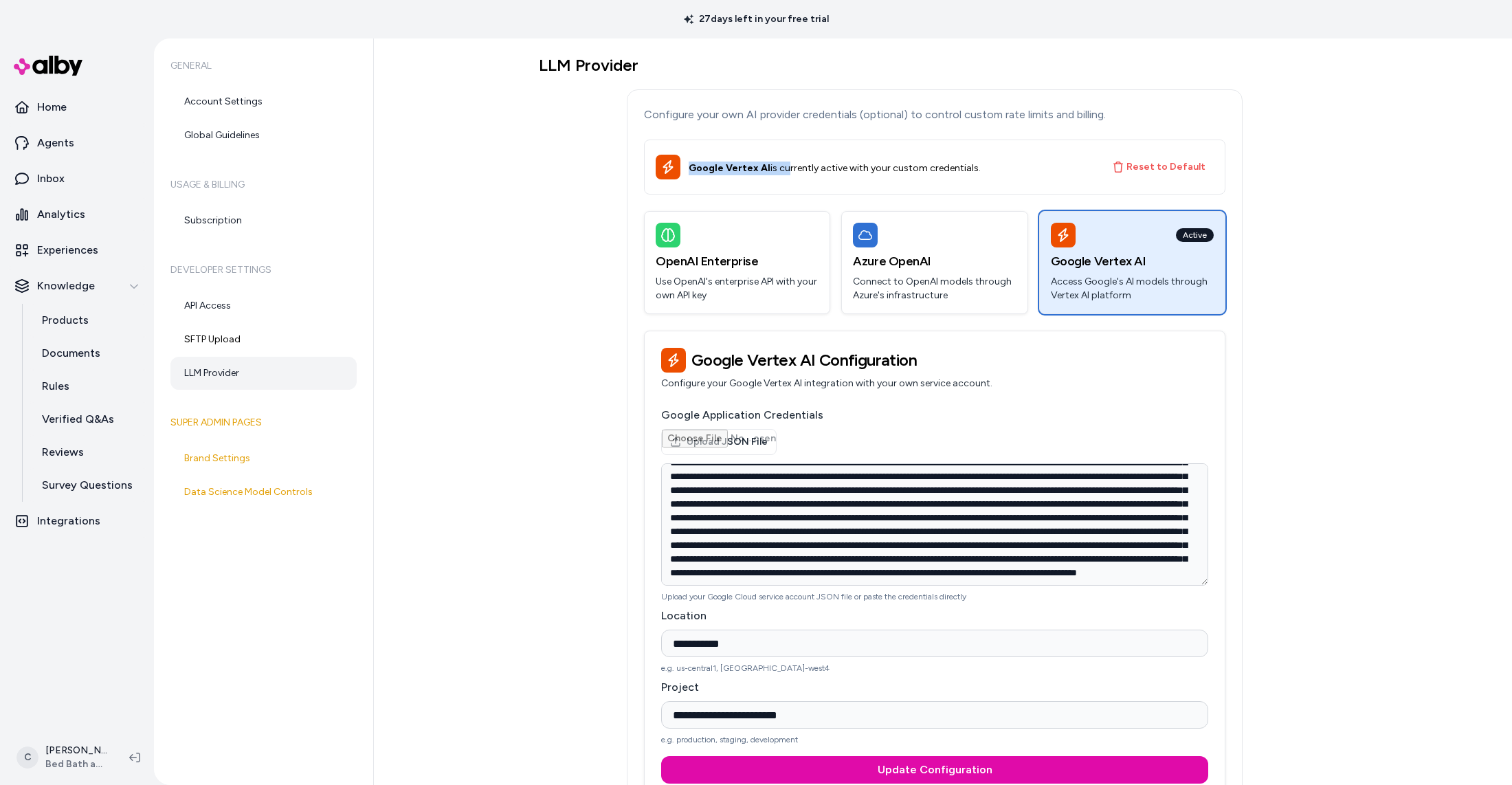
drag, startPoint x: 984, startPoint y: 161, endPoint x: 777, endPoint y: 174, distance: 207.4
click at [777, 174] on div "Google Vertex AI is currently active with your custom credentials." at bounding box center [892, 167] width 407 height 17
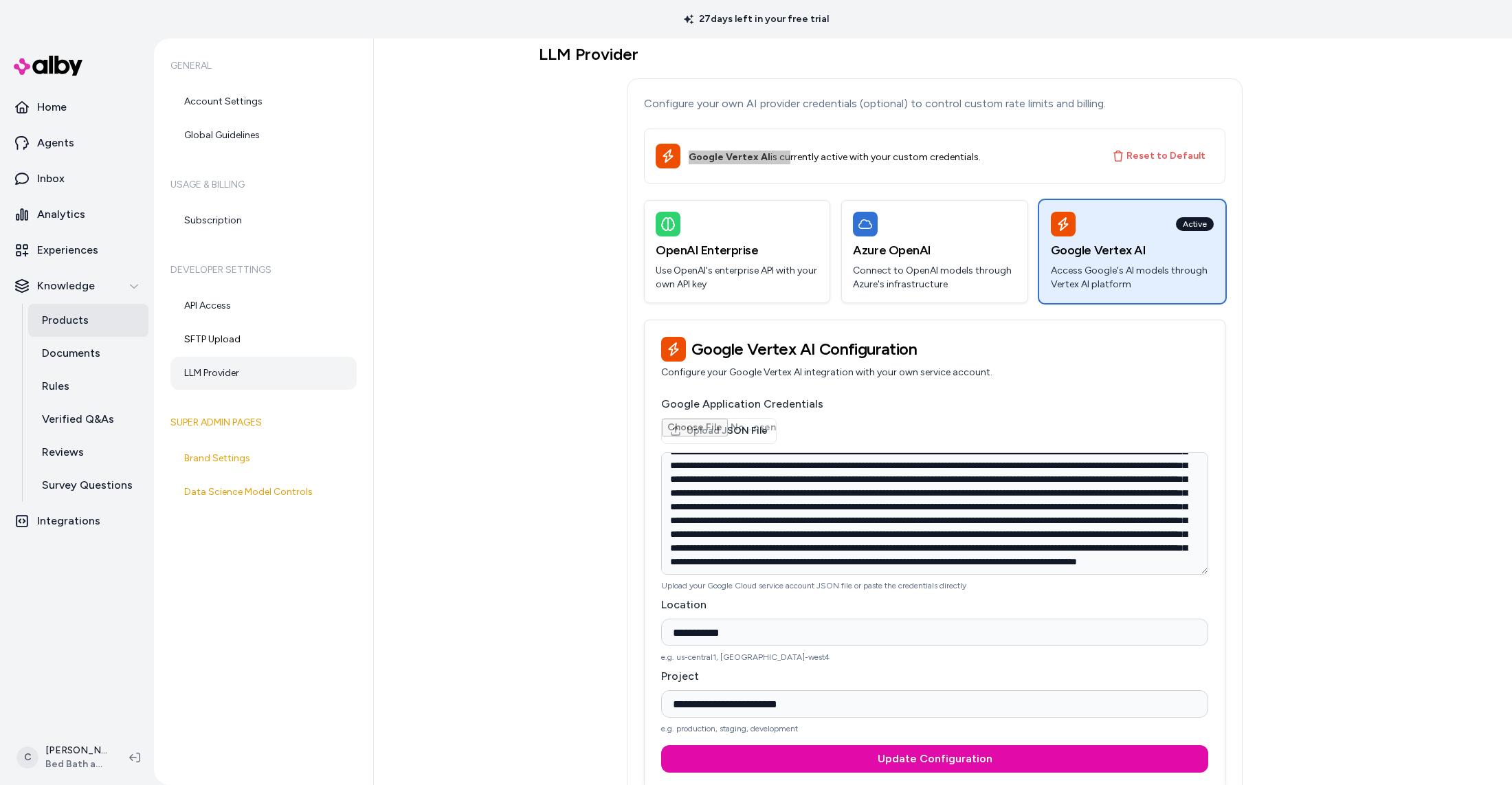
scroll to position [28, 0]
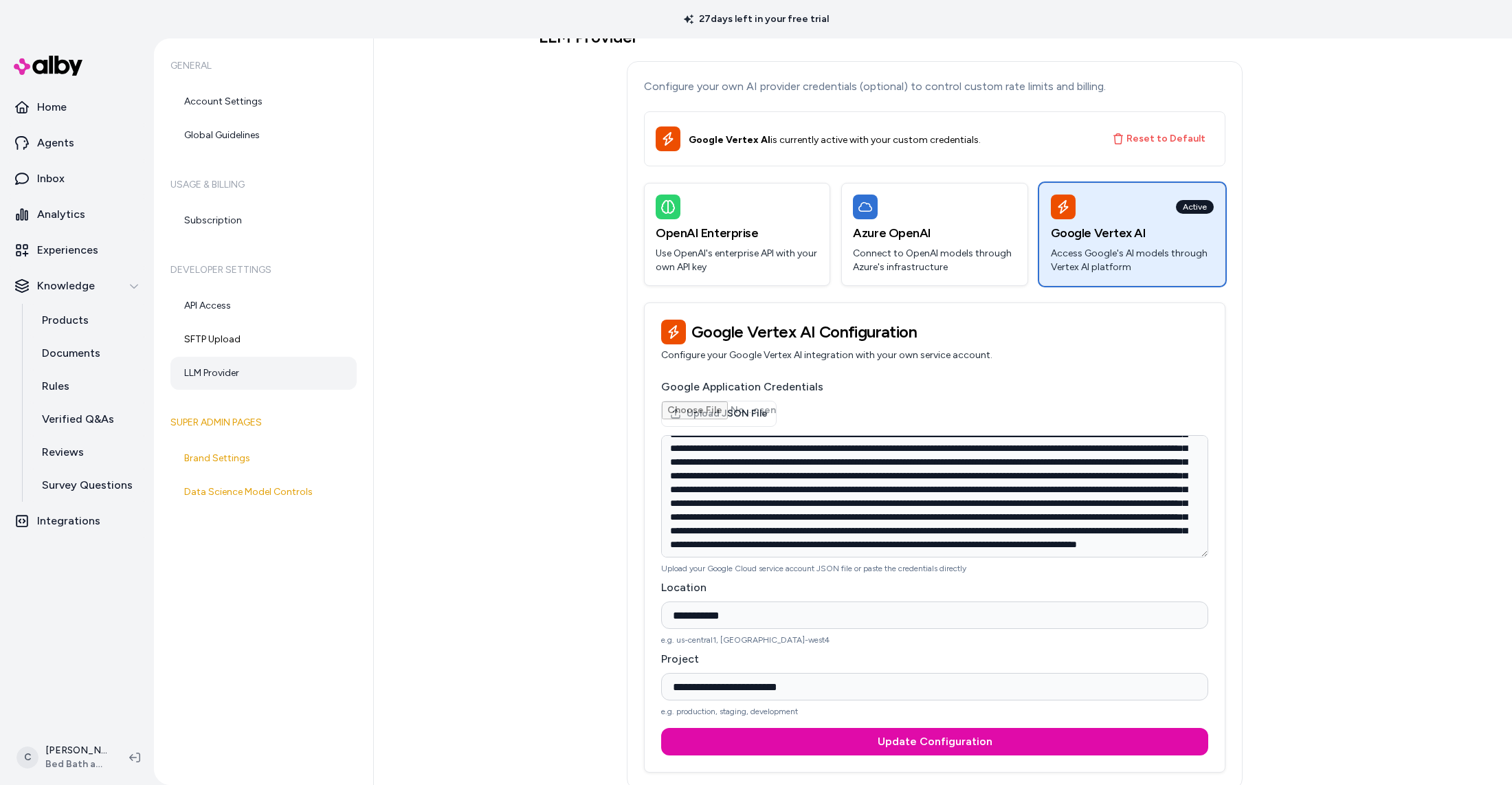
click at [489, 295] on div "**********" at bounding box center [943, 412] width 1138 height 747
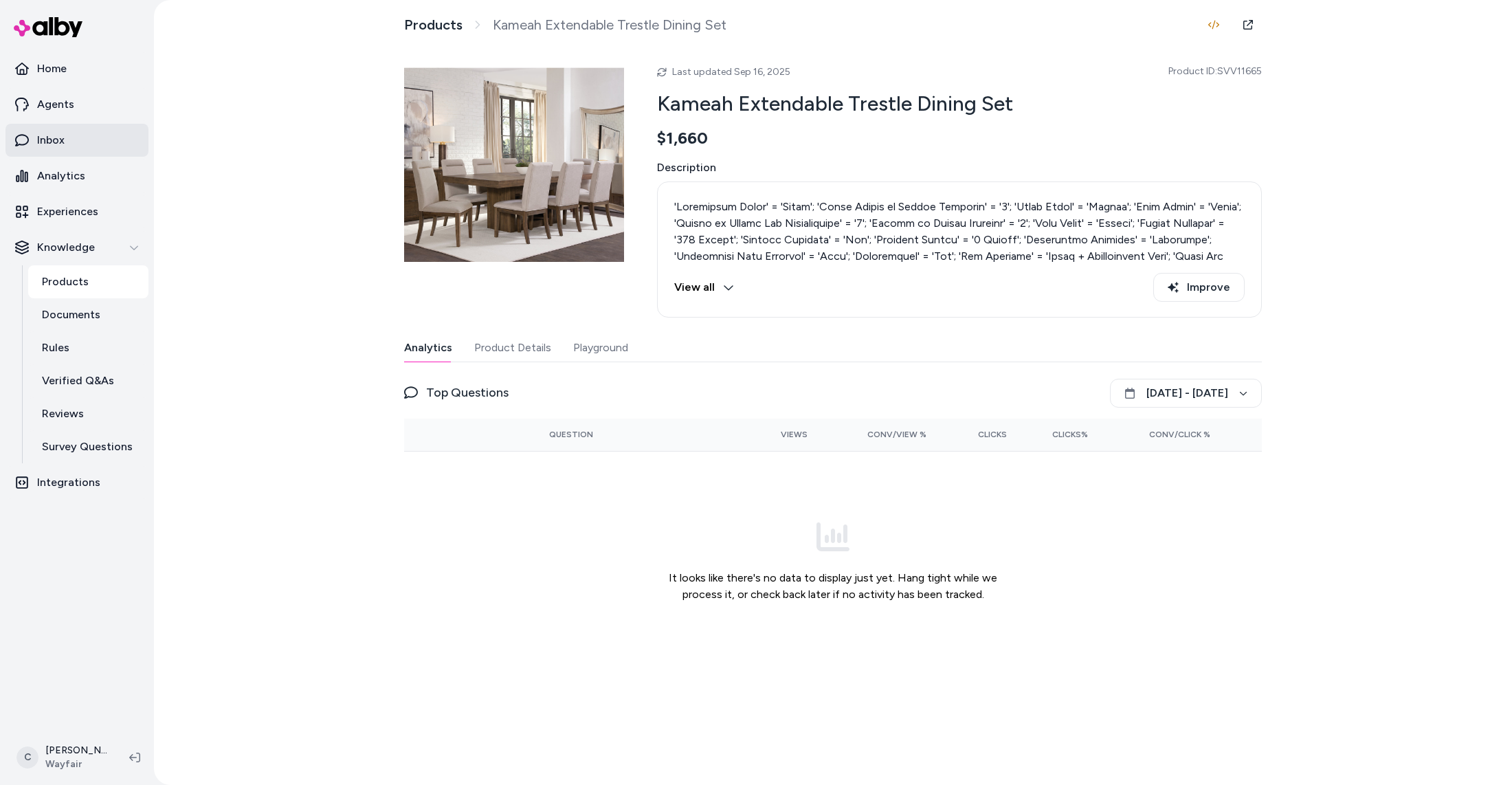
click at [73, 143] on link "Inbox" at bounding box center [77, 139] width 143 height 33
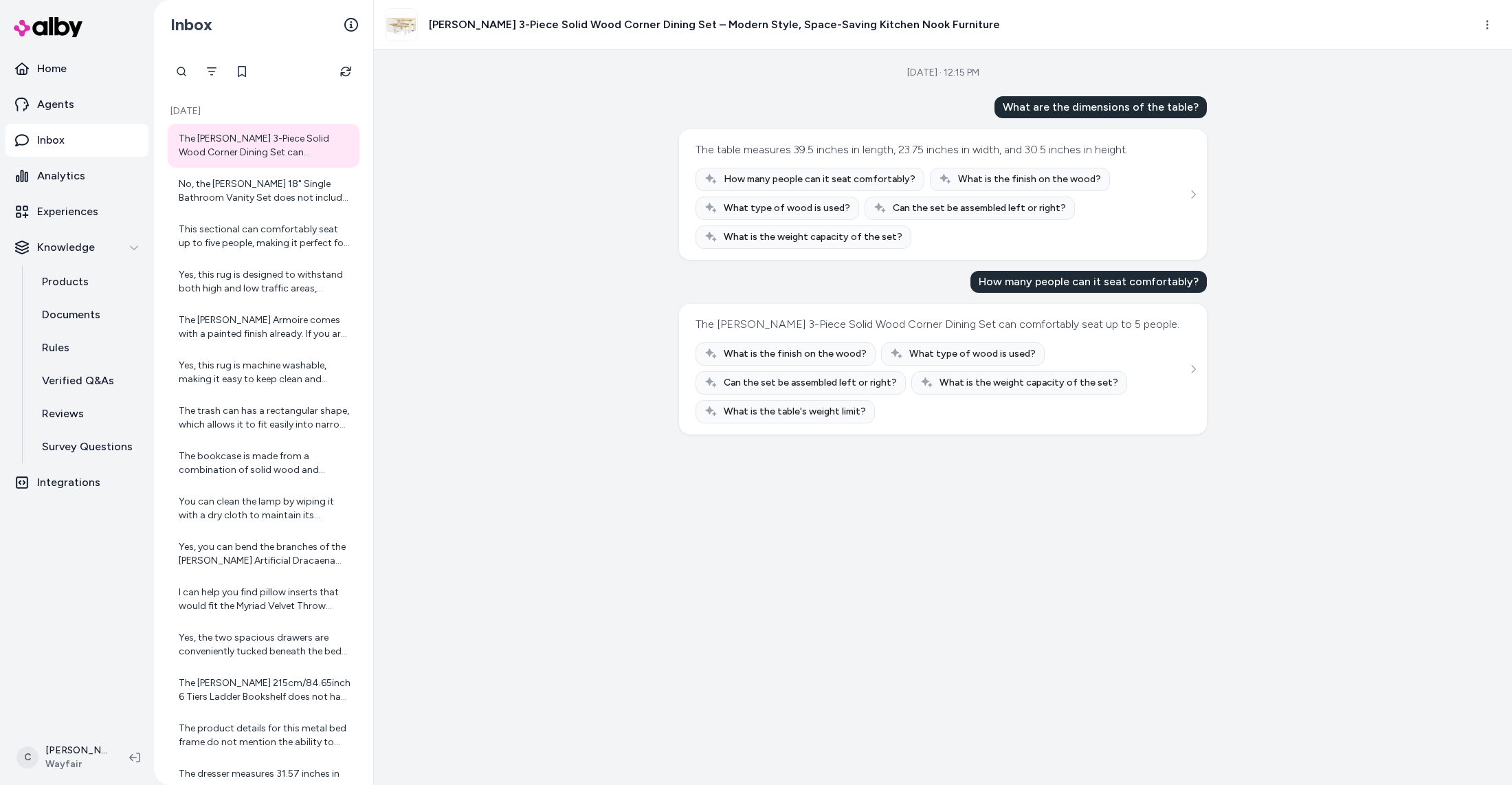
drag, startPoint x: 512, startPoint y: 209, endPoint x: 280, endPoint y: 77, distance: 266.9
click at [512, 209] on div "Sep 17, 2025 · 12:15 PM What are the dimensions of the table? The table measure…" at bounding box center [943, 417] width 1138 height 736
click at [1481, 27] on html "Home Agents Inbox Analytics Experiences Knowledge Products Documents Rules Veri…" at bounding box center [756, 392] width 1512 height 785
click at [1430, 130] on link "View in LangFuse" at bounding box center [1428, 131] width 148 height 25
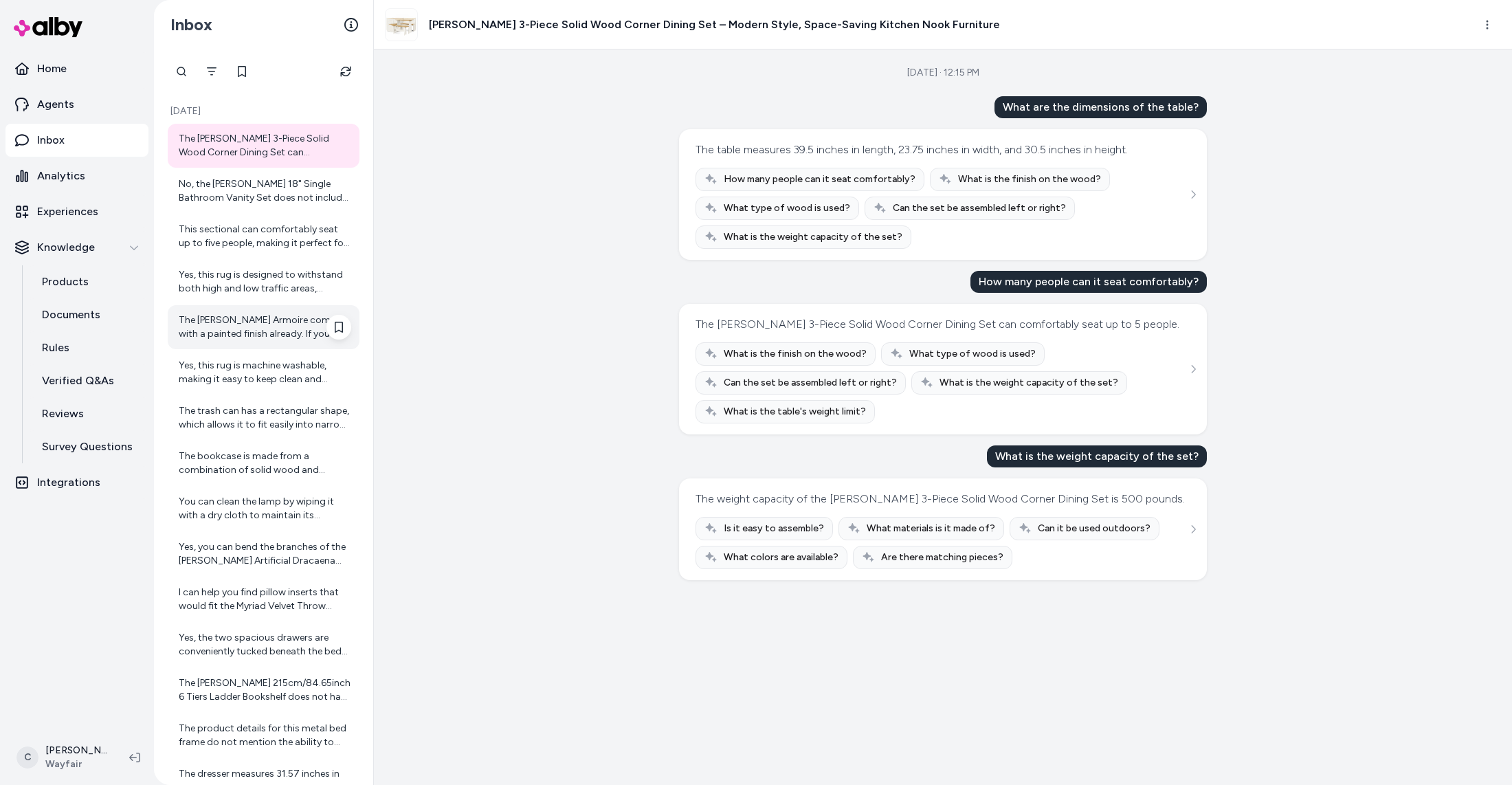
click at [251, 306] on div "The Lott Armoire comes with a painted finish already. If you are considering re…" at bounding box center [263, 326] width 192 height 44
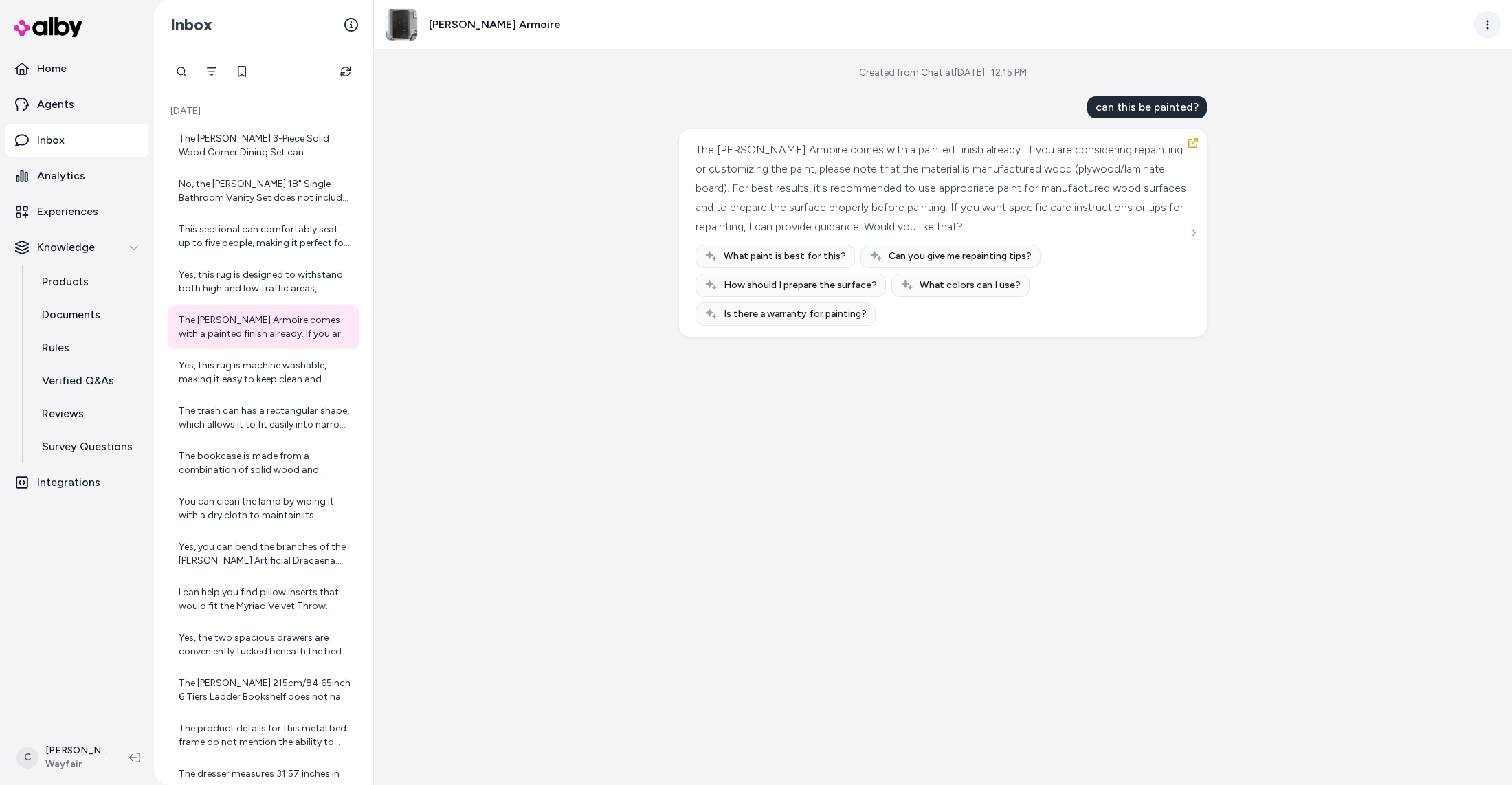
click at [1480, 26] on html "Home Agents Inbox Analytics Experiences Knowledge Products Documents Rules Veri…" at bounding box center [756, 392] width 1512 height 785
click at [1421, 124] on link "View in LangFuse" at bounding box center [1428, 131] width 148 height 25
click at [1490, 23] on html "Home Agents Inbox Analytics Experiences Knowledge Products Documents Rules Veri…" at bounding box center [756, 392] width 1512 height 785
click at [1460, 128] on link "View in LangFuse" at bounding box center [1428, 131] width 148 height 25
click at [235, 140] on div "The Berna 3-Piece Solid Wood Corner Dining Set can comfortably seat up to 5 peo…" at bounding box center [265, 146] width 173 height 28
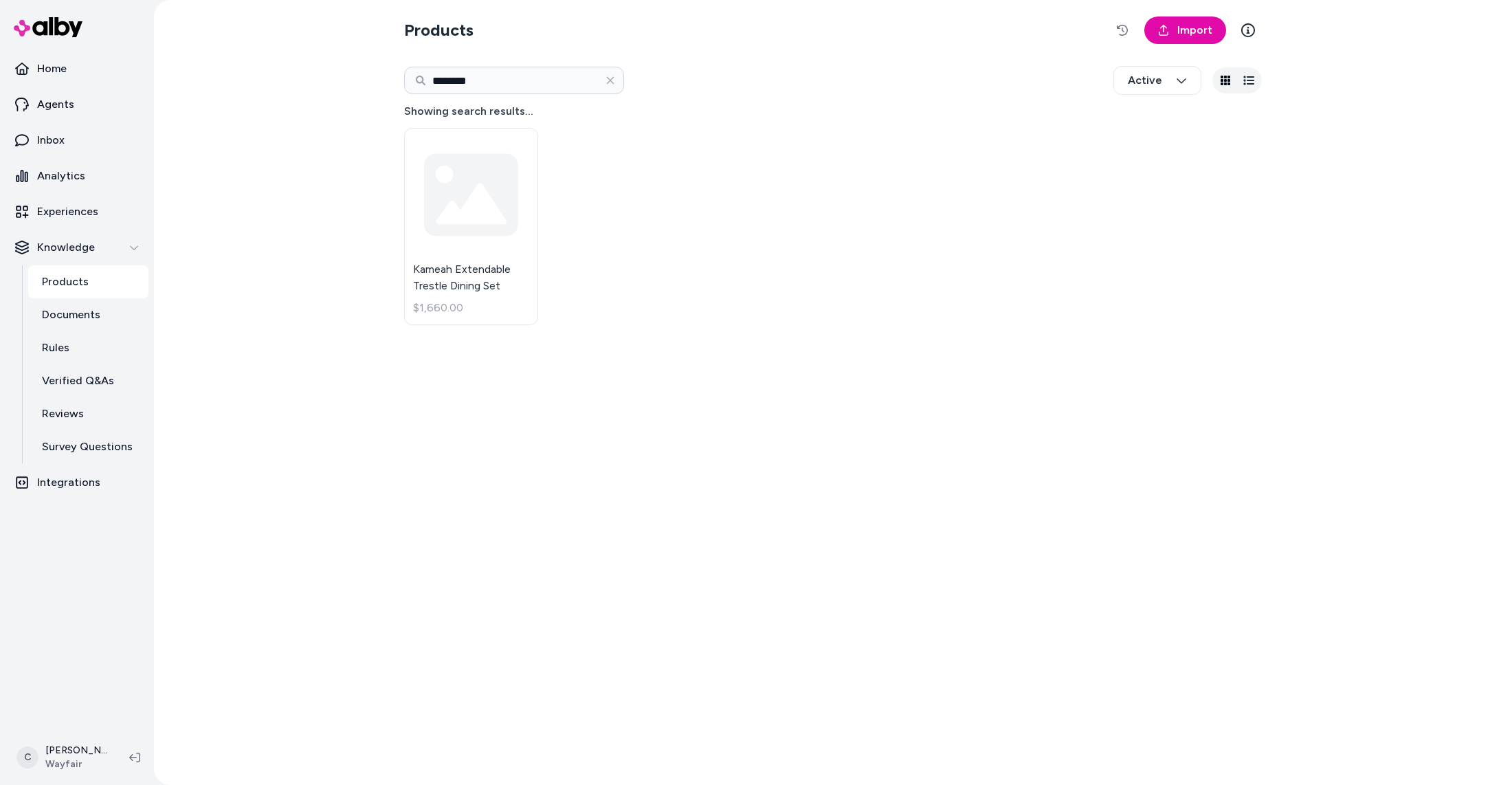
click at [484, 628] on div "Products Import ******** Active Showing search results... Kameah Extendable Tre…" at bounding box center [833, 392] width 880 height 785
type input "********"
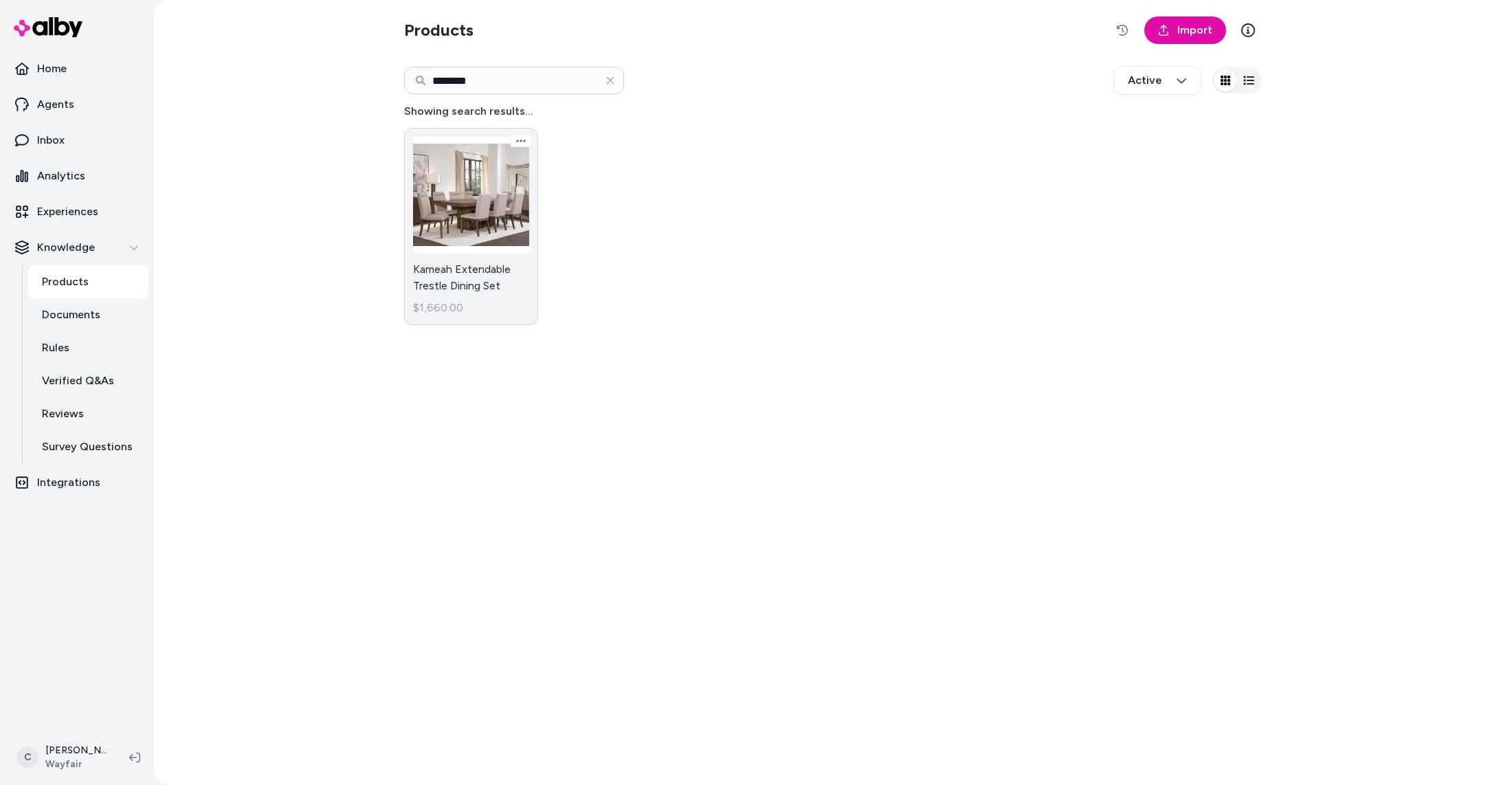
click at [493, 289] on link "Kameah Extendable Trestle Dining Set $1,660.00" at bounding box center [471, 227] width 134 height 197
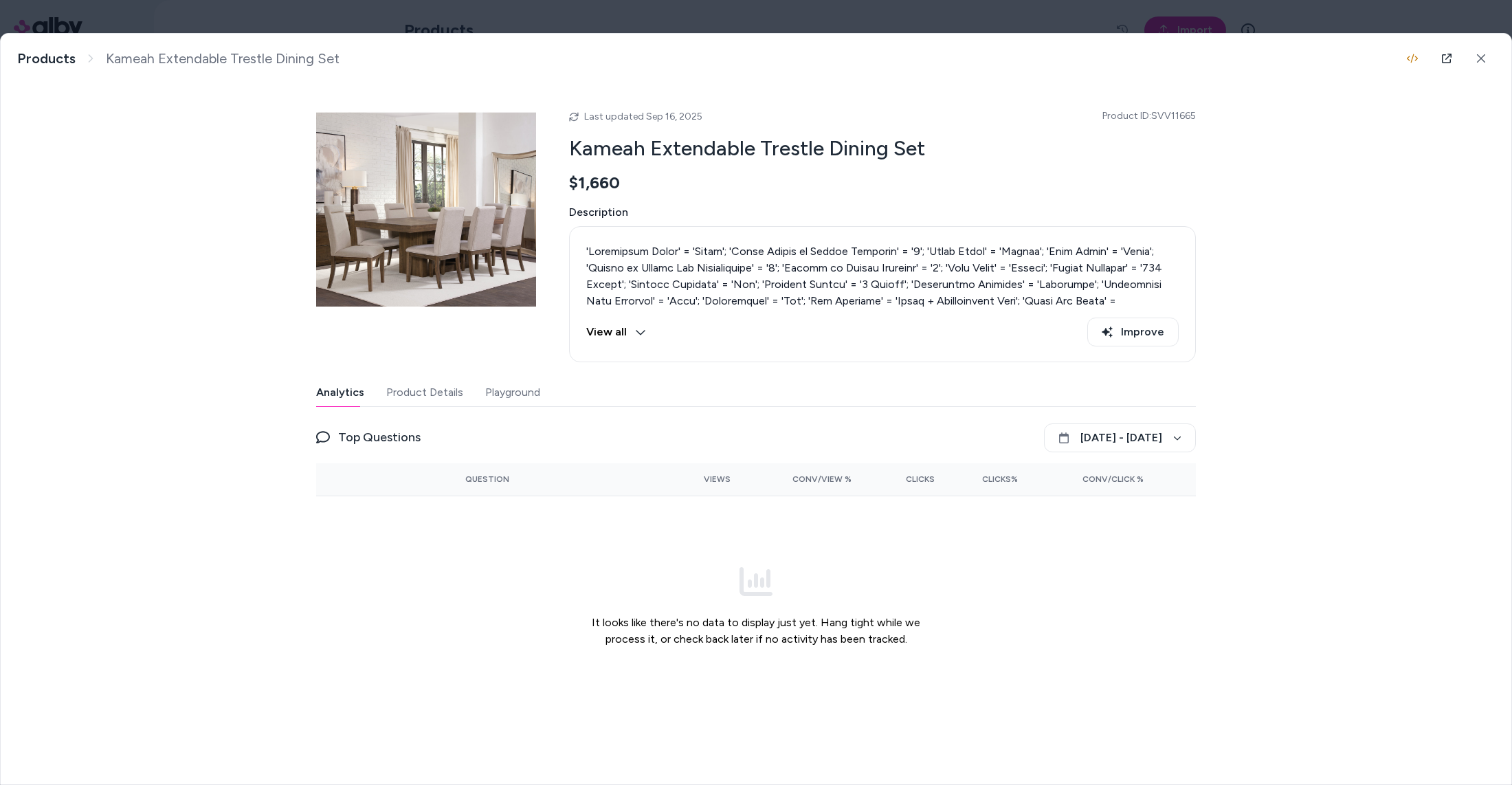
click at [220, 549] on div "Kameah Extendable Trestle Dining Set Products Kameah Extendable Trestle Dining …" at bounding box center [756, 385] width 1510 height 705
click at [1284, 201] on div "Kameah Extendable Trestle Dining Set Products Kameah Extendable Trestle Dining …" at bounding box center [756, 385] width 1510 height 705
click at [1483, 53] on icon at bounding box center [1481, 58] width 10 height 10
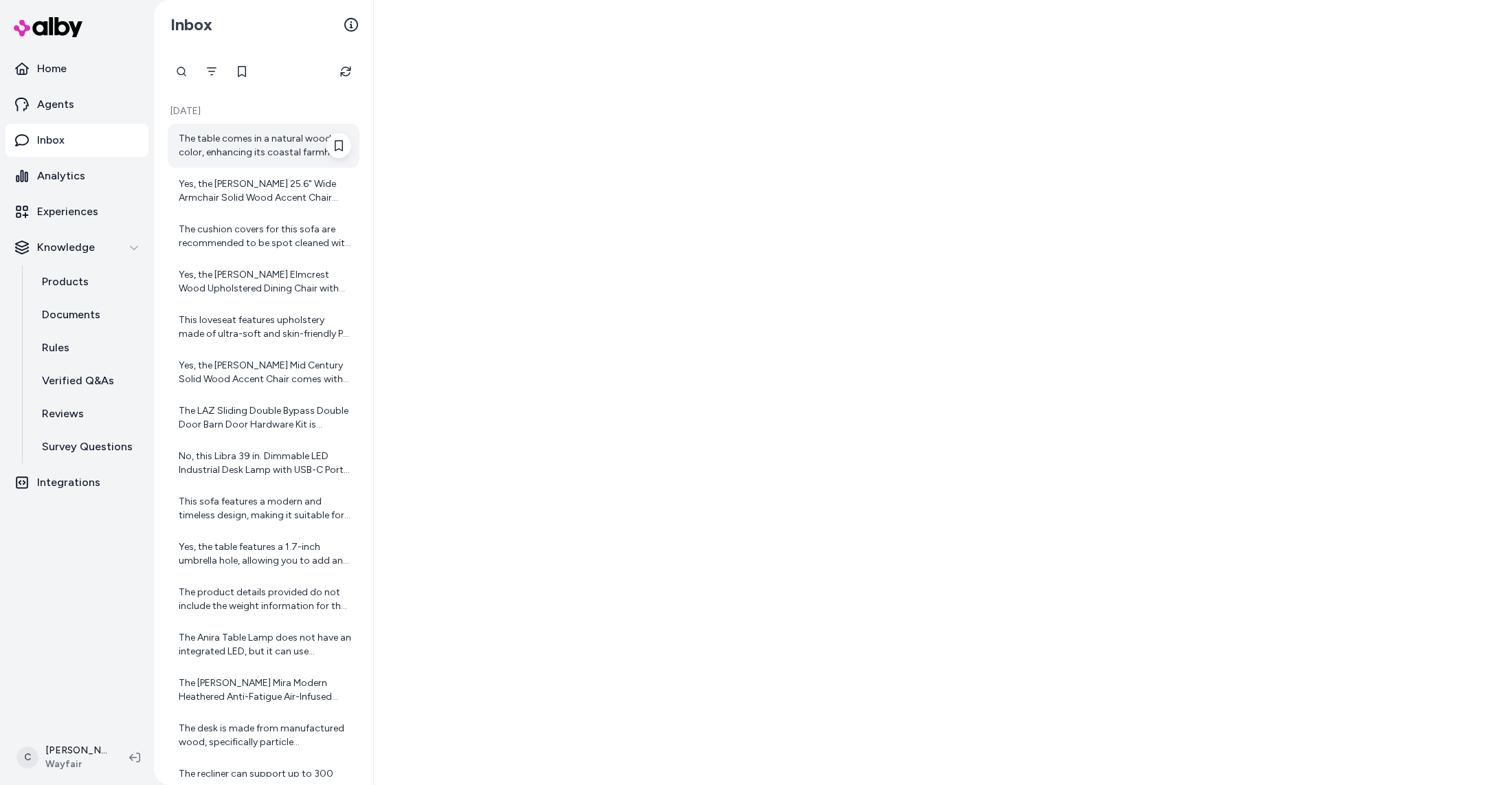
click at [253, 141] on div "The table comes in a natural wood color, enhancing its coastal farmhouse charm." at bounding box center [265, 146] width 173 height 28
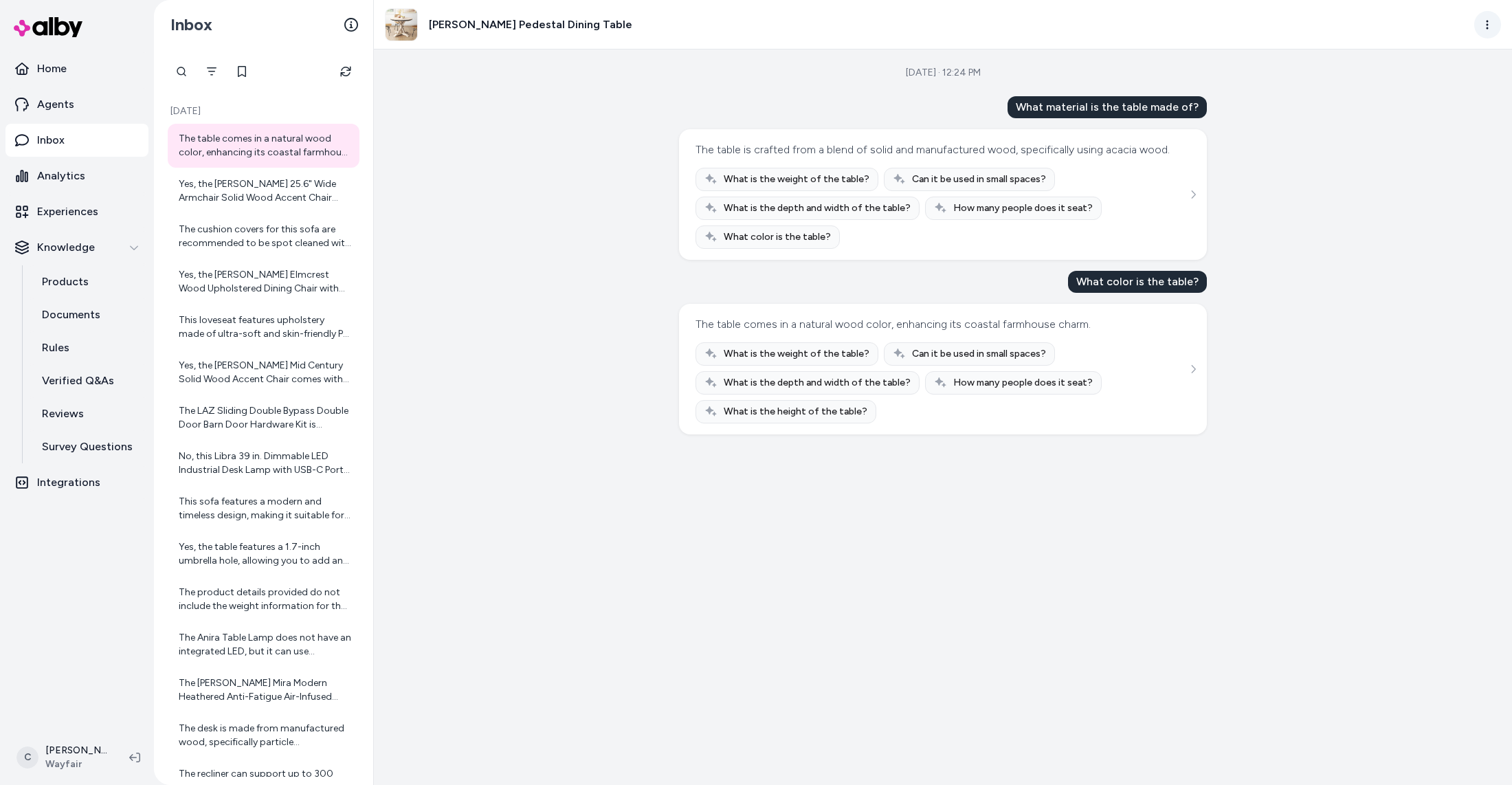
click at [1485, 28] on html "Home Agents Inbox Analytics Experiences Knowledge Products Documents Rules Veri…" at bounding box center [756, 392] width 1512 height 785
click at [1424, 127] on link "View in LangFuse" at bounding box center [1428, 131] width 148 height 25
click at [579, 280] on div "[DATE] · 12:24 PM What material is the table made of? The table is crafted from…" at bounding box center [943, 417] width 1138 height 736
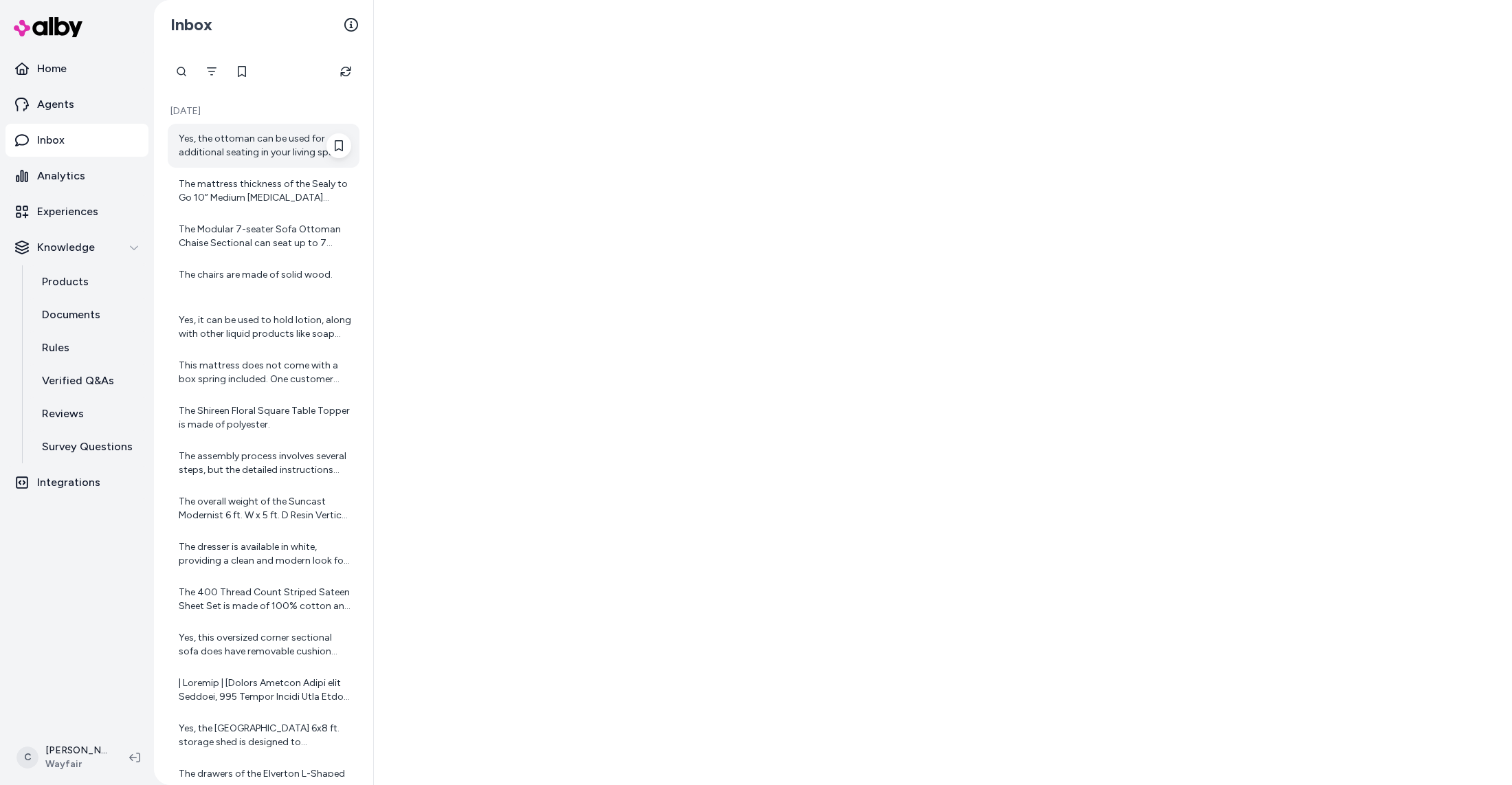
click at [286, 148] on div "Yes, the ottoman can be used for additional seating in your living space." at bounding box center [265, 146] width 173 height 28
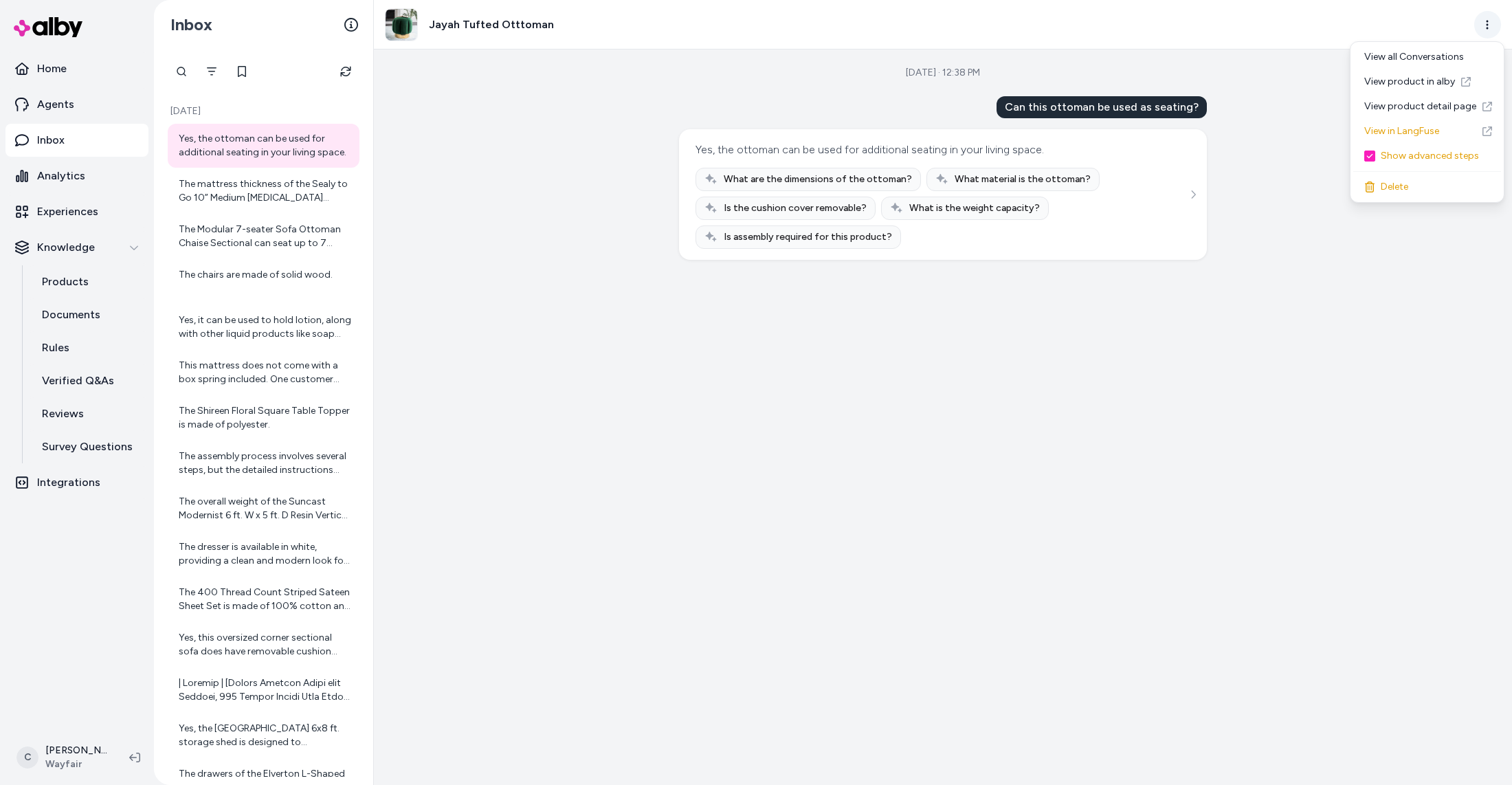
click at [1481, 29] on html "Home Agents Inbox Analytics Experiences Knowledge Products Documents Rules Veri…" at bounding box center [756, 392] width 1512 height 785
click at [1433, 137] on link "View in LangFuse" at bounding box center [1428, 131] width 148 height 25
click at [1488, 28] on html "Home Agents Inbox Analytics Experiences Knowledge Products Documents Rules Veri…" at bounding box center [756, 392] width 1512 height 785
click at [1452, 125] on link "View in LangFuse" at bounding box center [1428, 131] width 148 height 25
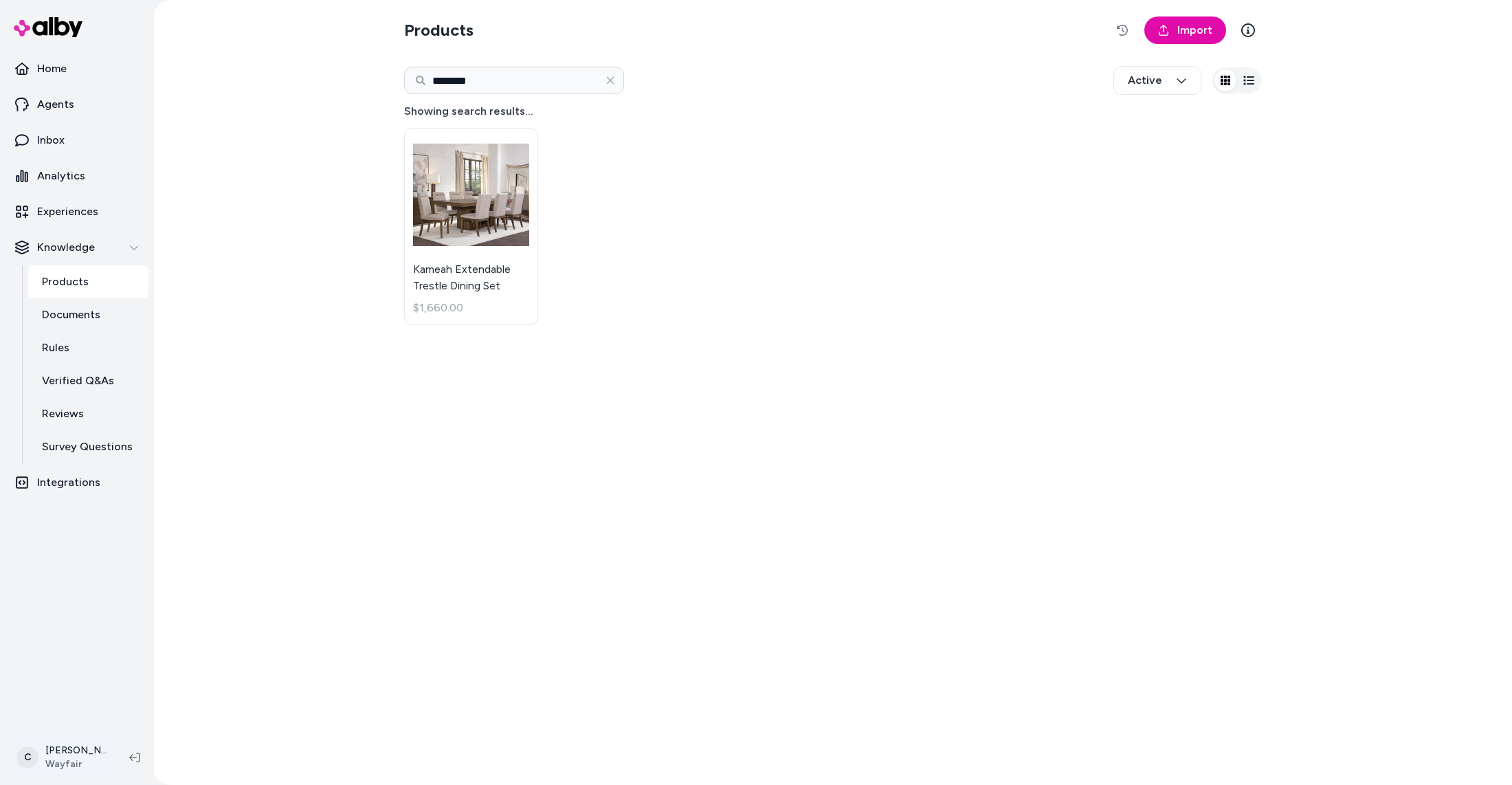
click at [99, 744] on html "Home Agents Inbox Analytics Experiences Knowledge Products Documents Rules Veri…" at bounding box center [756, 392] width 1512 height 785
click at [69, 602] on link "Settings" at bounding box center [91, 602] width 153 height 33
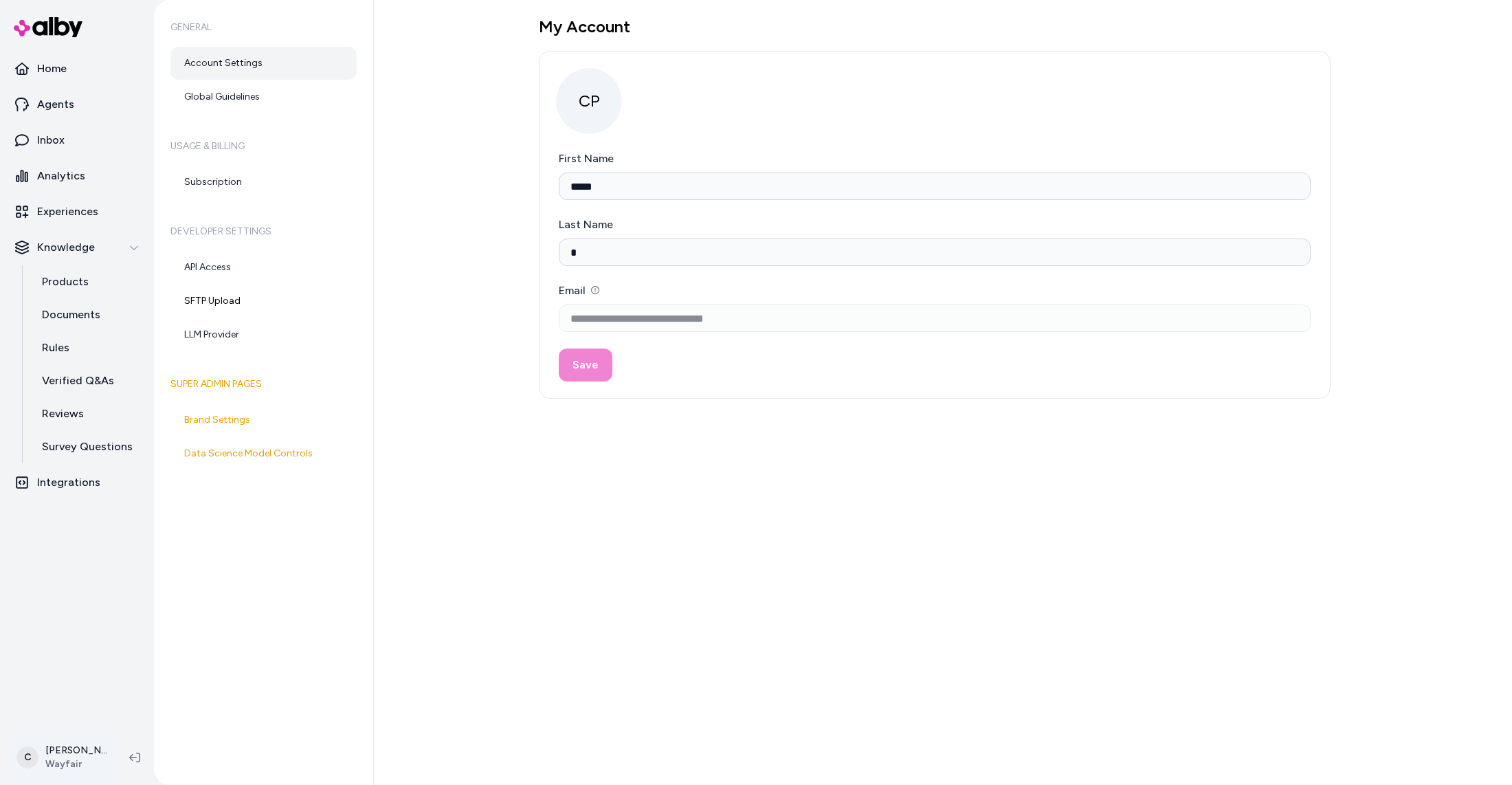
click at [88, 753] on html "**********" at bounding box center [756, 392] width 1512 height 785
click at [99, 550] on div "Shortcuts ⌘K" at bounding box center [91, 560] width 153 height 33
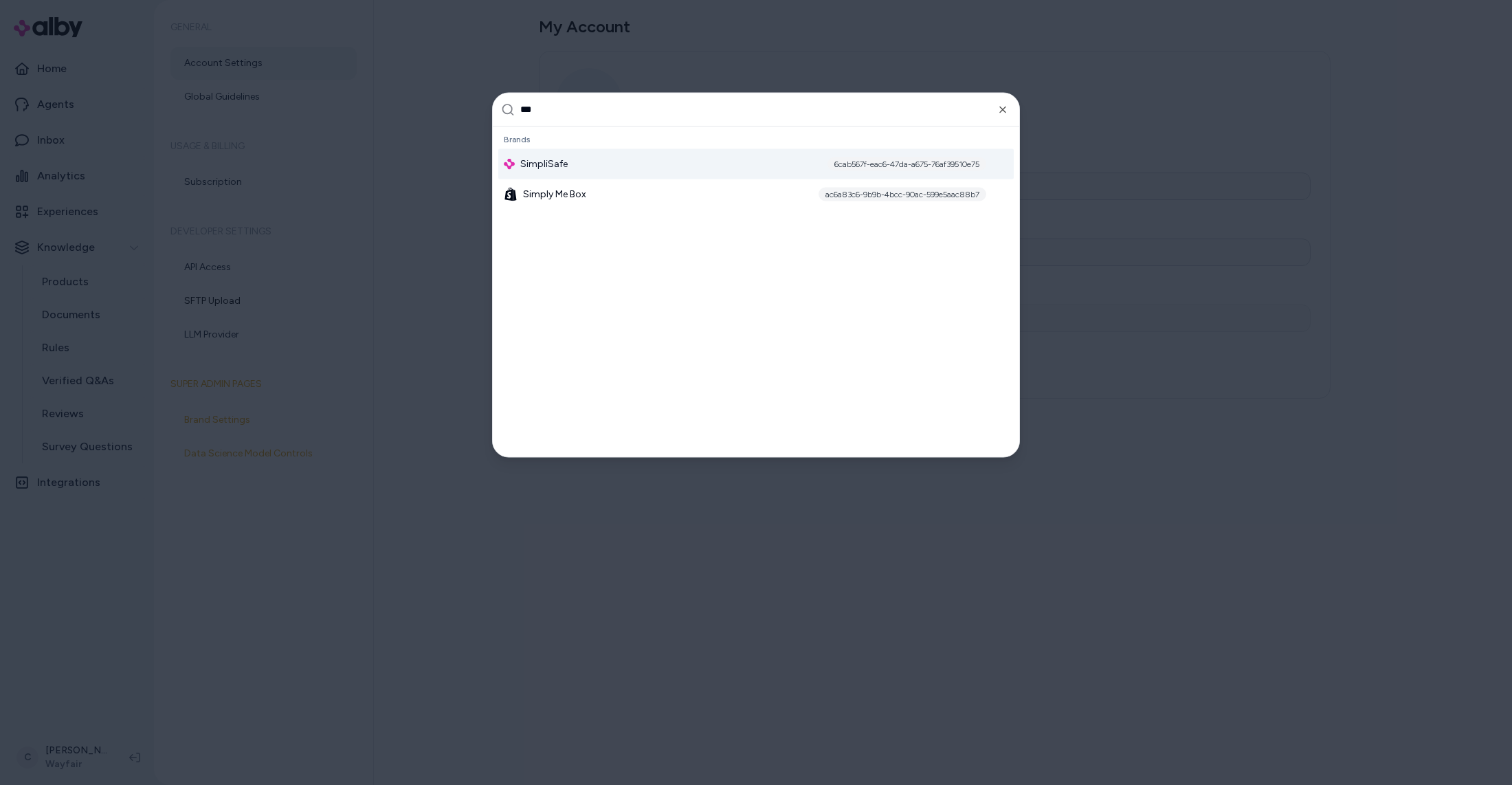
type input "***"
click at [561, 164] on span "SimpliSafe" at bounding box center [544, 163] width 48 height 14
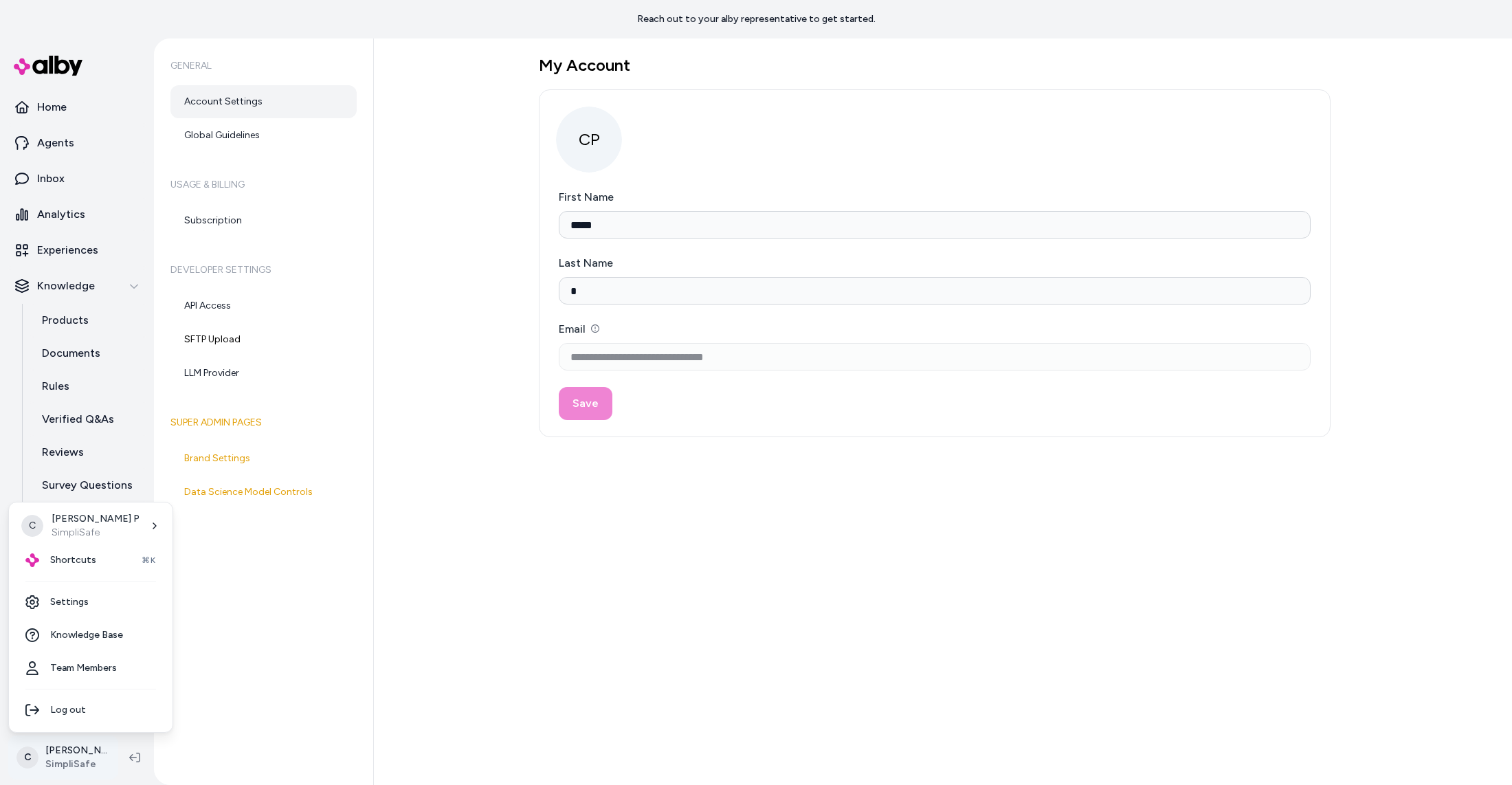
click at [84, 745] on html "**********" at bounding box center [756, 392] width 1512 height 785
type input "*****"
type input "*"
type input "**********"
click at [74, 557] on span "Shortcuts" at bounding box center [73, 560] width 46 height 14
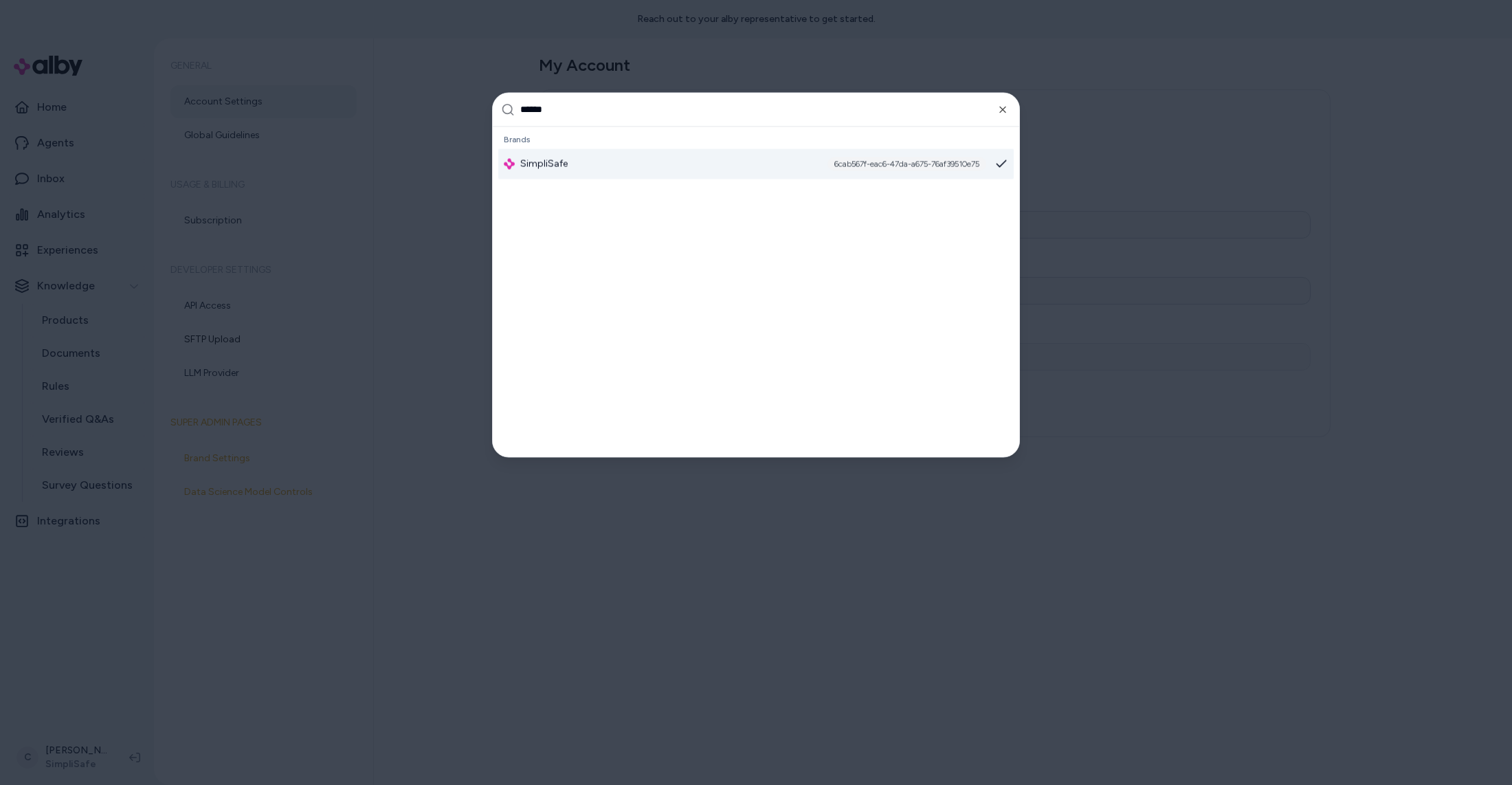
type input "******"
click at [601, 164] on div "SimpliSafe 6cab567f-eac6-47da-a675-76af39510e75" at bounding box center [756, 164] width 516 height 30
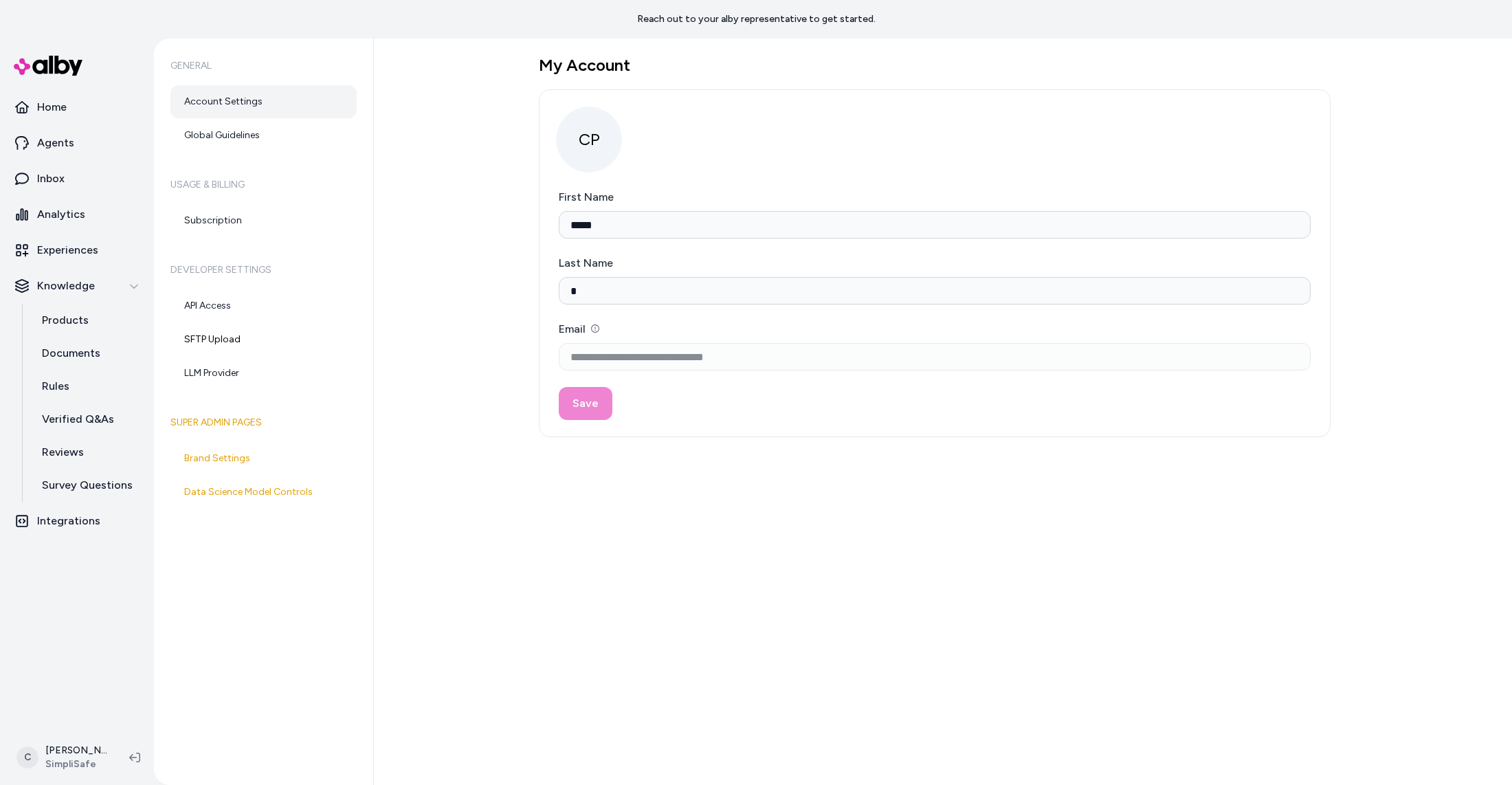
type input "*****"
type input "*"
type input "**********"
click at [69, 764] on html "**********" at bounding box center [756, 392] width 1512 height 785
click at [108, 557] on div "Shortcuts ⌘K" at bounding box center [91, 560] width 153 height 33
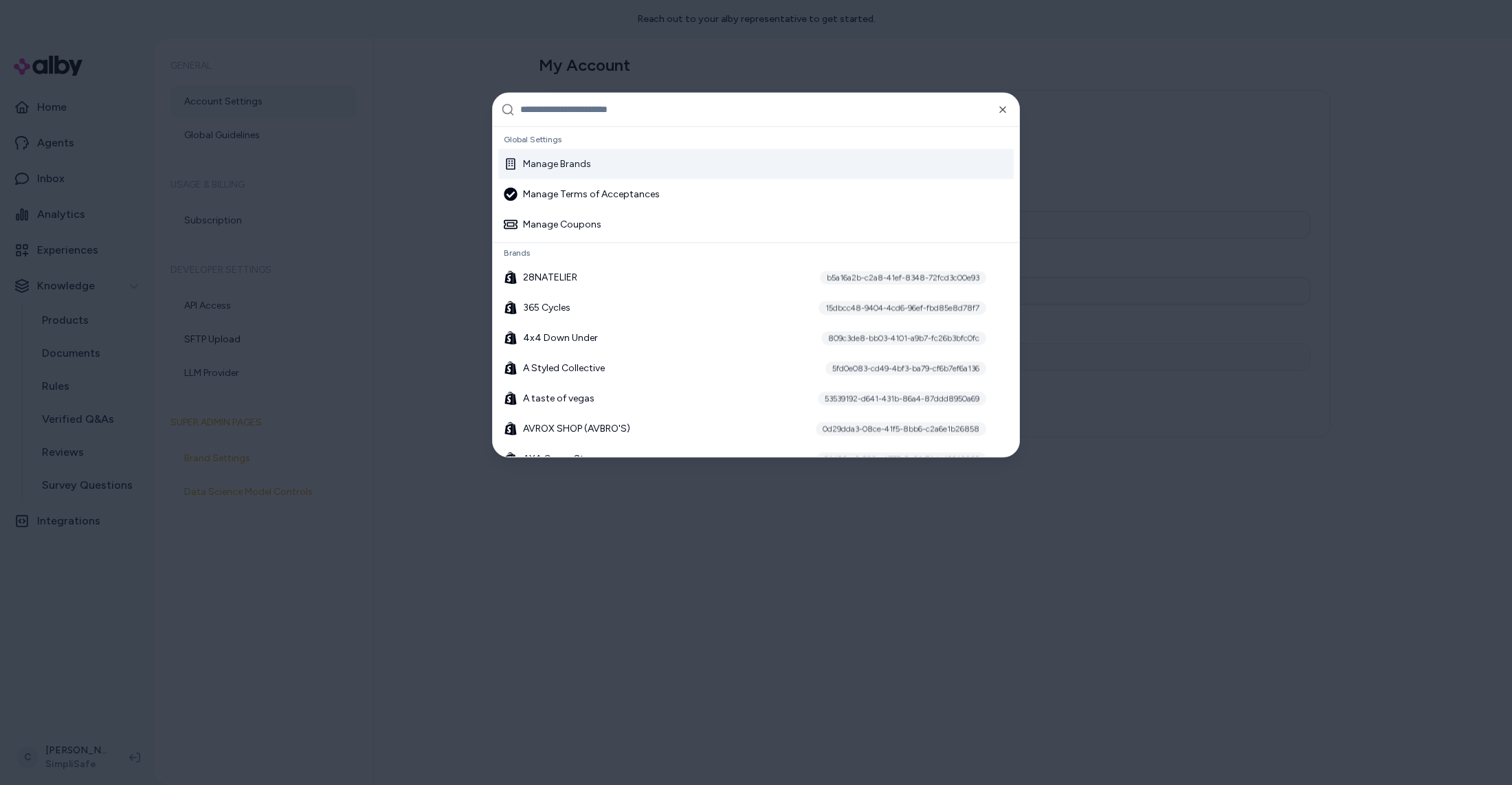
click at [580, 150] on div "Manage Brands" at bounding box center [756, 164] width 516 height 30
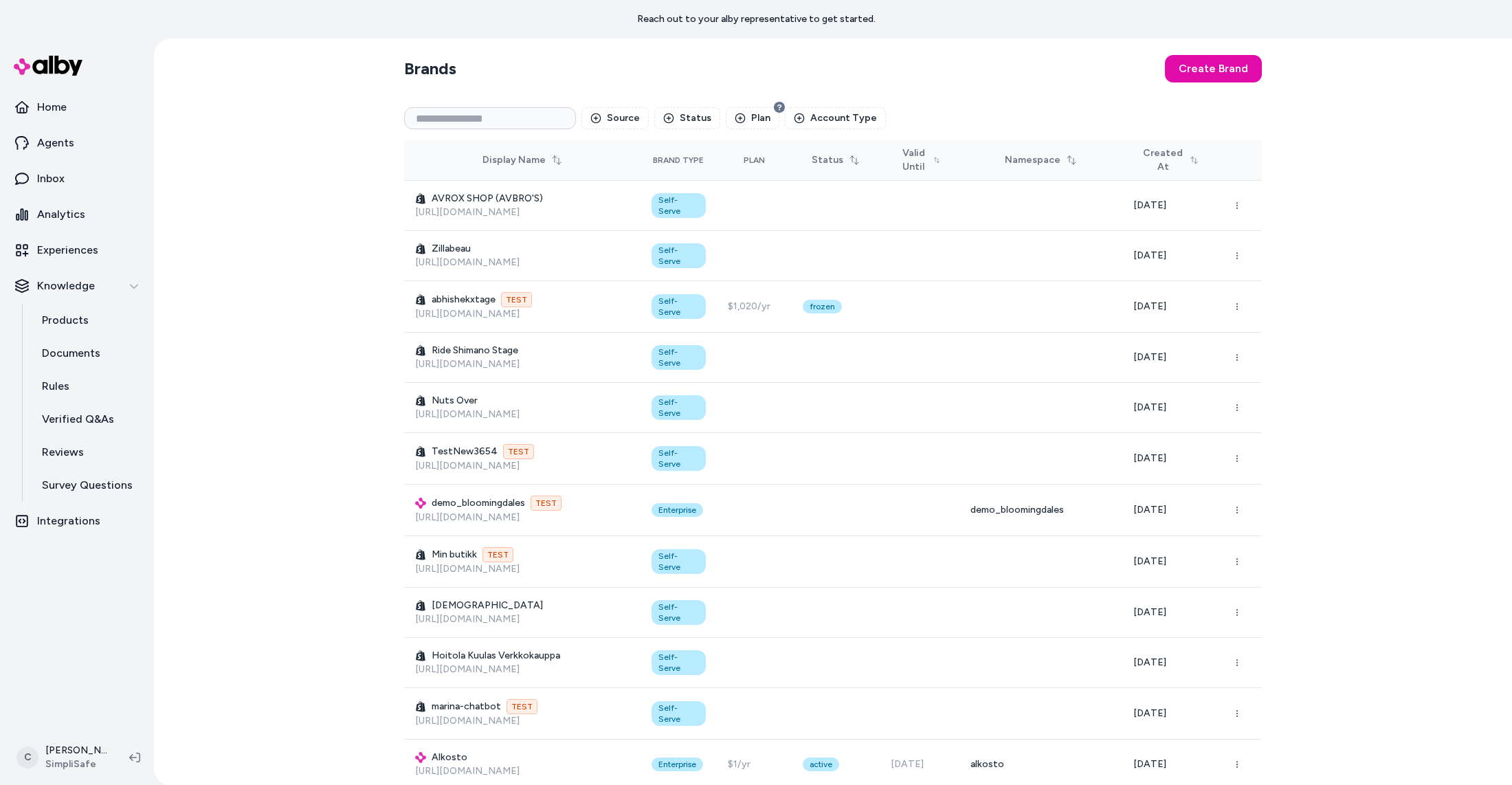
drag, startPoint x: 286, startPoint y: 436, endPoint x: 2, endPoint y: 655, distance: 358.6
click at [280, 442] on div "Brands Create Brand Source Status Plan Account Type Display Name Brand Type Pla…" at bounding box center [832, 412] width 1358 height 747
click at [501, 119] on input at bounding box center [490, 119] width 172 height 22
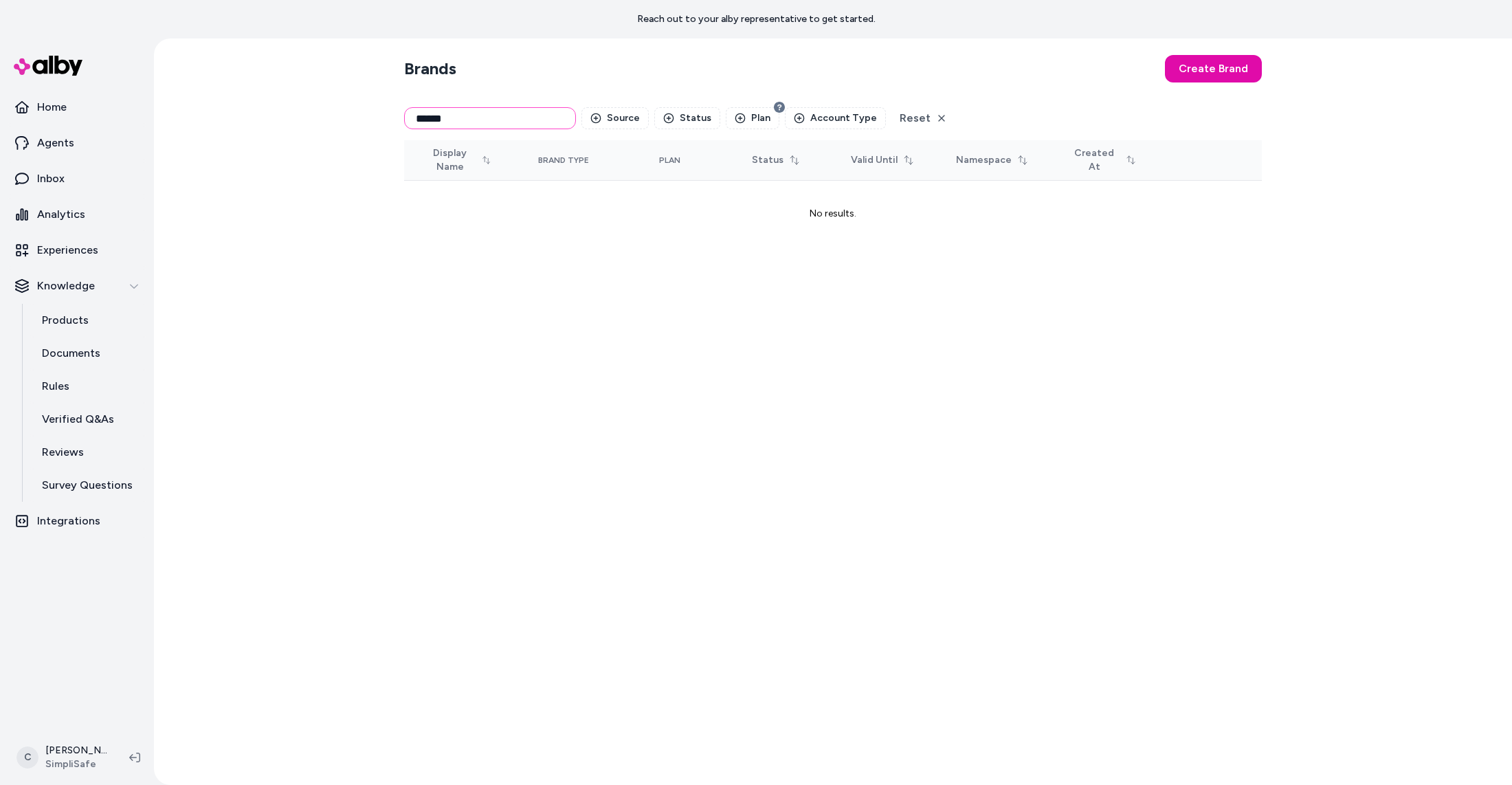
click at [497, 123] on input "******" at bounding box center [490, 119] width 172 height 22
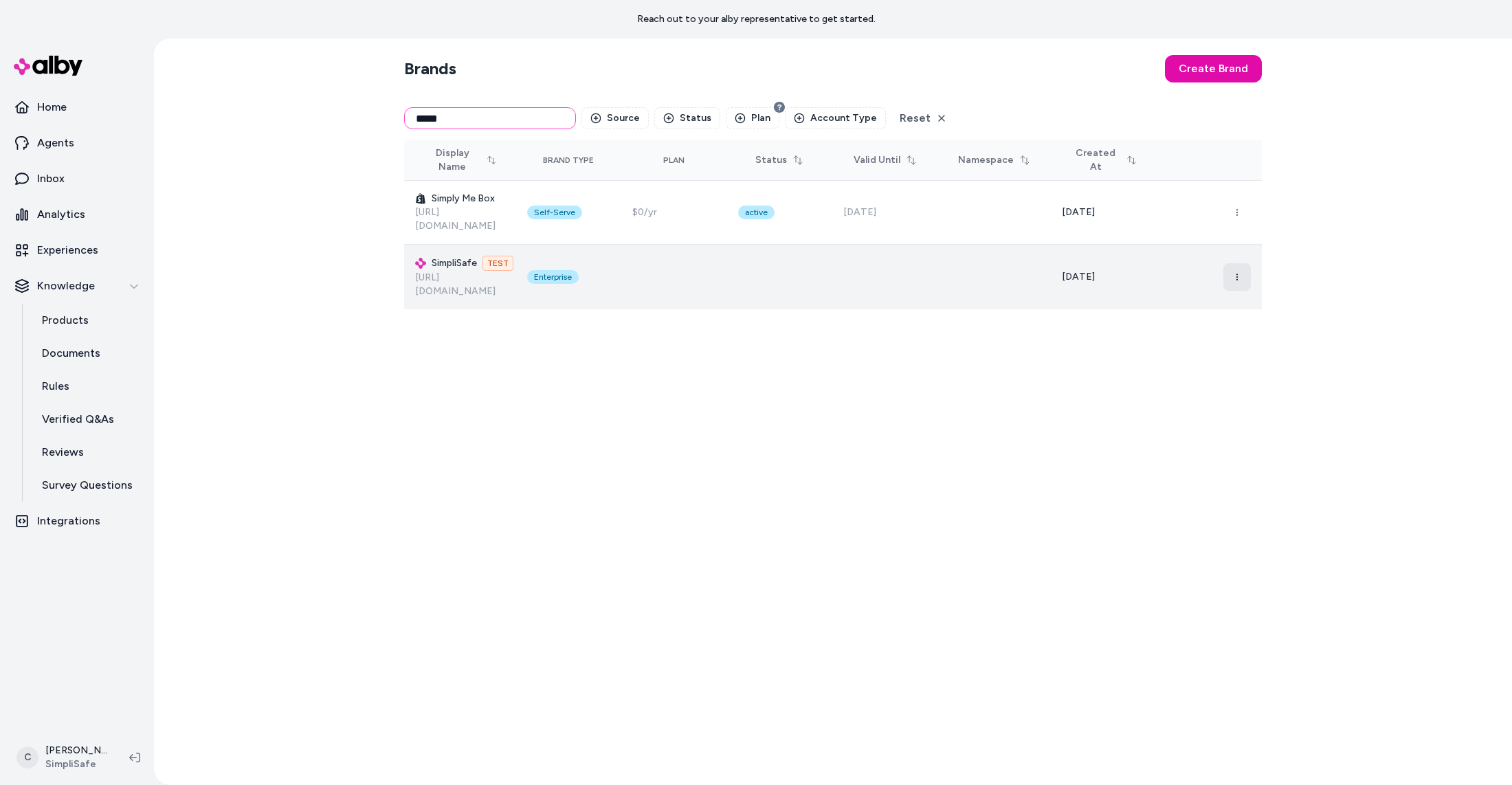
type input "*****"
click at [1236, 273] on icon "button" at bounding box center [1237, 277] width 8 height 8
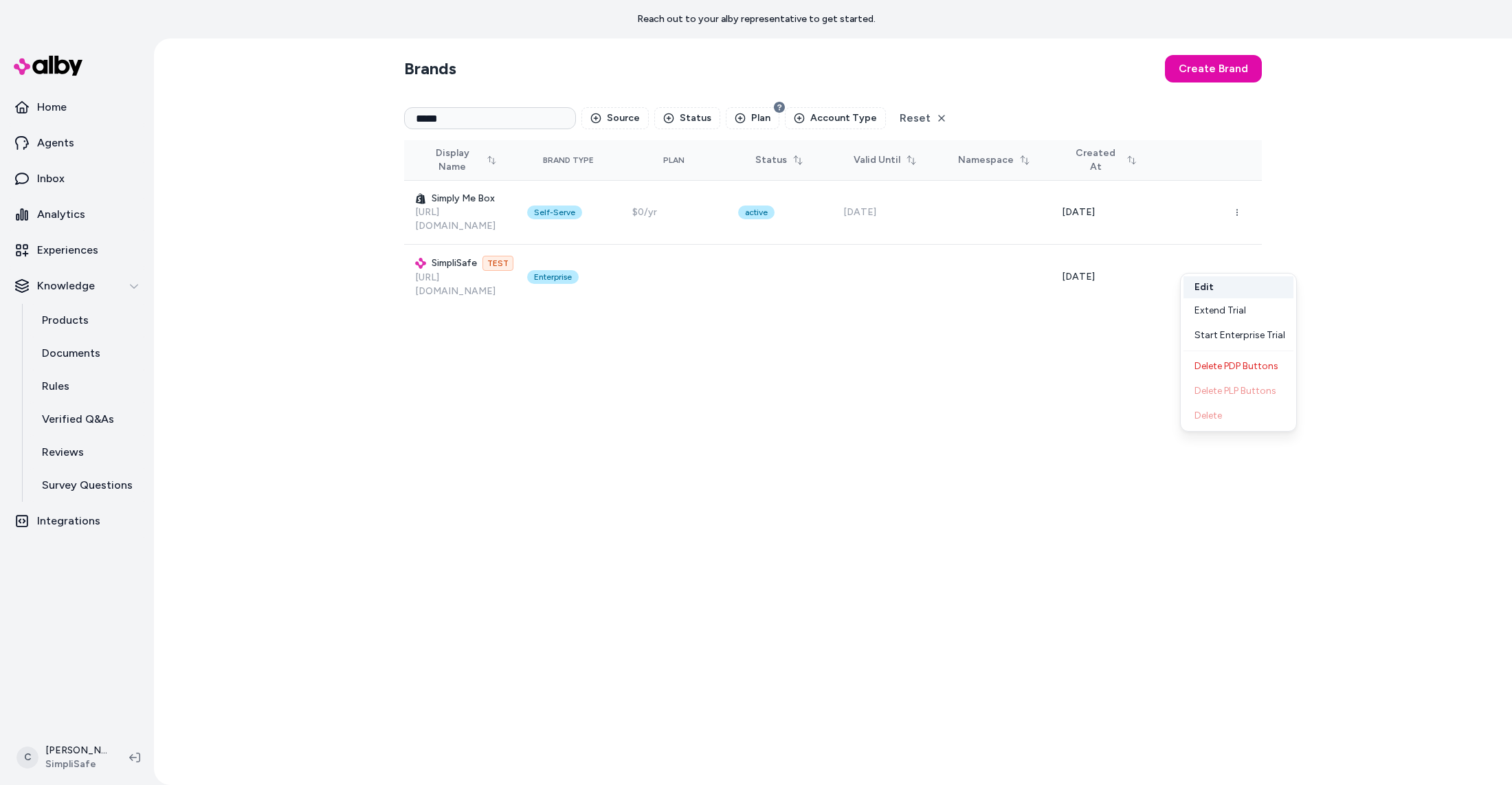
click at [1208, 278] on button "Edit" at bounding box center [1238, 287] width 110 height 22
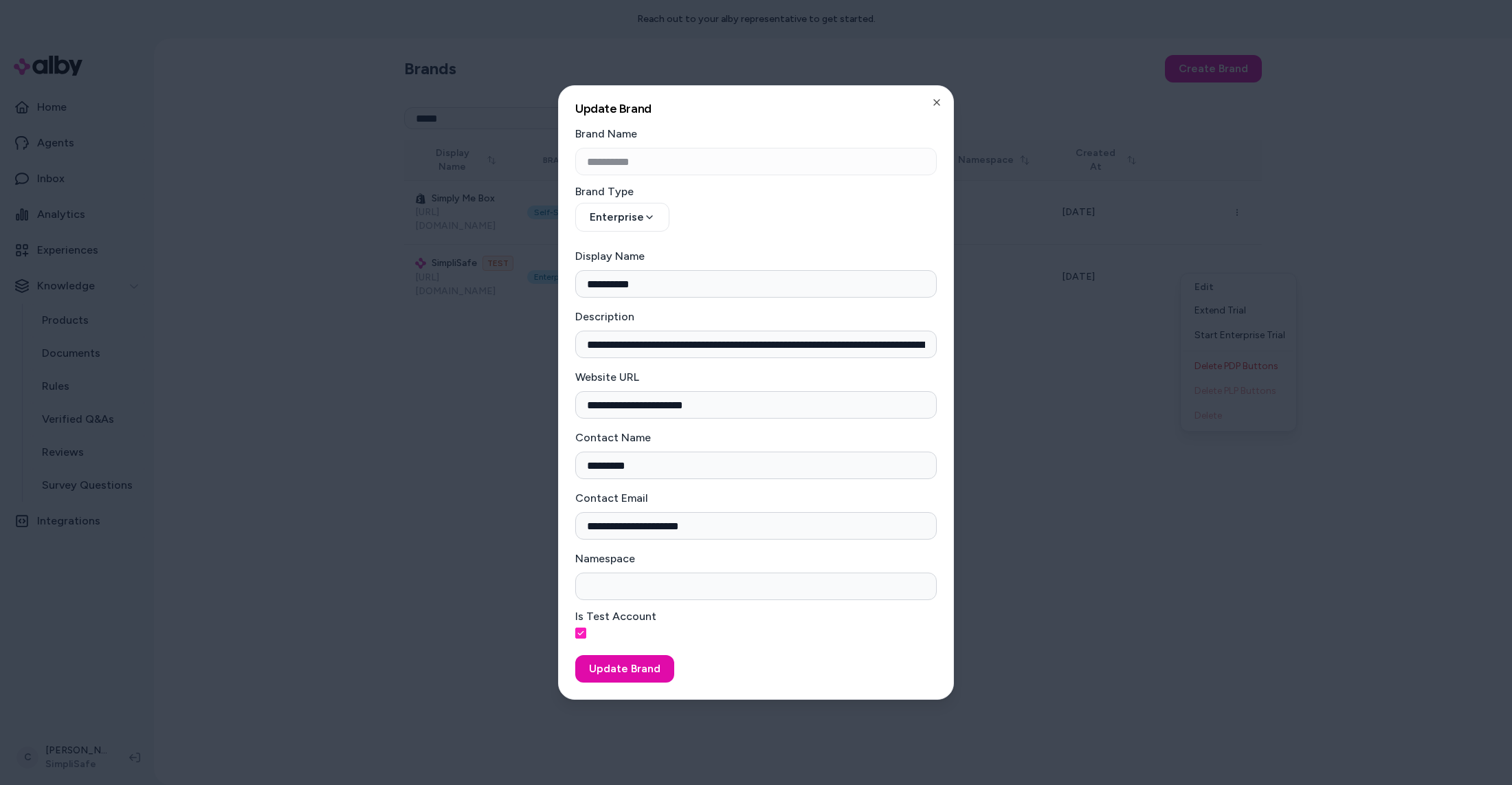
click at [341, 608] on div at bounding box center [756, 392] width 1512 height 785
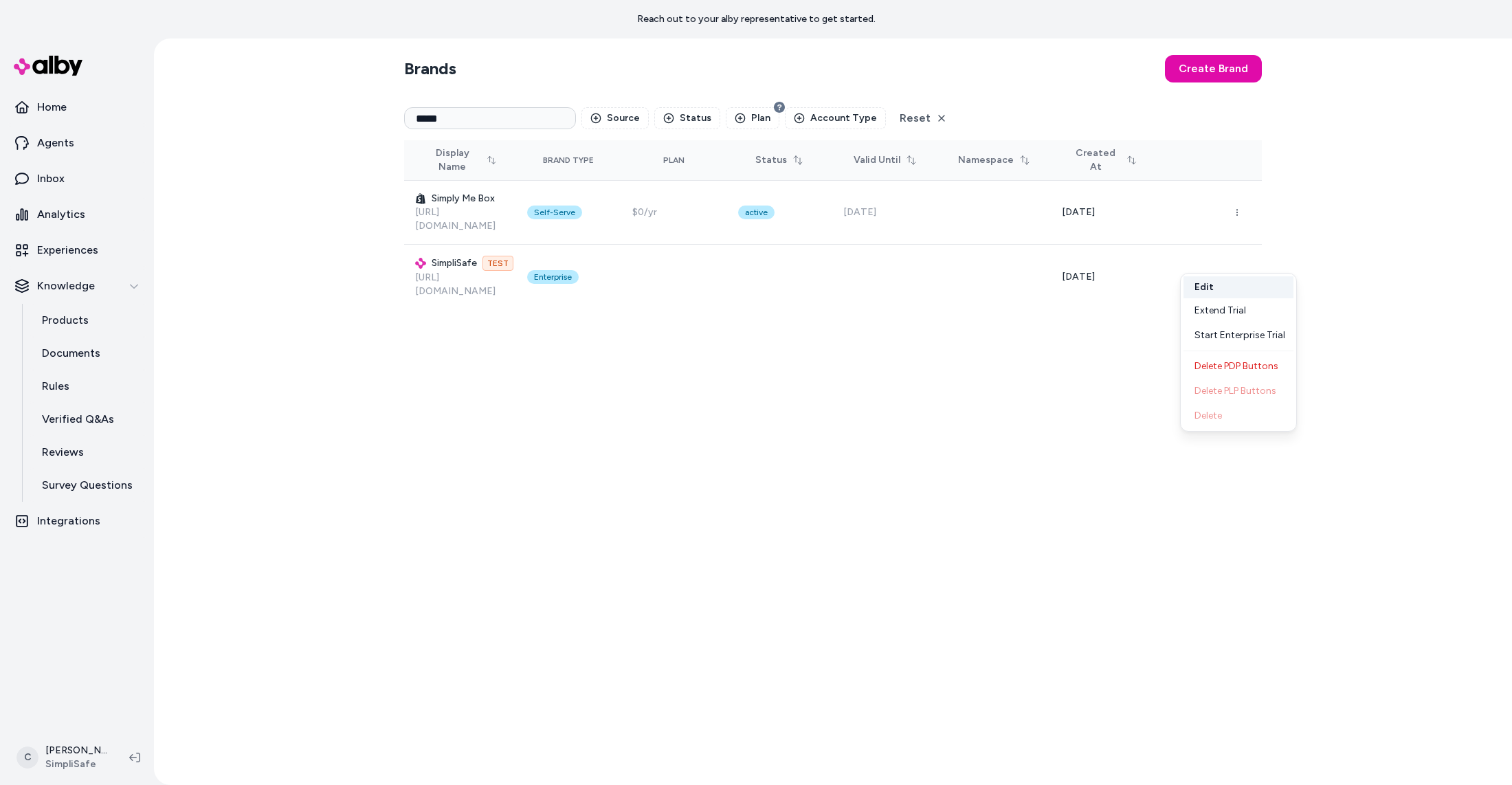
click at [1206, 287] on button "Edit" at bounding box center [1238, 287] width 110 height 22
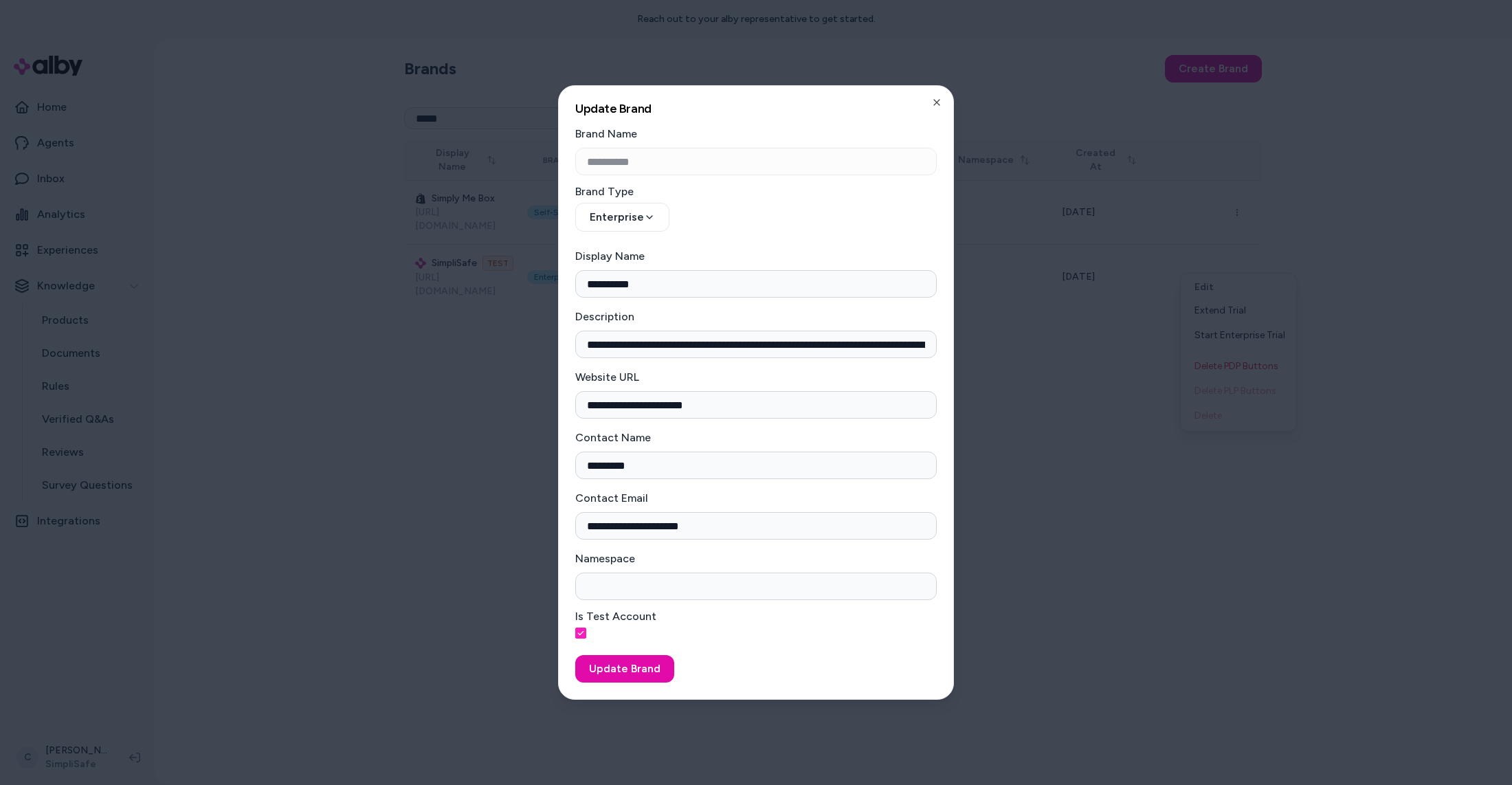
click at [583, 631] on button "Is Test Account" at bounding box center [581, 634] width 11 height 11
click at [613, 626] on div "Is Test Account" at bounding box center [756, 627] width 361 height 33
click at [583, 630] on button "Is Test Account" at bounding box center [581, 634] width 11 height 11
click at [742, 724] on div at bounding box center [756, 392] width 1512 height 785
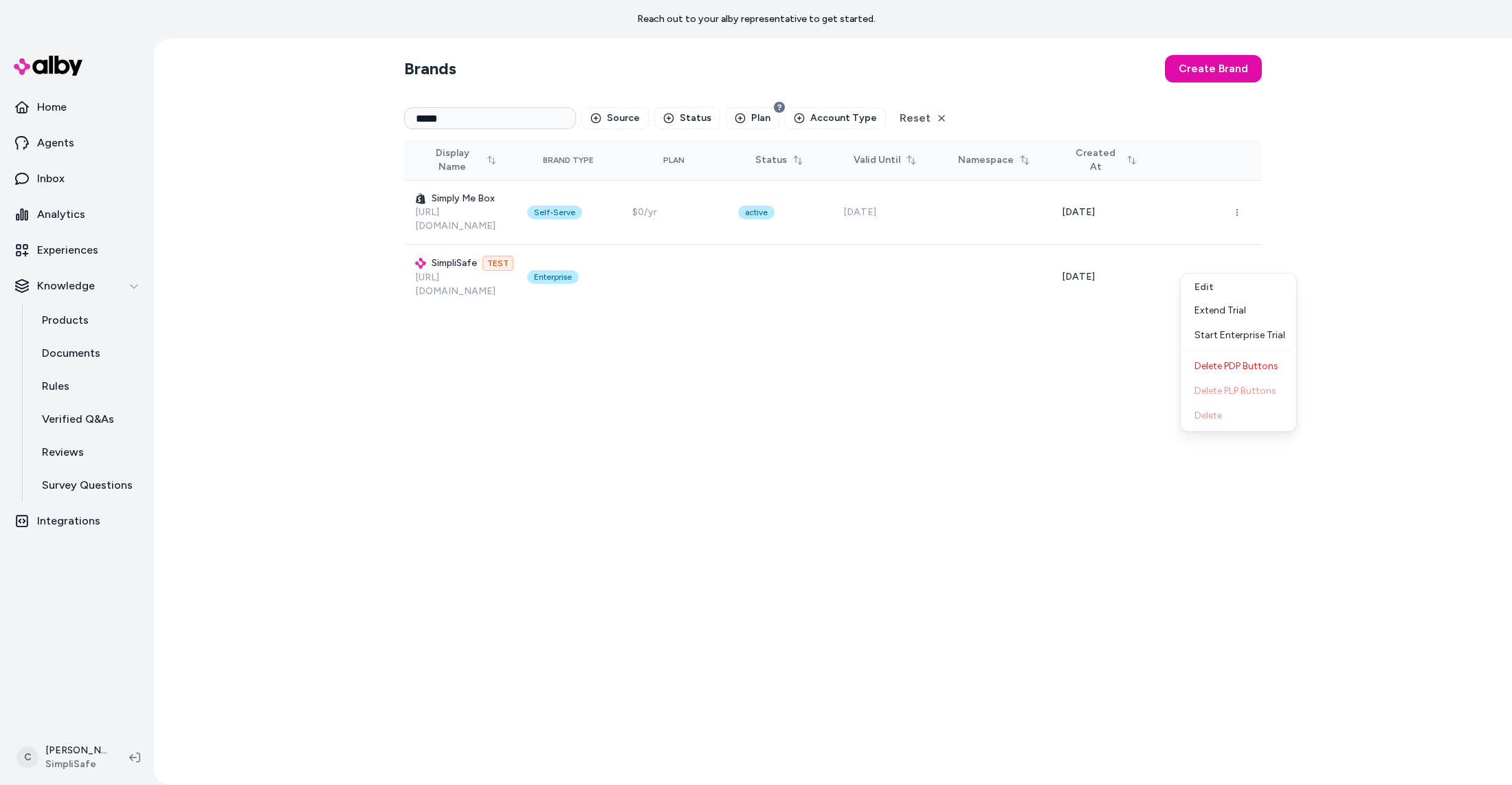
click at [1030, 516] on div "Brands Create Brand ***** Source Status Plan Account Type Reset Display Name Br…" at bounding box center [833, 412] width 880 height 747
drag, startPoint x: 131, startPoint y: 619, endPoint x: 144, endPoint y: 622, distance: 13.3
click at [131, 618] on nav "Home Agents Inbox Analytics Experiences Knowledge Products Documents Rules Veri…" at bounding box center [77, 409] width 143 height 637
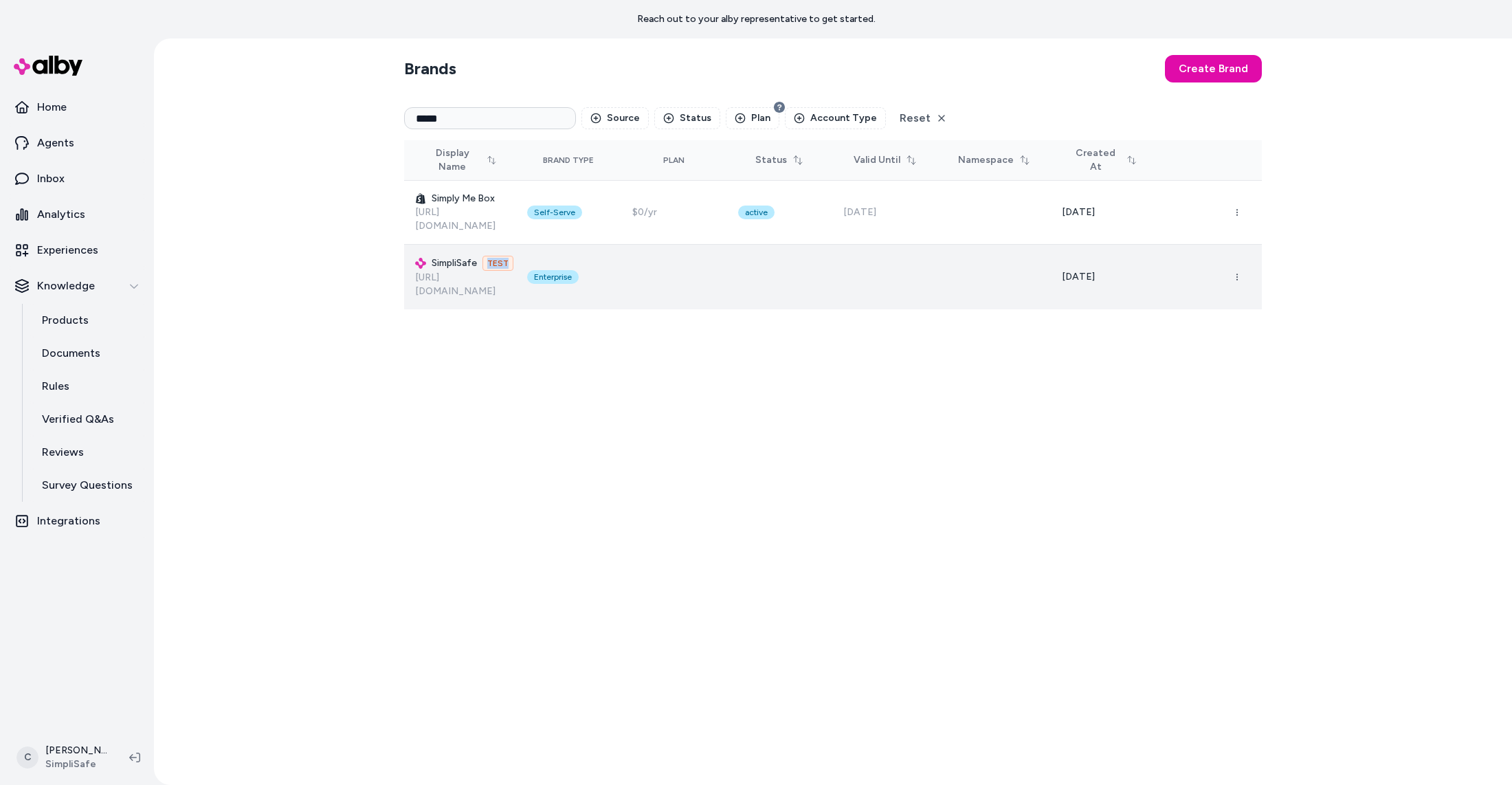
drag, startPoint x: 509, startPoint y: 248, endPoint x: 487, endPoint y: 245, distance: 22.2
click at [487, 256] on span "TEST" at bounding box center [497, 263] width 31 height 15
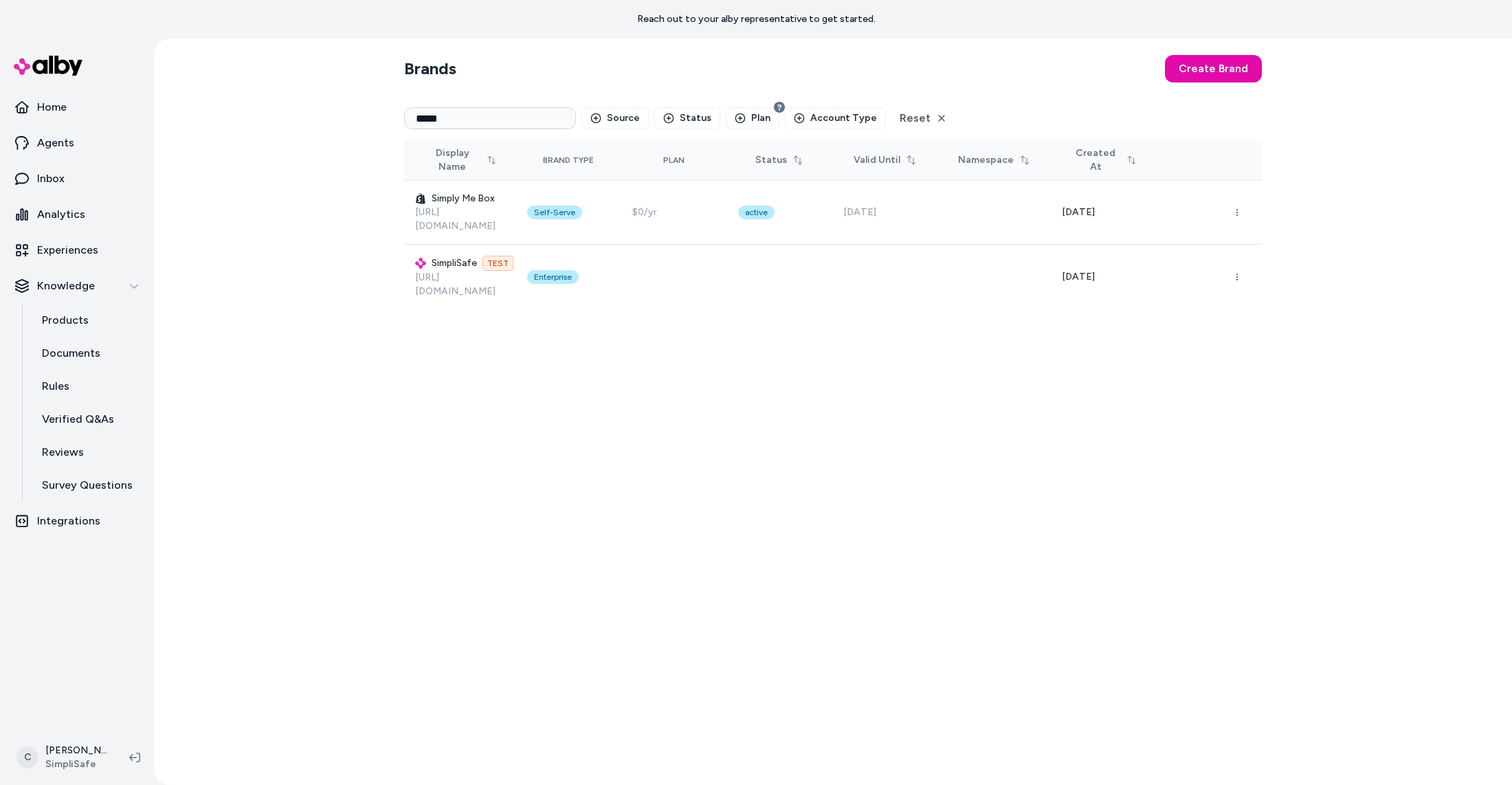
click at [496, 362] on div "Brands Create Brand ***** Source Status Plan Account Type Reset Display Name Br…" at bounding box center [833, 412] width 880 height 747
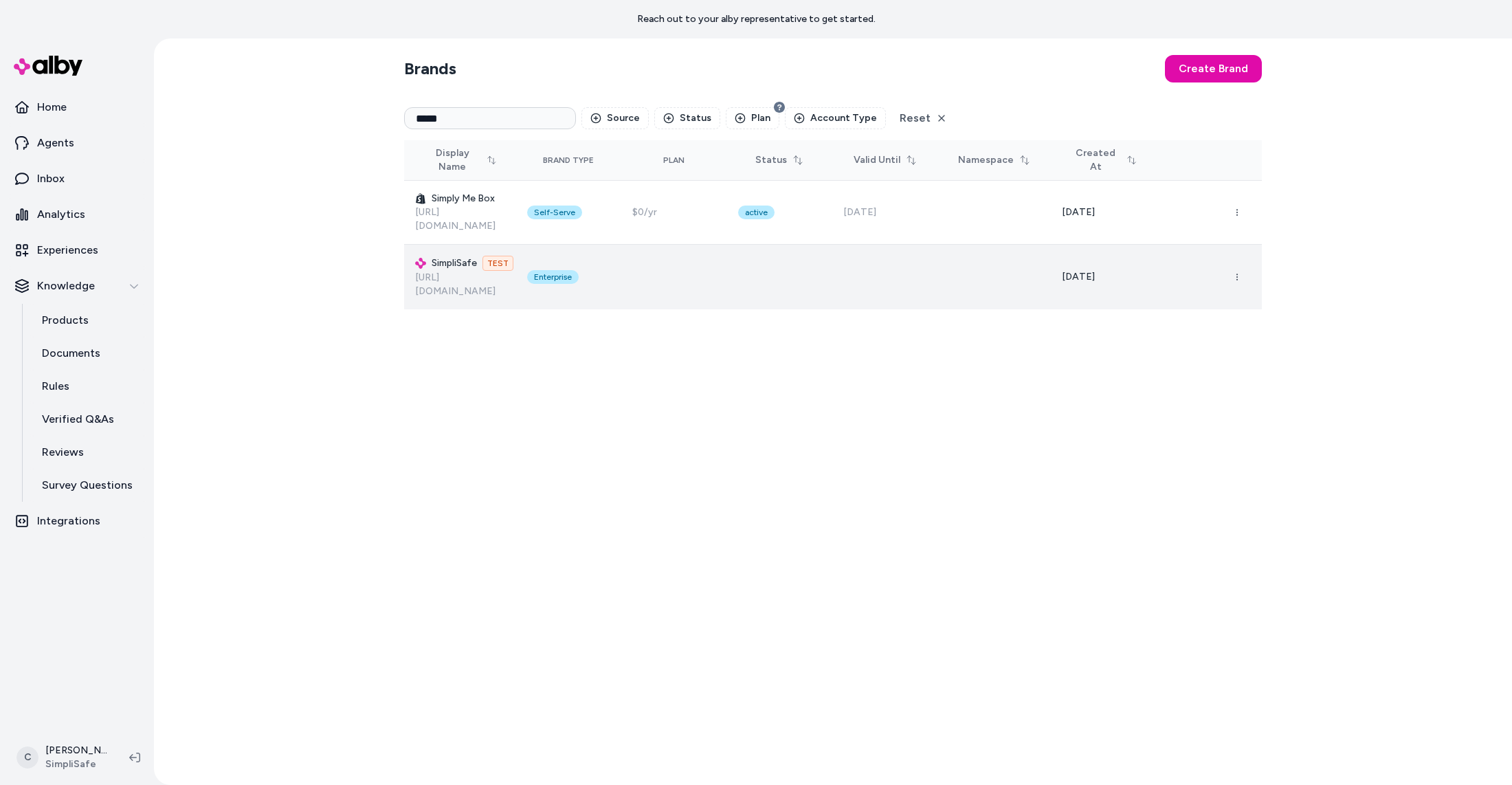
click at [497, 256] on span "TEST" at bounding box center [497, 263] width 31 height 15
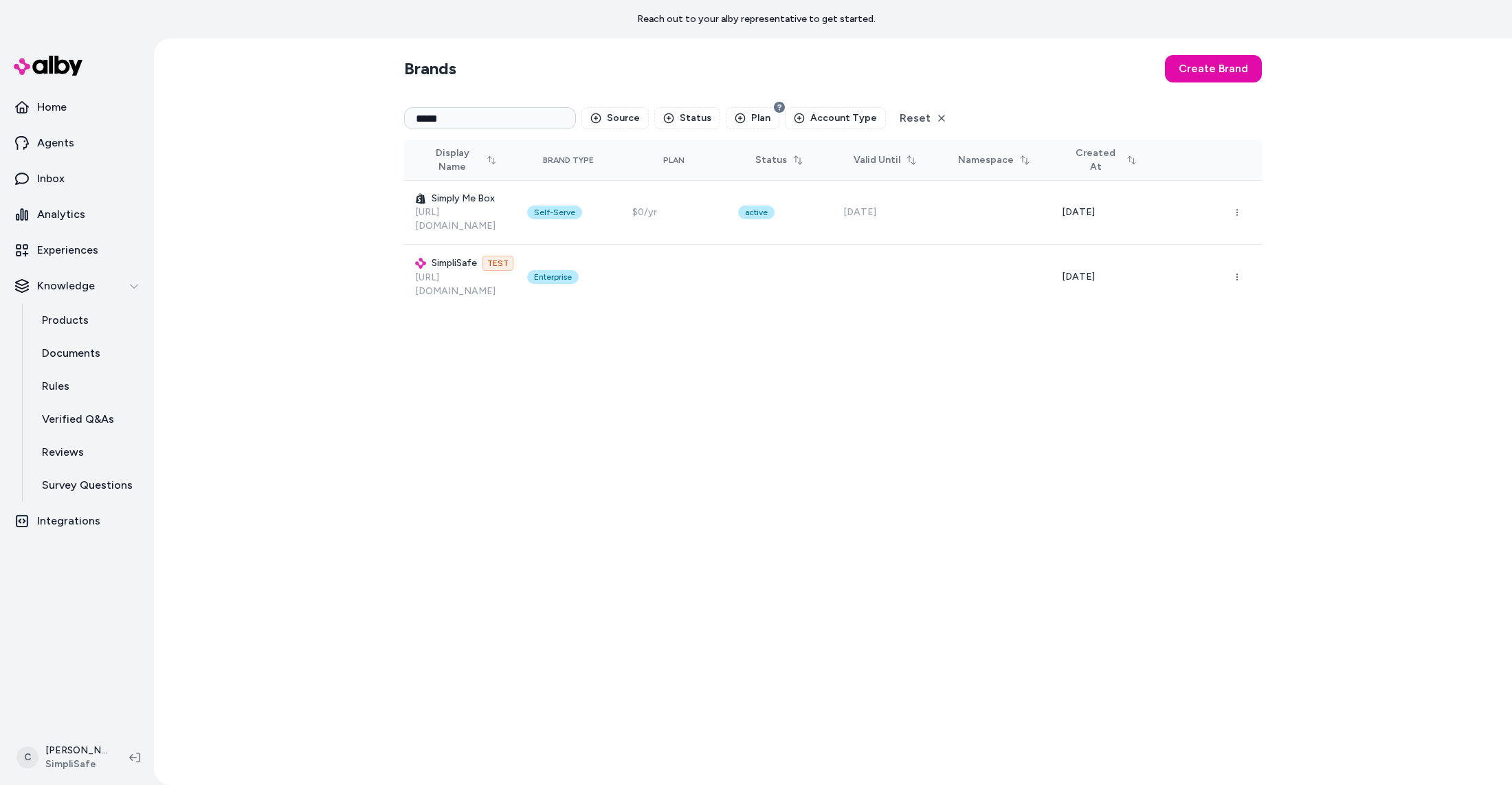
click at [583, 444] on div "Brands Create Brand ***** Source Status Plan Account Type Reset Display Name Br…" at bounding box center [833, 412] width 880 height 747
click at [76, 180] on link "Inbox" at bounding box center [77, 178] width 143 height 33
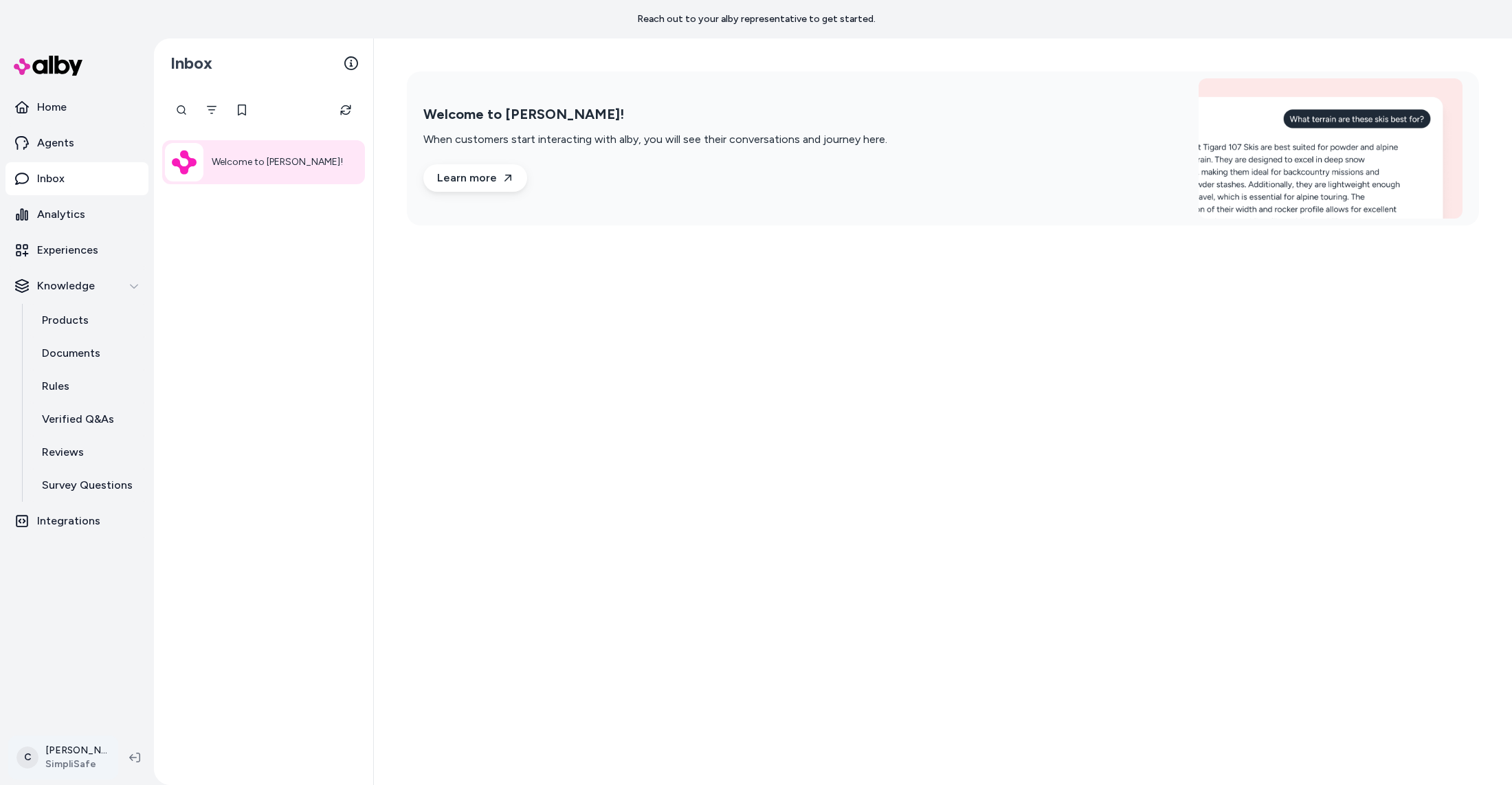
click at [60, 758] on html "Reach out to your alby representative to get started. Home Agents Inbox Analyti…" at bounding box center [756, 392] width 1512 height 785
click at [66, 599] on link "Settings" at bounding box center [91, 602] width 153 height 33
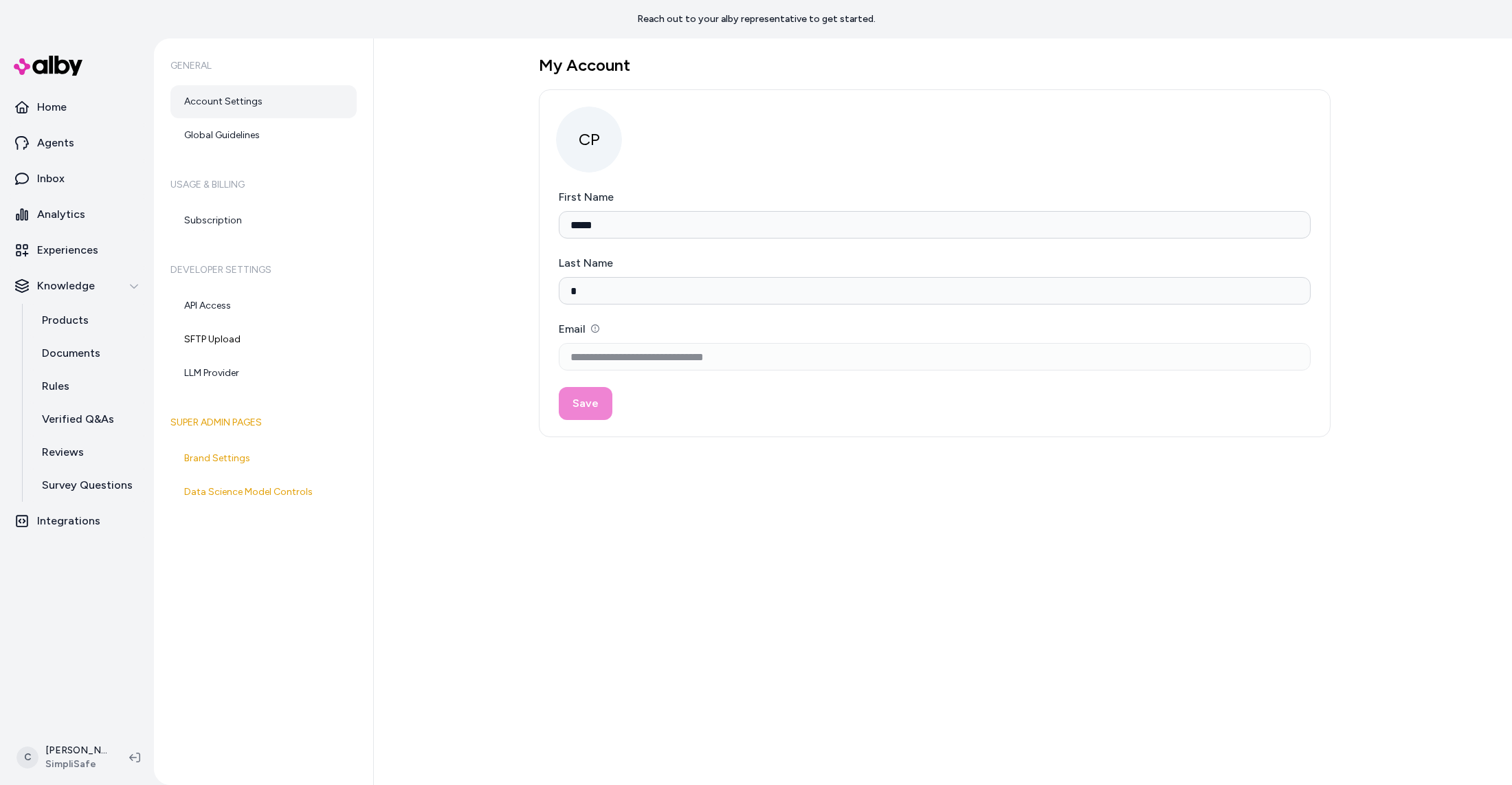
click at [688, 662] on div "**********" at bounding box center [943, 412] width 1138 height 747
click at [79, 751] on html "**********" at bounding box center [756, 392] width 1512 height 785
click at [99, 568] on div "Shortcuts ⌘K" at bounding box center [91, 560] width 153 height 33
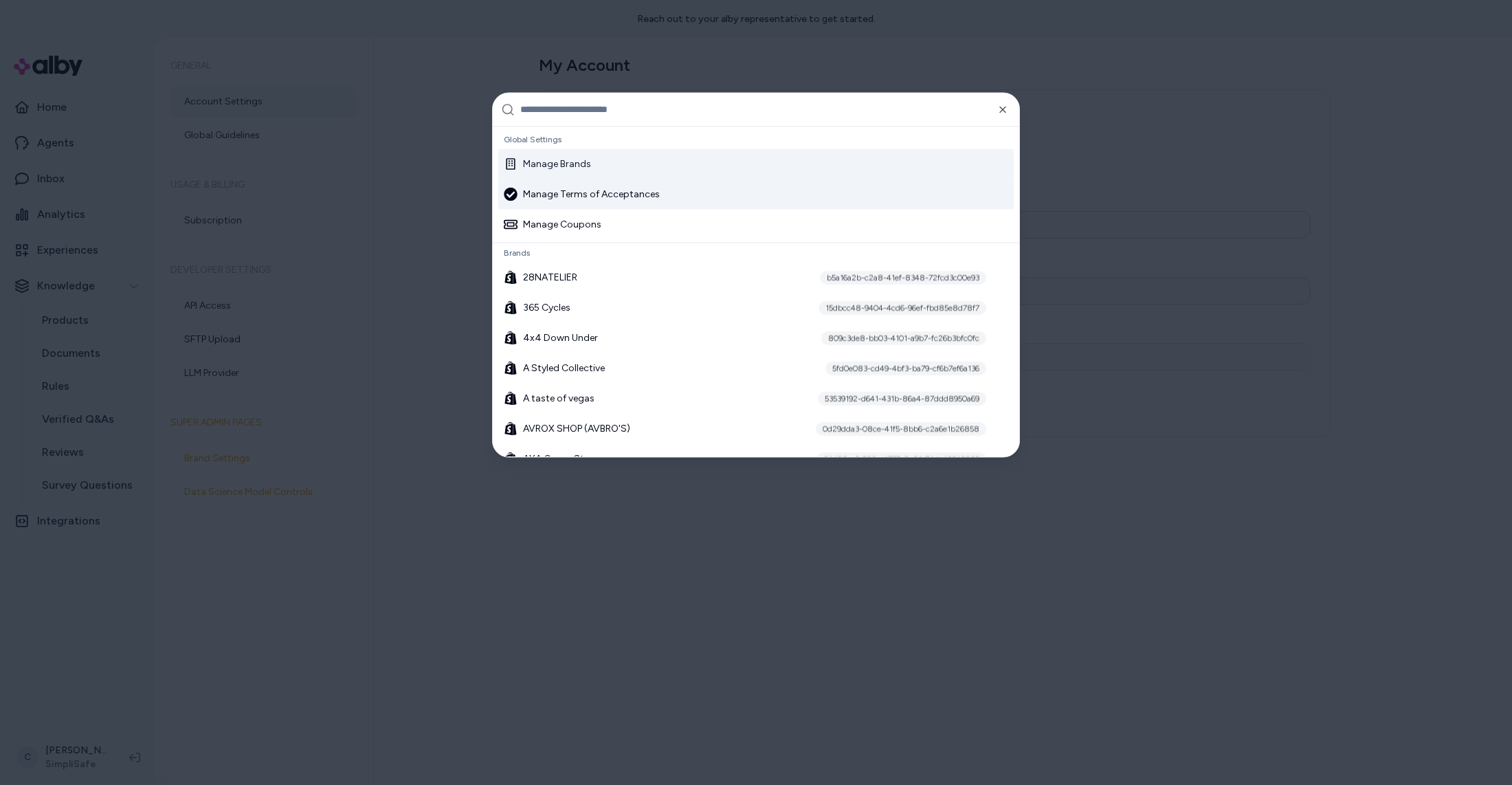
drag, startPoint x: 576, startPoint y: 167, endPoint x: 716, endPoint y: 197, distance: 143.2
click at [576, 167] on div "Manage Brands" at bounding box center [548, 163] width 88 height 14
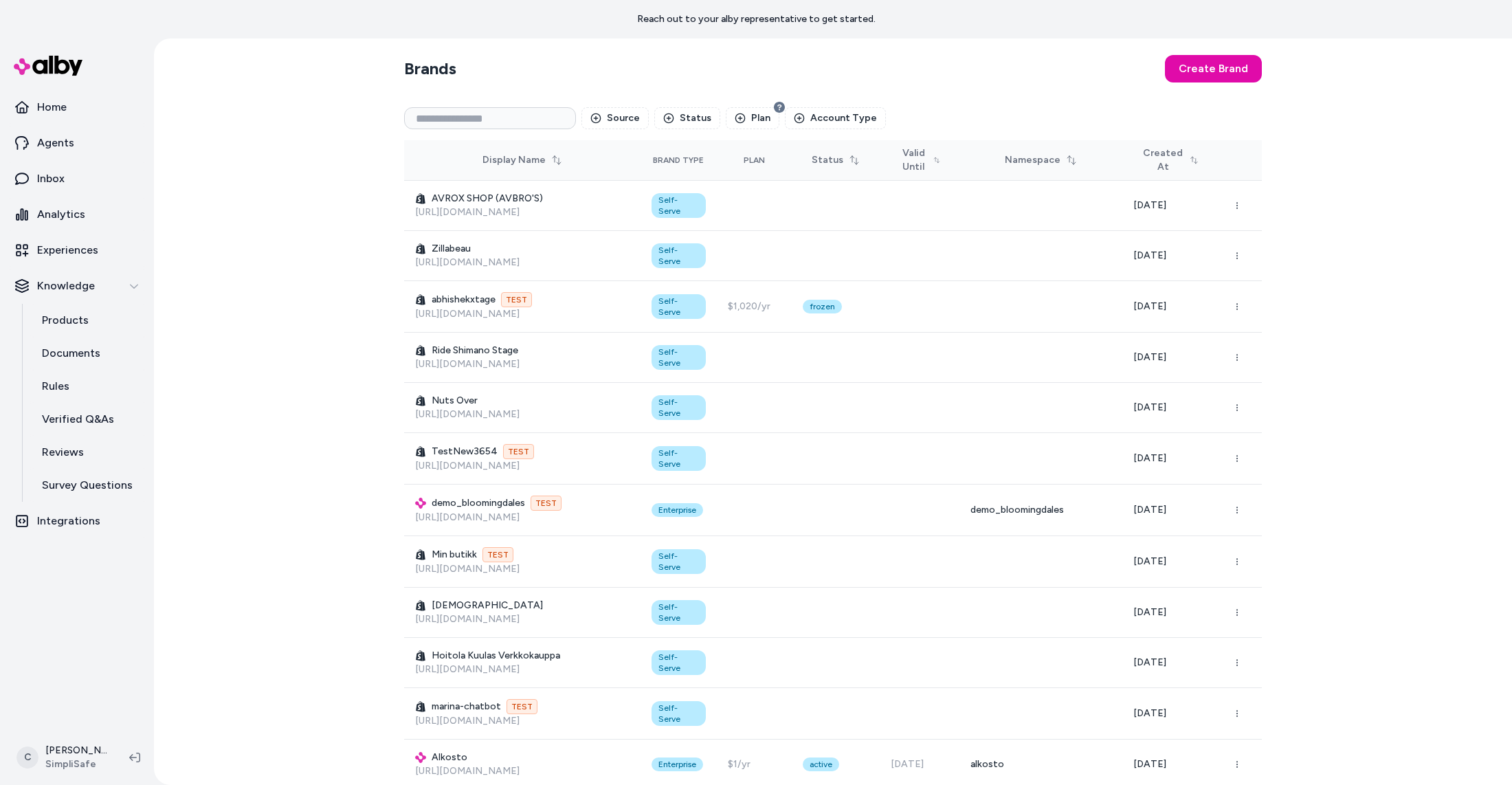
click at [485, 130] on div "Source Status Plan Account Type" at bounding box center [833, 118] width 858 height 44
click at [485, 119] on input at bounding box center [490, 119] width 172 height 22
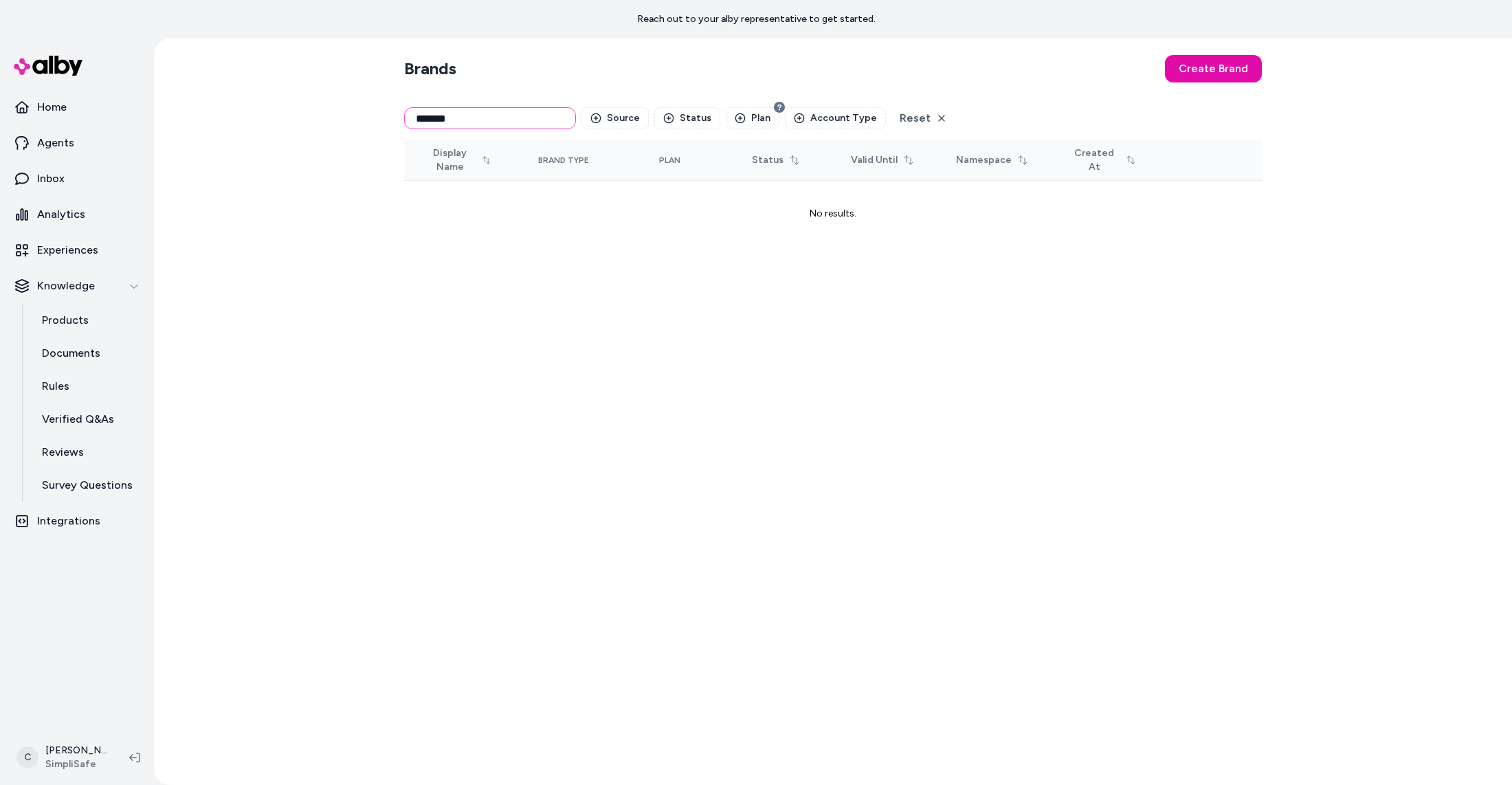
drag, startPoint x: 454, startPoint y: 120, endPoint x: 419, endPoint y: 119, distance: 35.0
click at [419, 119] on input "*******" at bounding box center [490, 119] width 172 height 22
type input "*****"
drag, startPoint x: 1016, startPoint y: 576, endPoint x: 1113, endPoint y: 627, distance: 109.6
click at [1015, 575] on div "Brands Create Brand ***** Source Status Plan Account Type Reset Display Name Br…" at bounding box center [833, 412] width 880 height 747
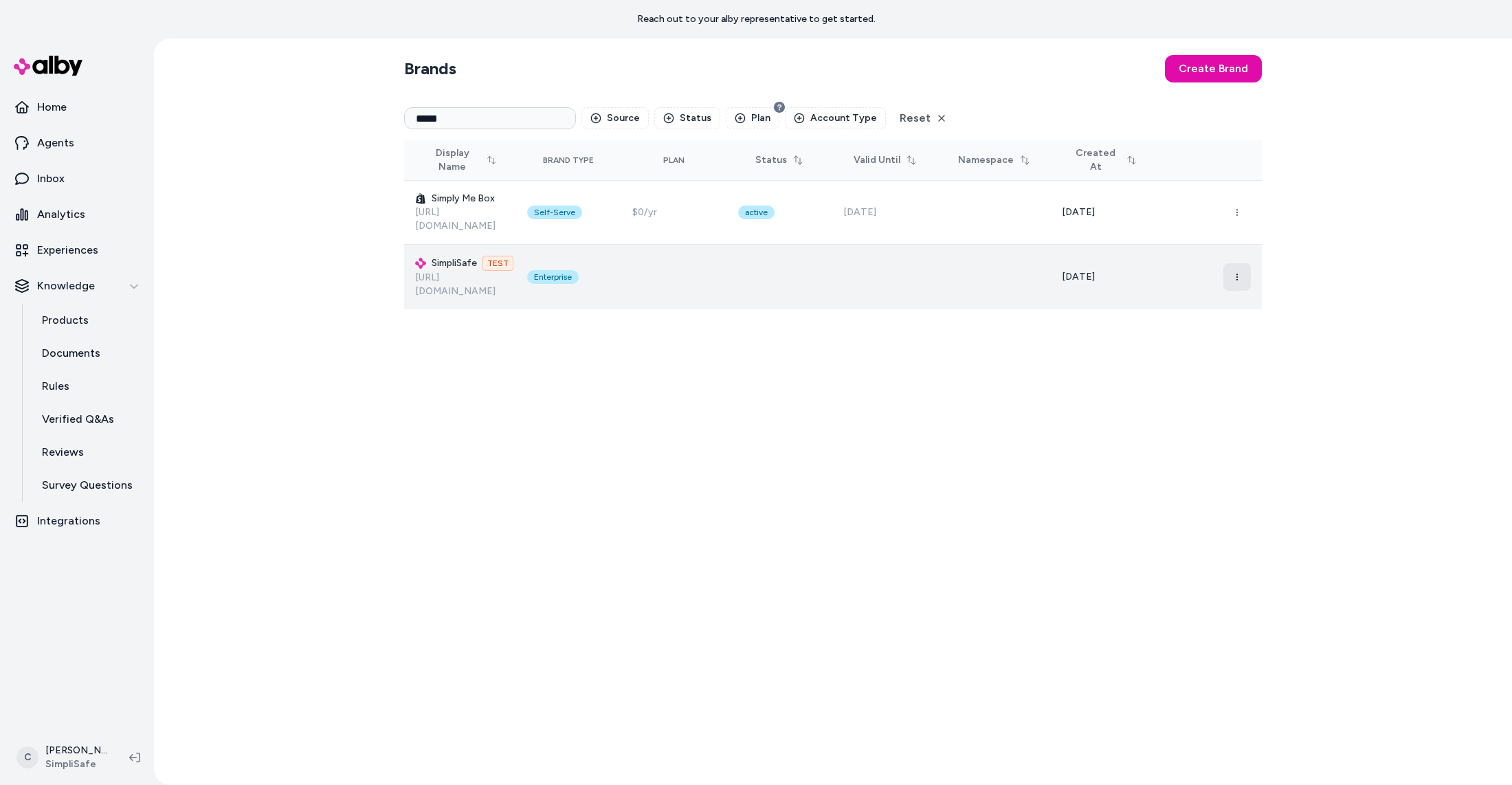
click at [1241, 273] on icon "button" at bounding box center [1237, 277] width 8 height 8
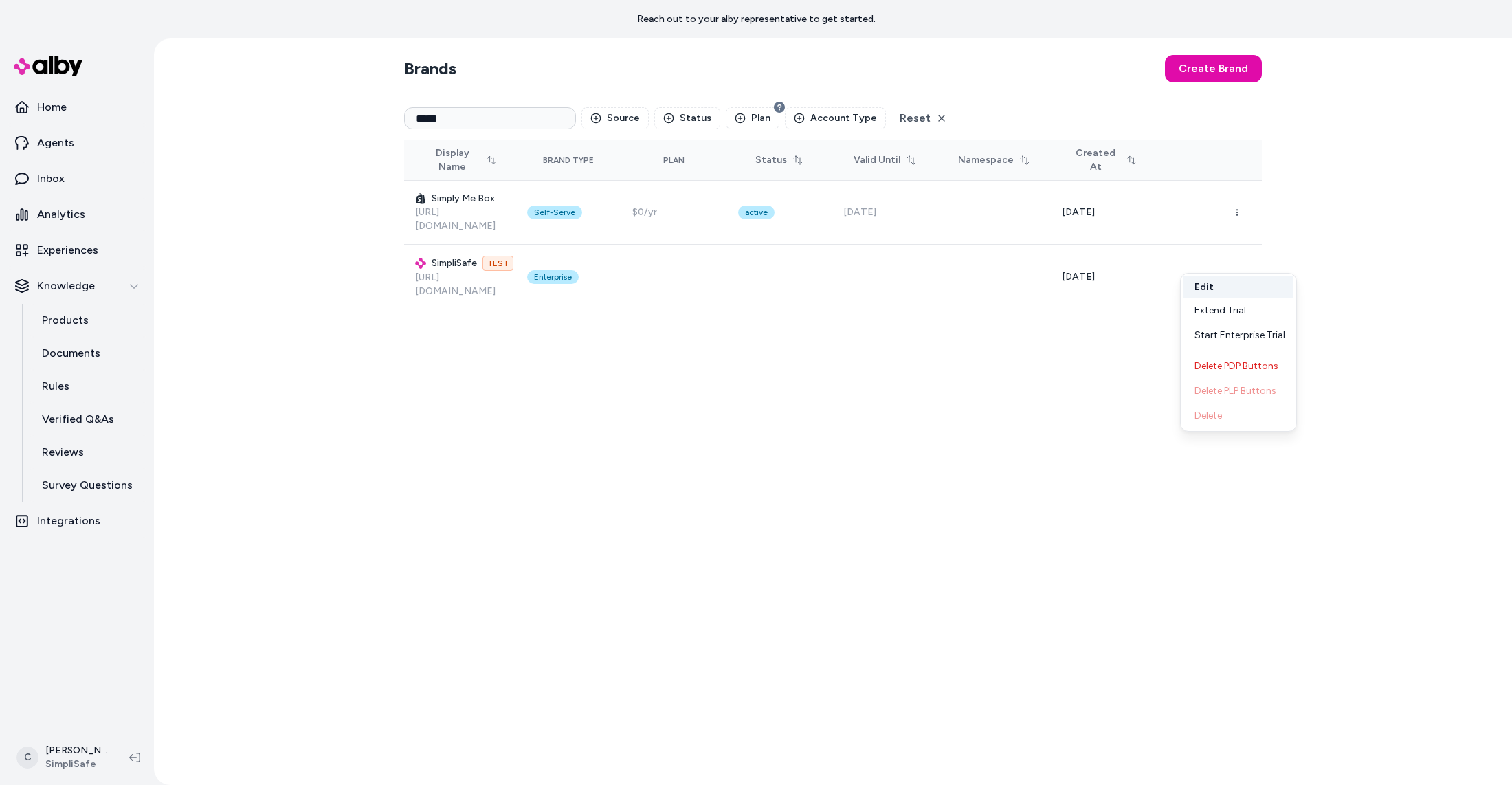
click at [1206, 279] on button "Edit" at bounding box center [1238, 287] width 110 height 22
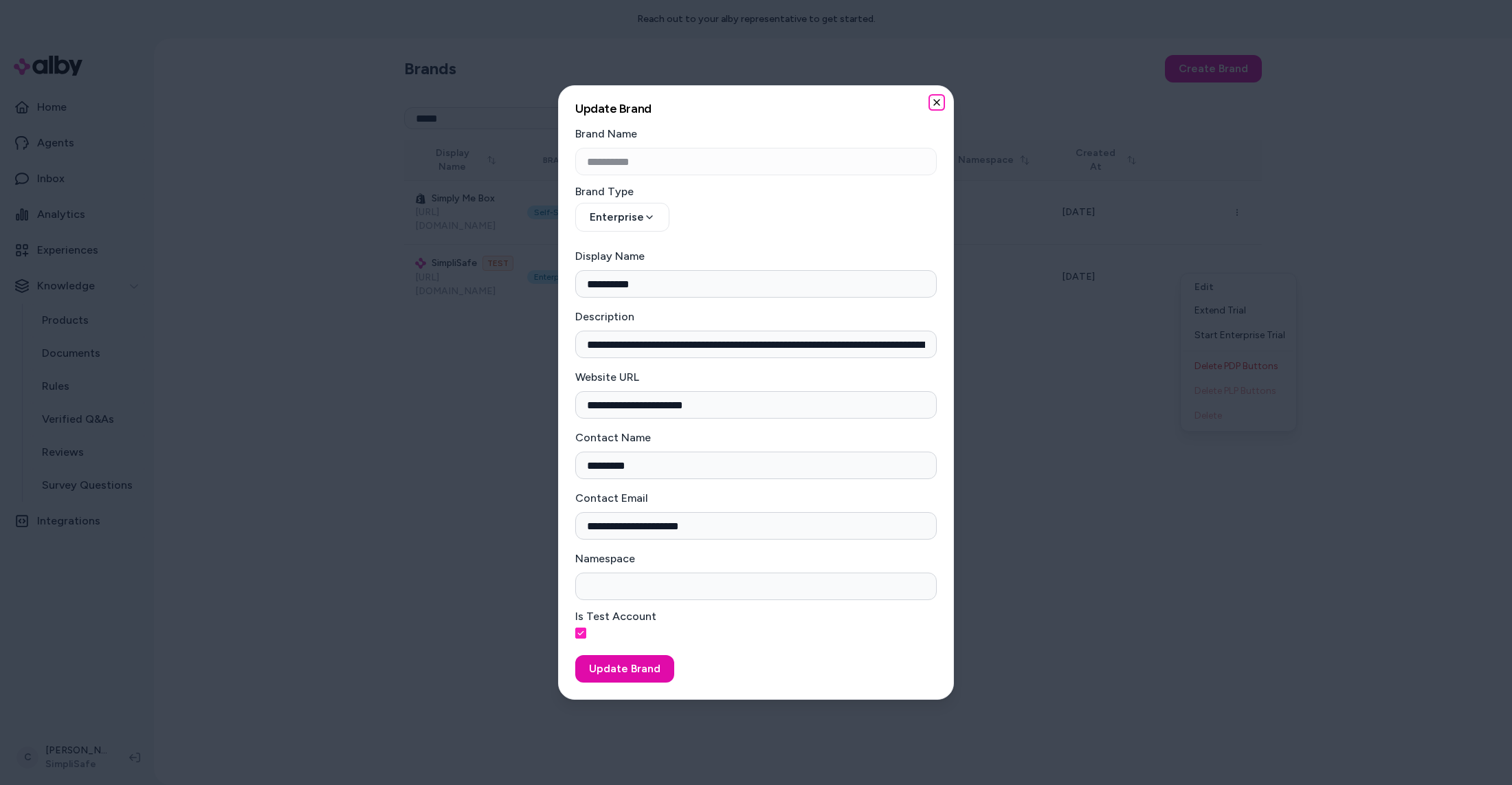
click at [931, 102] on icon "button" at bounding box center [937, 103] width 11 height 11
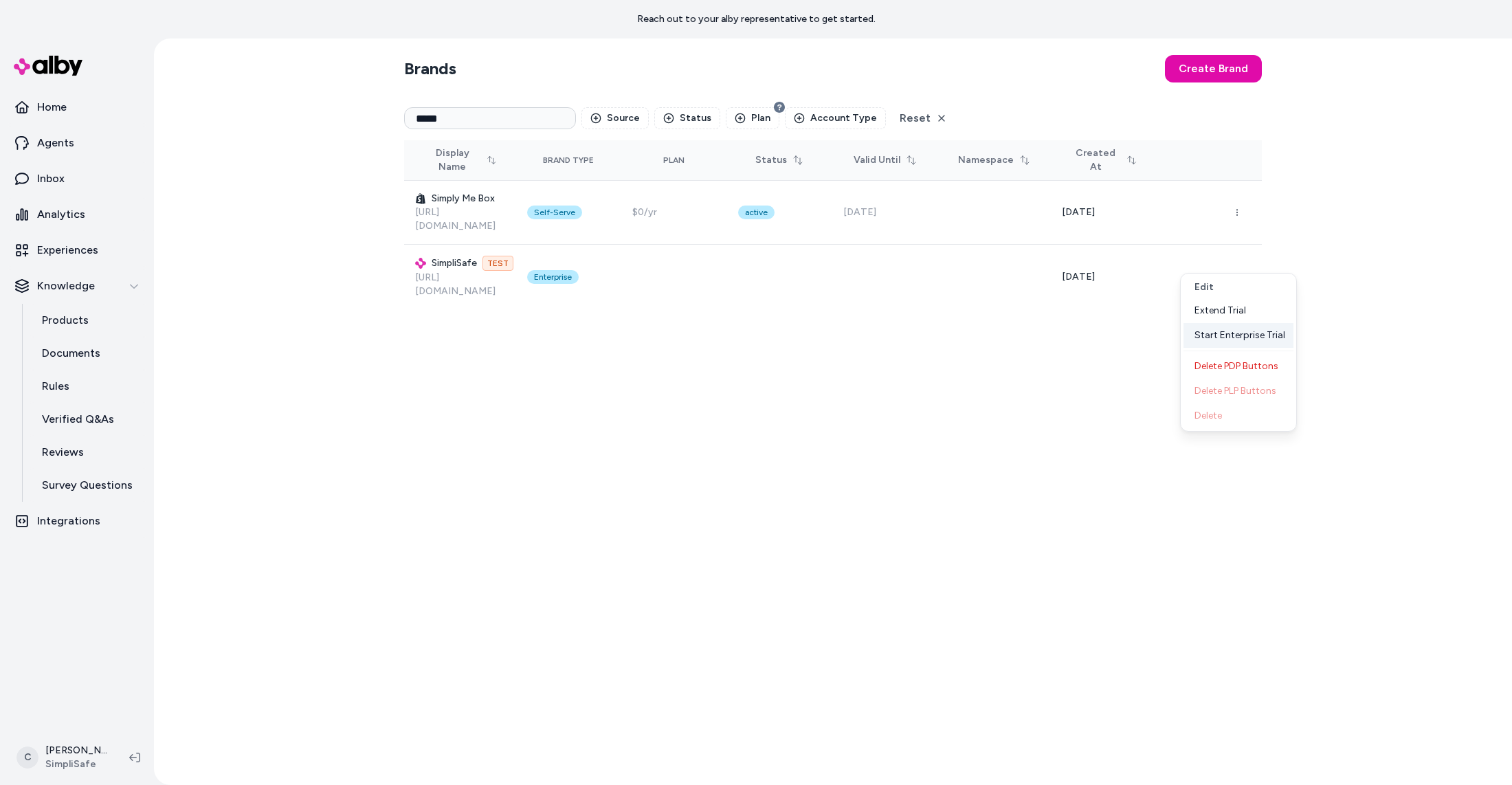
click at [1241, 338] on div "Start Enterprise Trial" at bounding box center [1238, 335] width 110 height 25
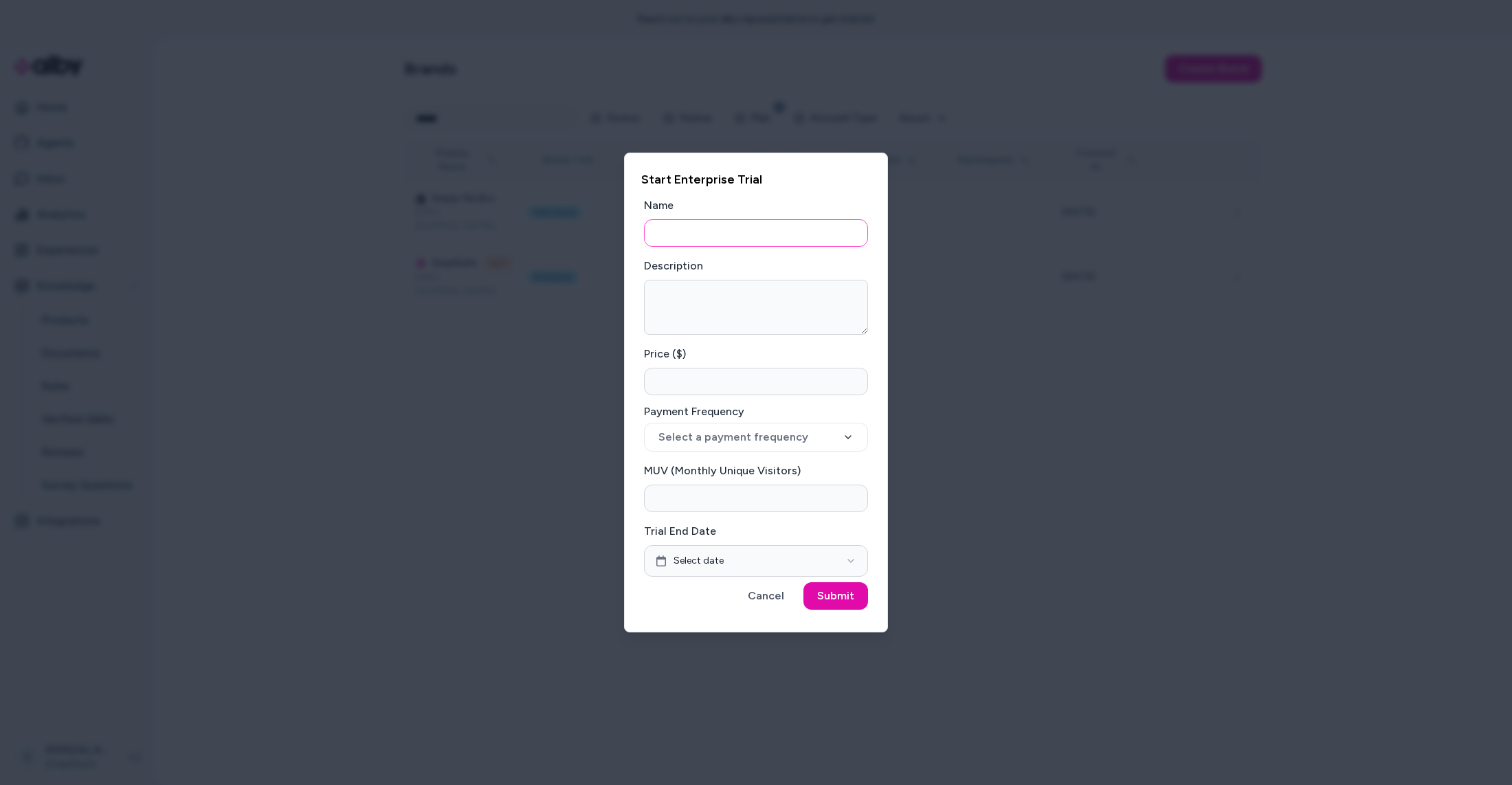
click at [707, 229] on input "Name" at bounding box center [756, 233] width 224 height 28
type input "*"
type input "**********"
click at [700, 232] on input "**********" at bounding box center [756, 233] width 224 height 28
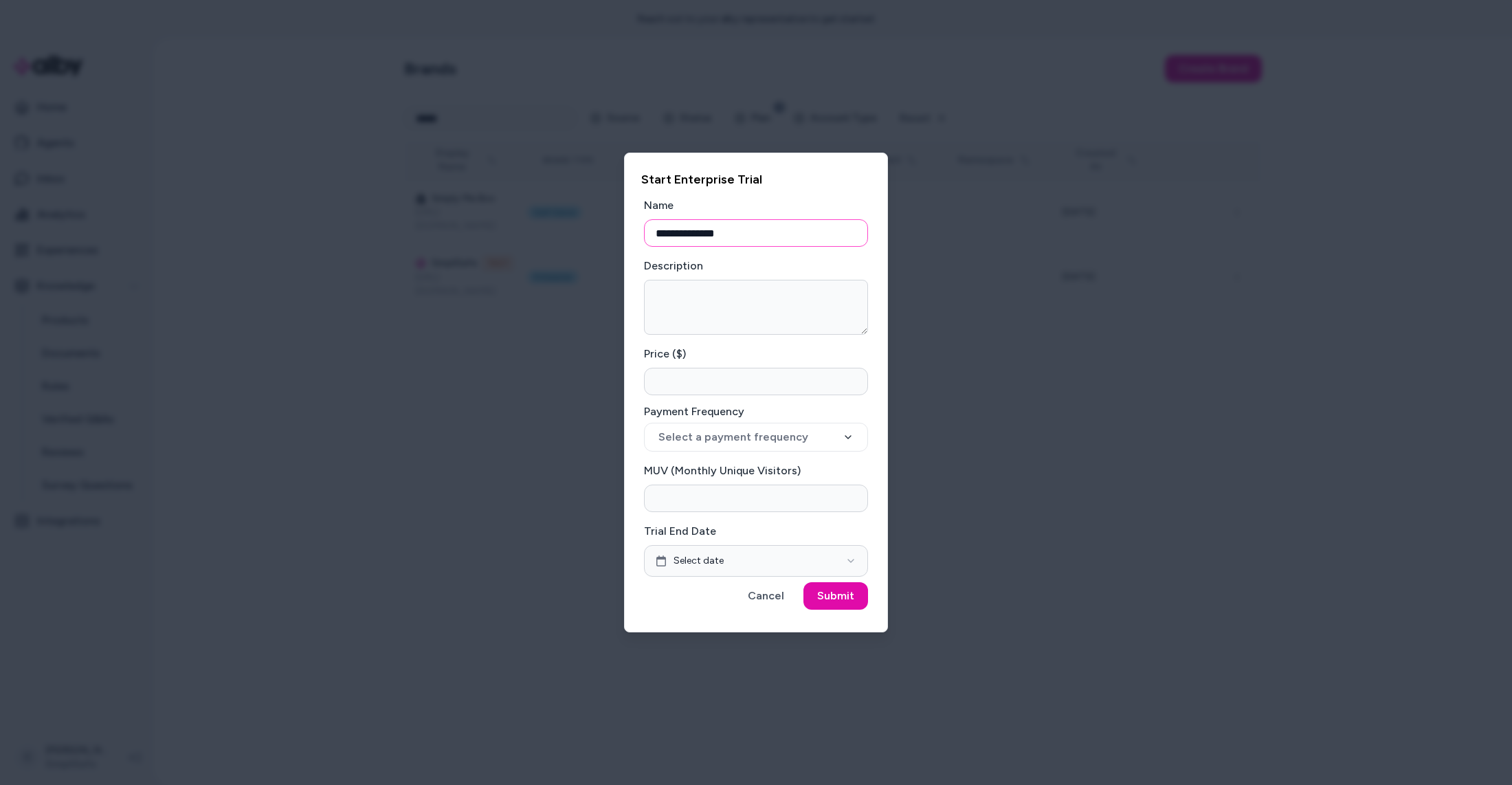
click at [700, 232] on input "**********" at bounding box center [756, 233] width 224 height 28
click at [692, 302] on textarea "Description" at bounding box center [756, 307] width 224 height 55
paste textarea "**********"
type textarea "**********"
click at [699, 396] on div "**********" at bounding box center [756, 387] width 224 height 380
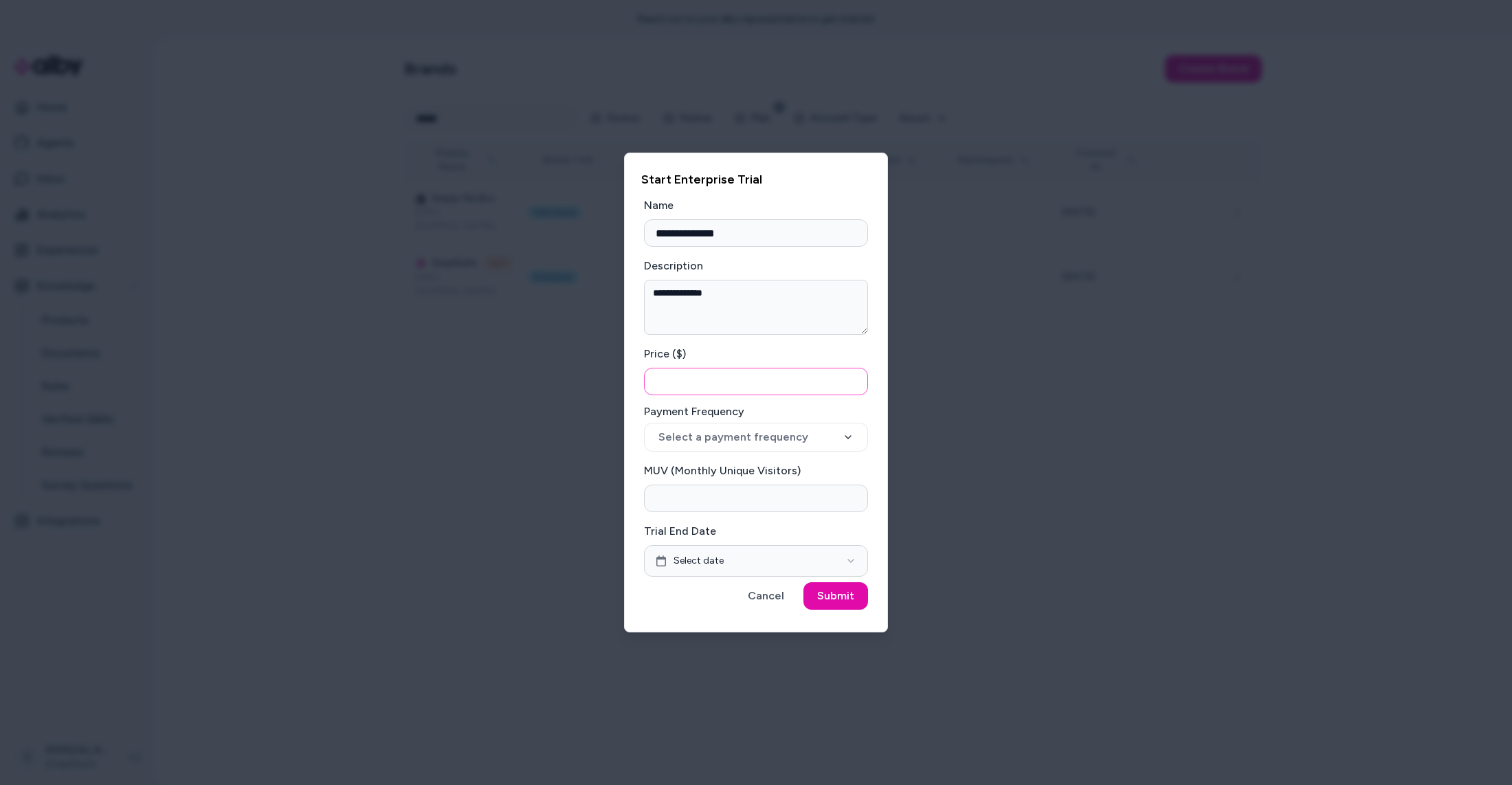
click at [701, 391] on input "Price ($)" at bounding box center [756, 381] width 224 height 28
type input "*"
click at [739, 437] on button "Select a payment frequency" at bounding box center [756, 437] width 224 height 29
select select "******"
drag, startPoint x: 709, startPoint y: 500, endPoint x: 717, endPoint y: 498, distance: 8.2
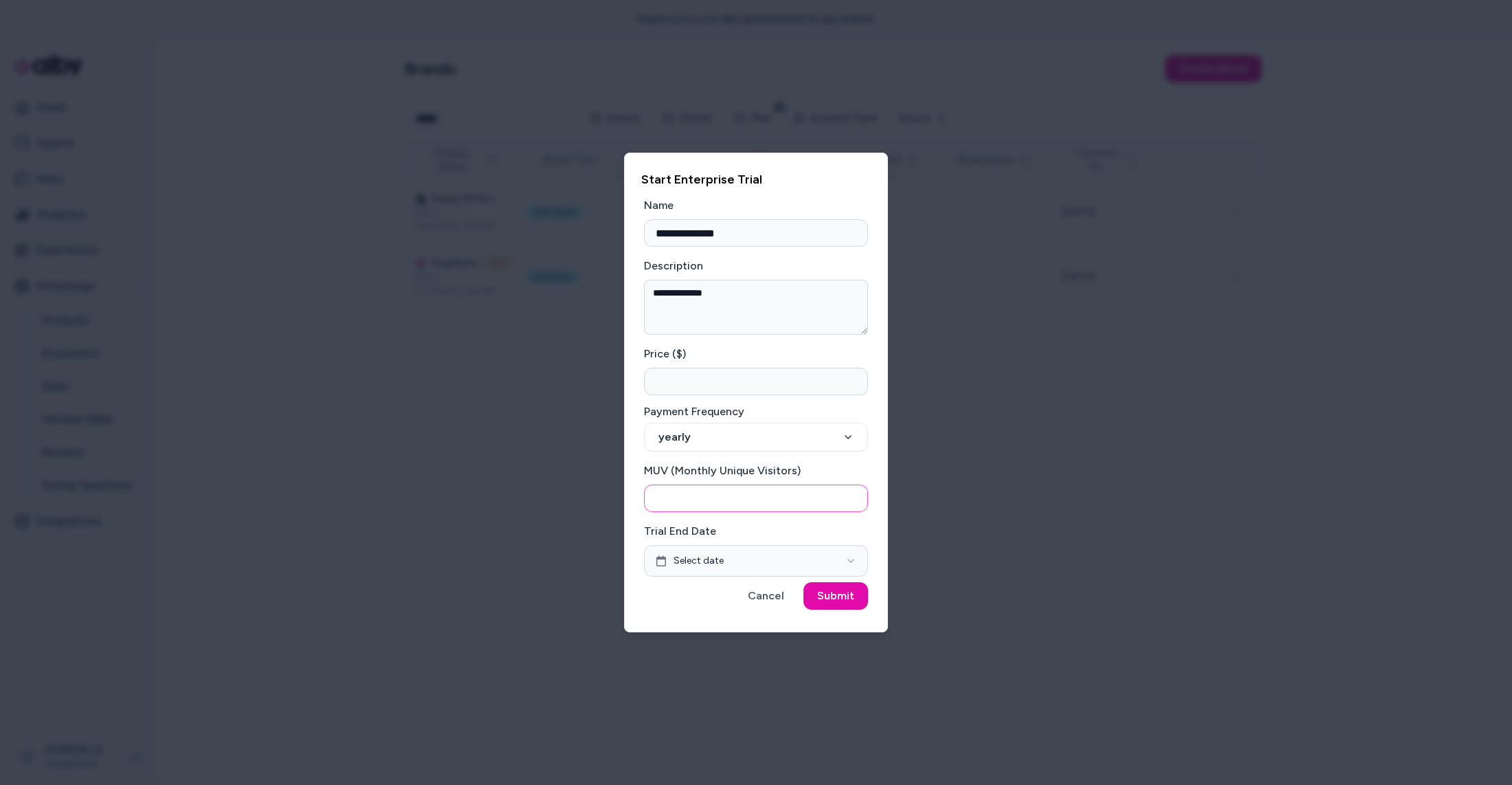
click at [711, 503] on input "MUV (Monthly Unique Visitors)" at bounding box center [756, 498] width 224 height 28
type input "********"
click at [748, 560] on button "Select date" at bounding box center [756, 561] width 224 height 32
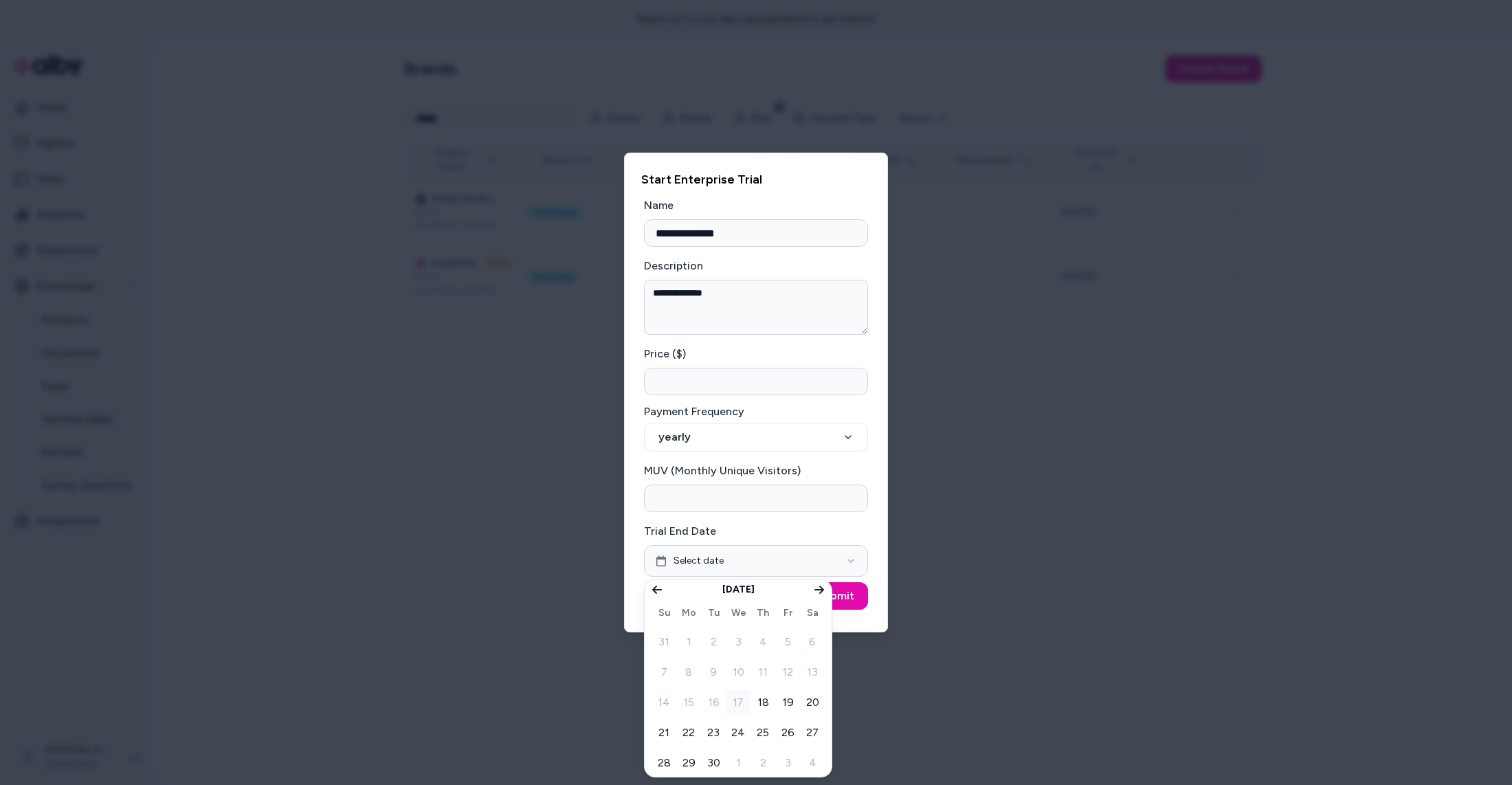
click at [815, 599] on div "September 2025 Su Mo Tu We Th Fr Sa 31 1 2 3 4 5 6 7 8 9 10 11 12 13 14 15 16 1…" at bounding box center [738, 678] width 187 height 197
click at [818, 593] on icon "Go to next month" at bounding box center [820, 590] width 11 height 11
click at [711, 728] on button "21" at bounding box center [713, 732] width 25 height 25
click at [854, 633] on div at bounding box center [756, 392] width 1512 height 785
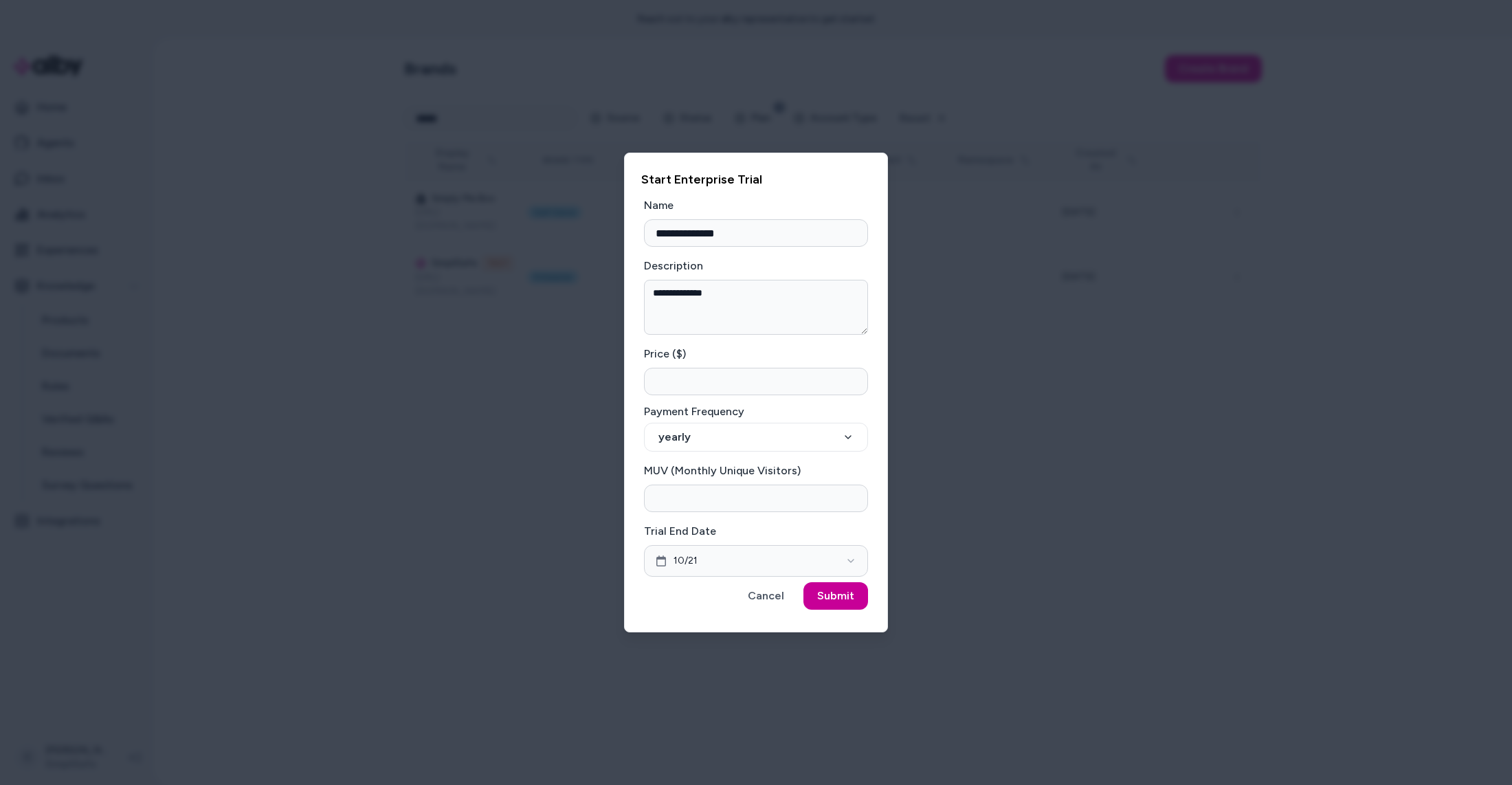
click at [844, 603] on button "Submit" at bounding box center [836, 596] width 64 height 28
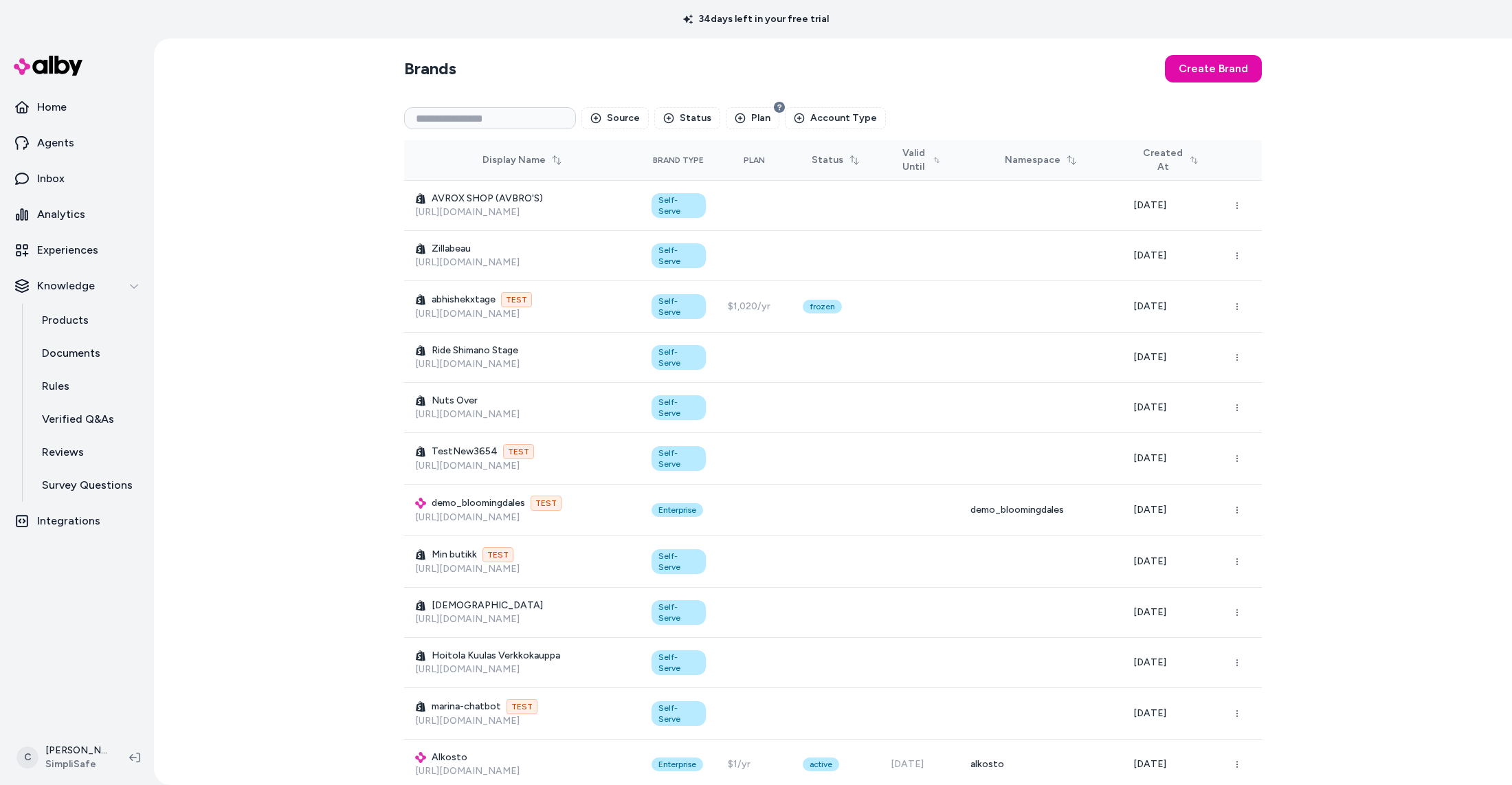
click at [97, 760] on html "34 days left in your free trial Home Agents Inbox Analytics Experiences Knowled…" at bounding box center [756, 392] width 1512 height 785
click at [99, 550] on div "Shortcuts ⌘K" at bounding box center [91, 560] width 153 height 33
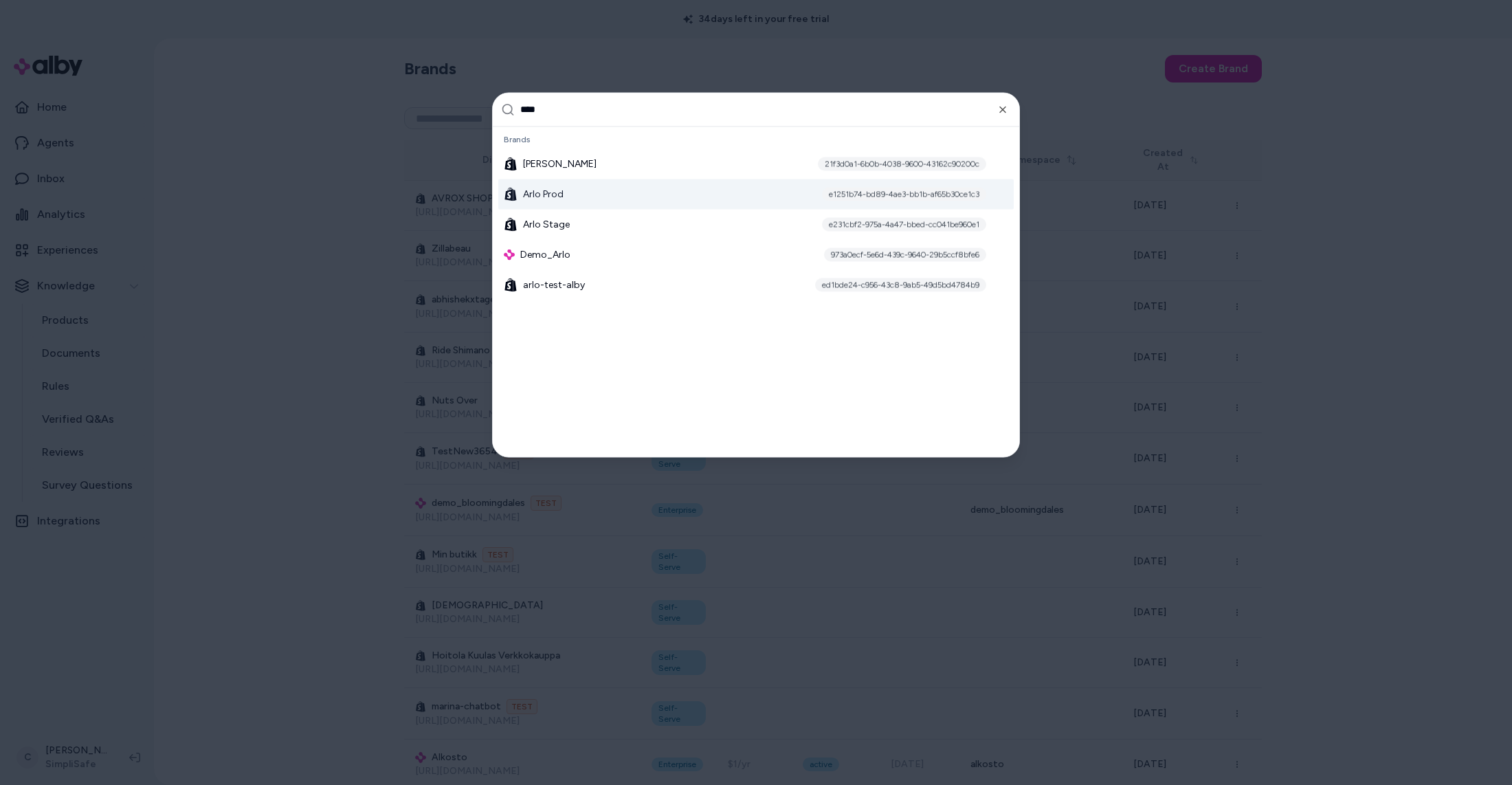
type input "****"
click at [557, 194] on span "Arlo Prod" at bounding box center [543, 193] width 41 height 14
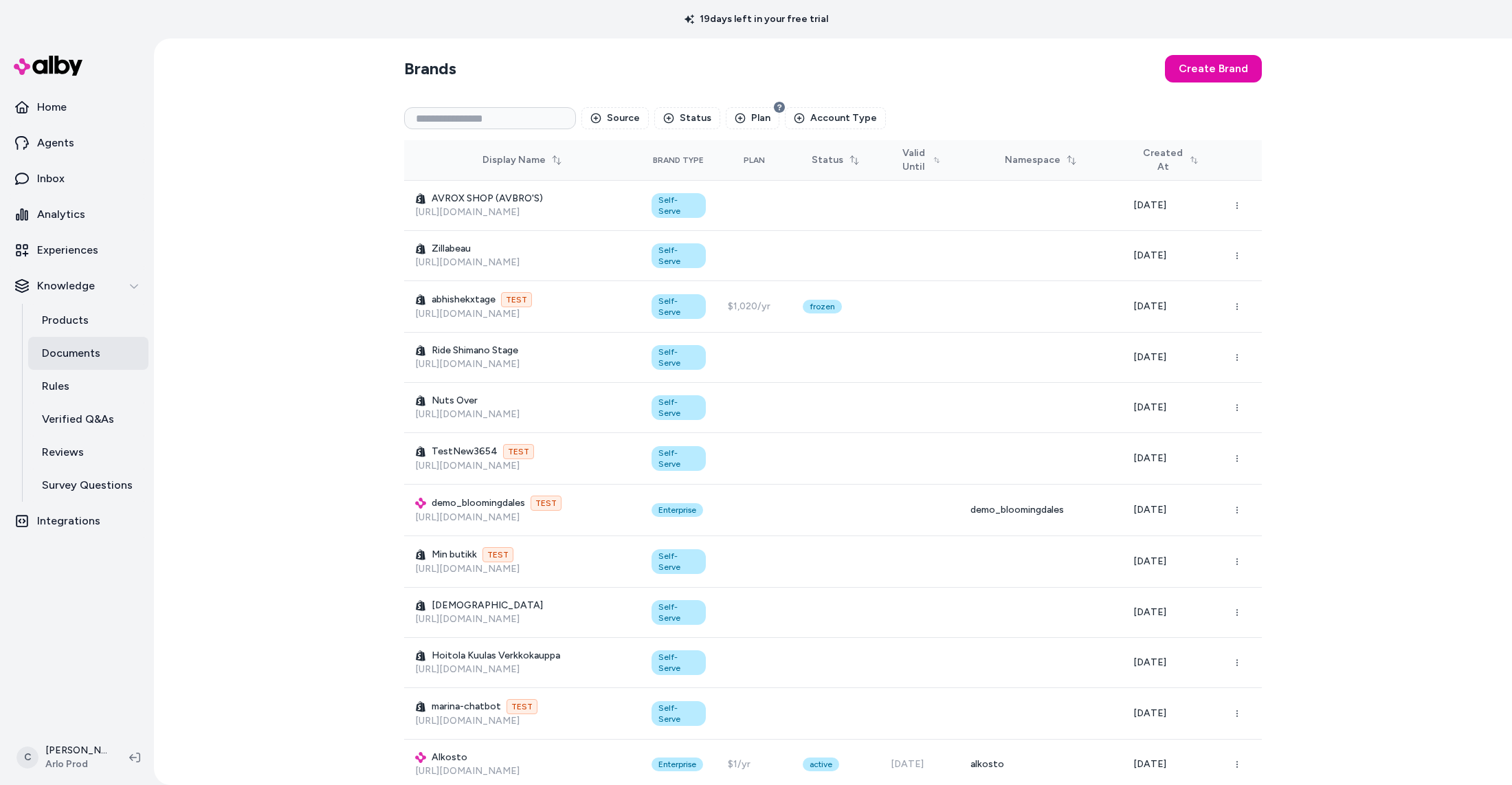
click at [92, 342] on link "Documents" at bounding box center [88, 353] width 120 height 33
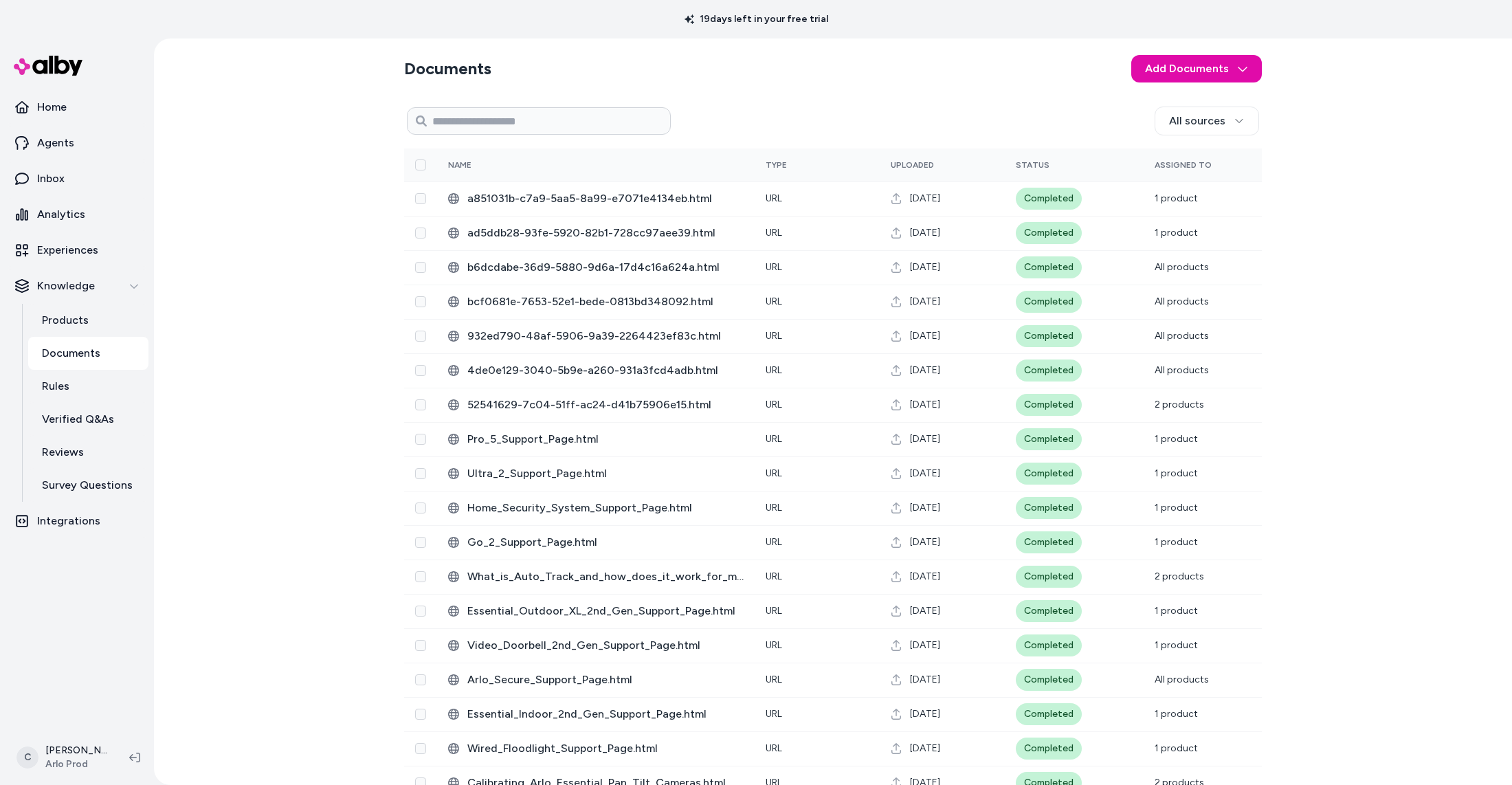
click at [1049, 78] on section "Documents Add Documents" at bounding box center [833, 68] width 858 height 38
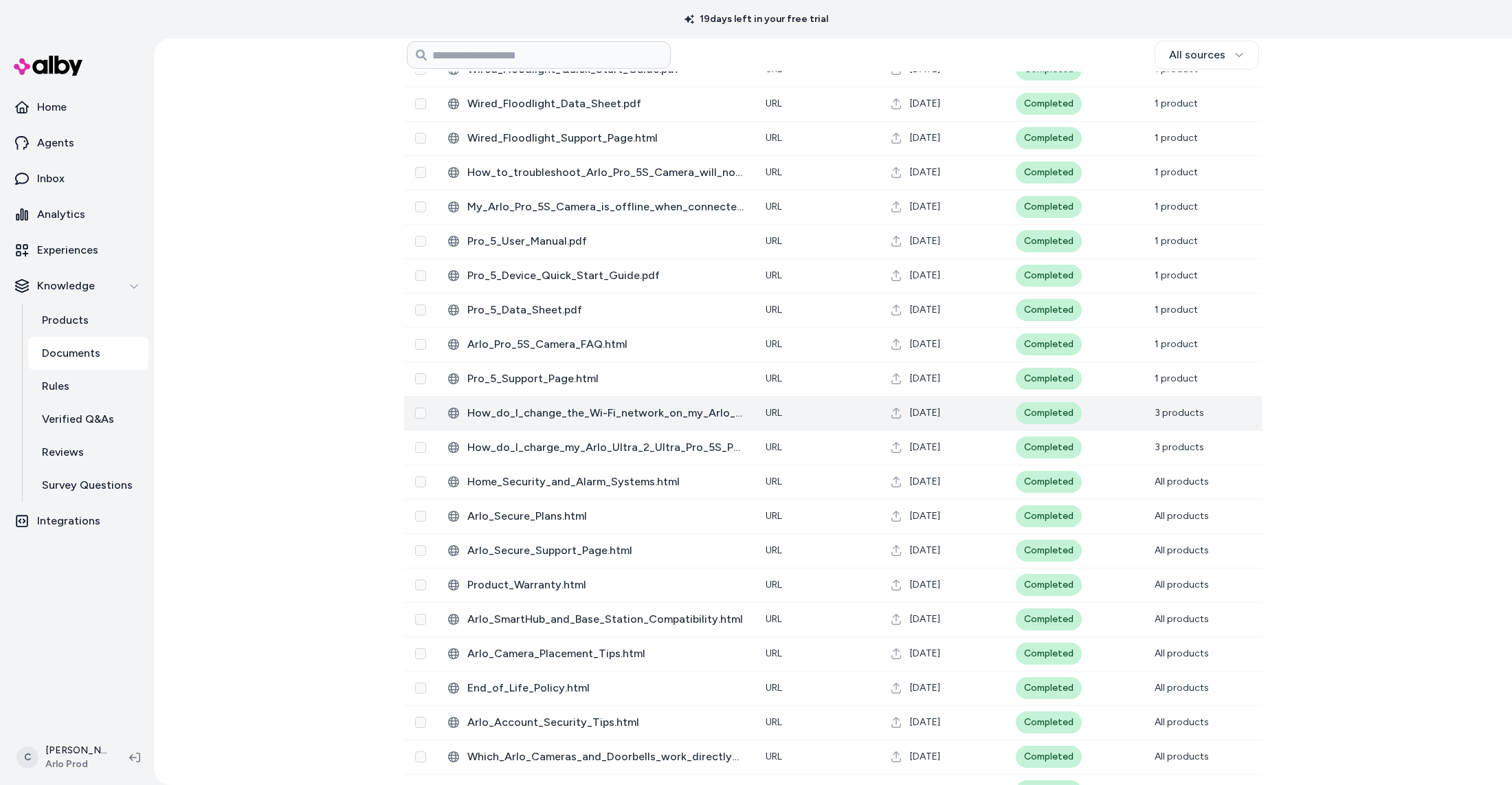
scroll to position [5178, 0]
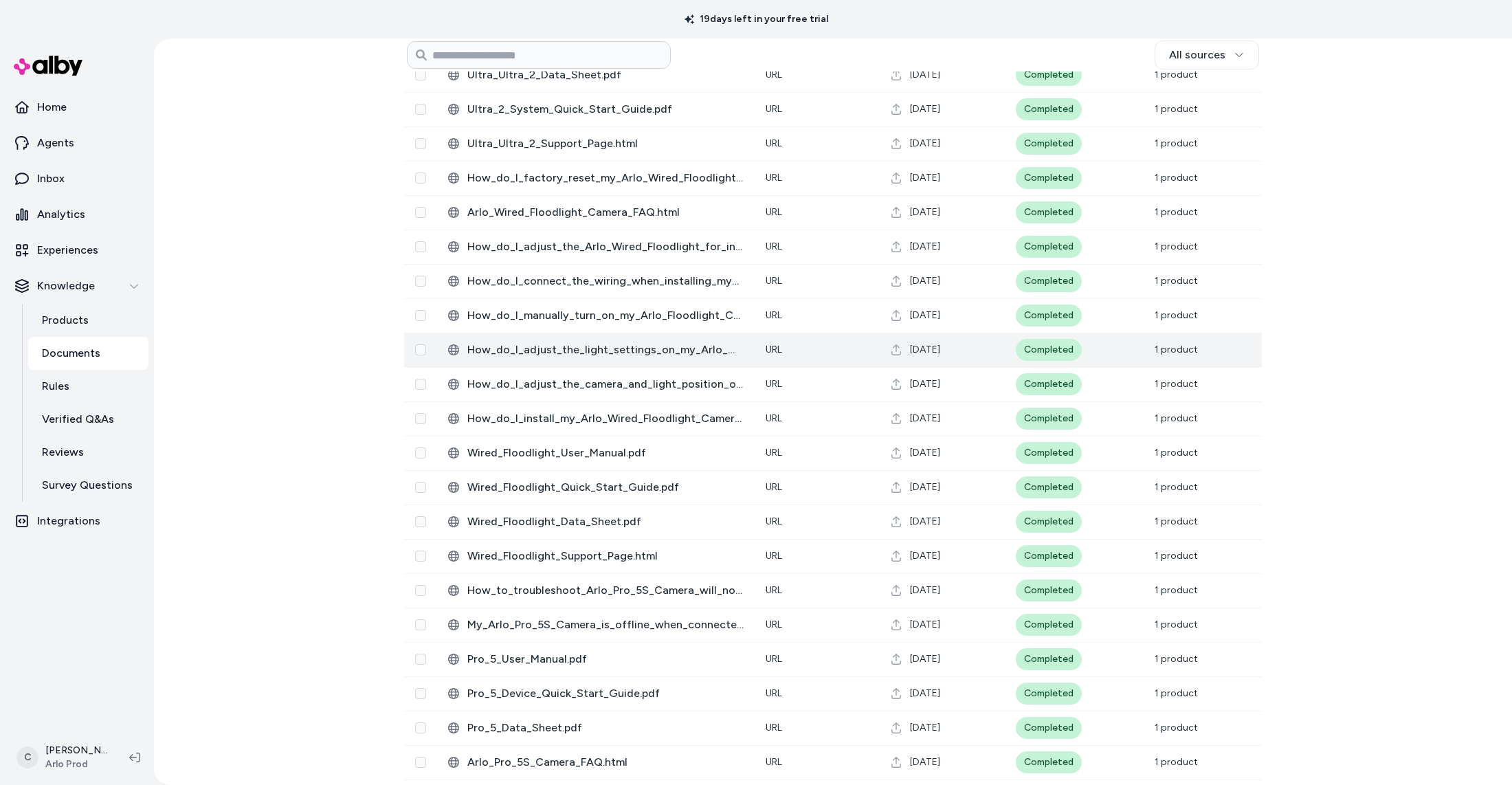
click at [1170, 351] on span "1 product" at bounding box center [1176, 350] width 43 height 12
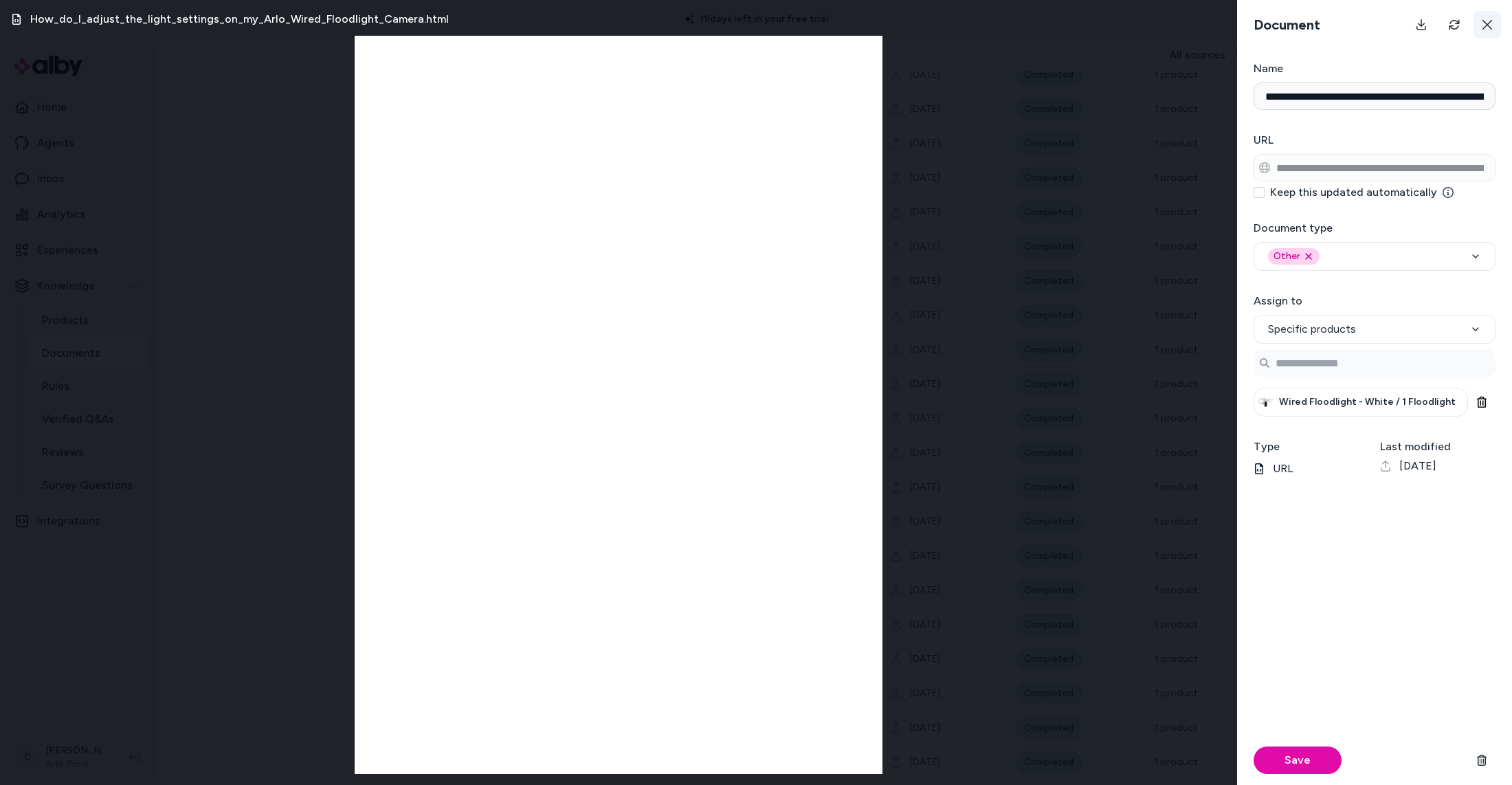
click at [1484, 27] on icon at bounding box center [1487, 25] width 10 height 10
